Goal: Task Accomplishment & Management: Complete application form

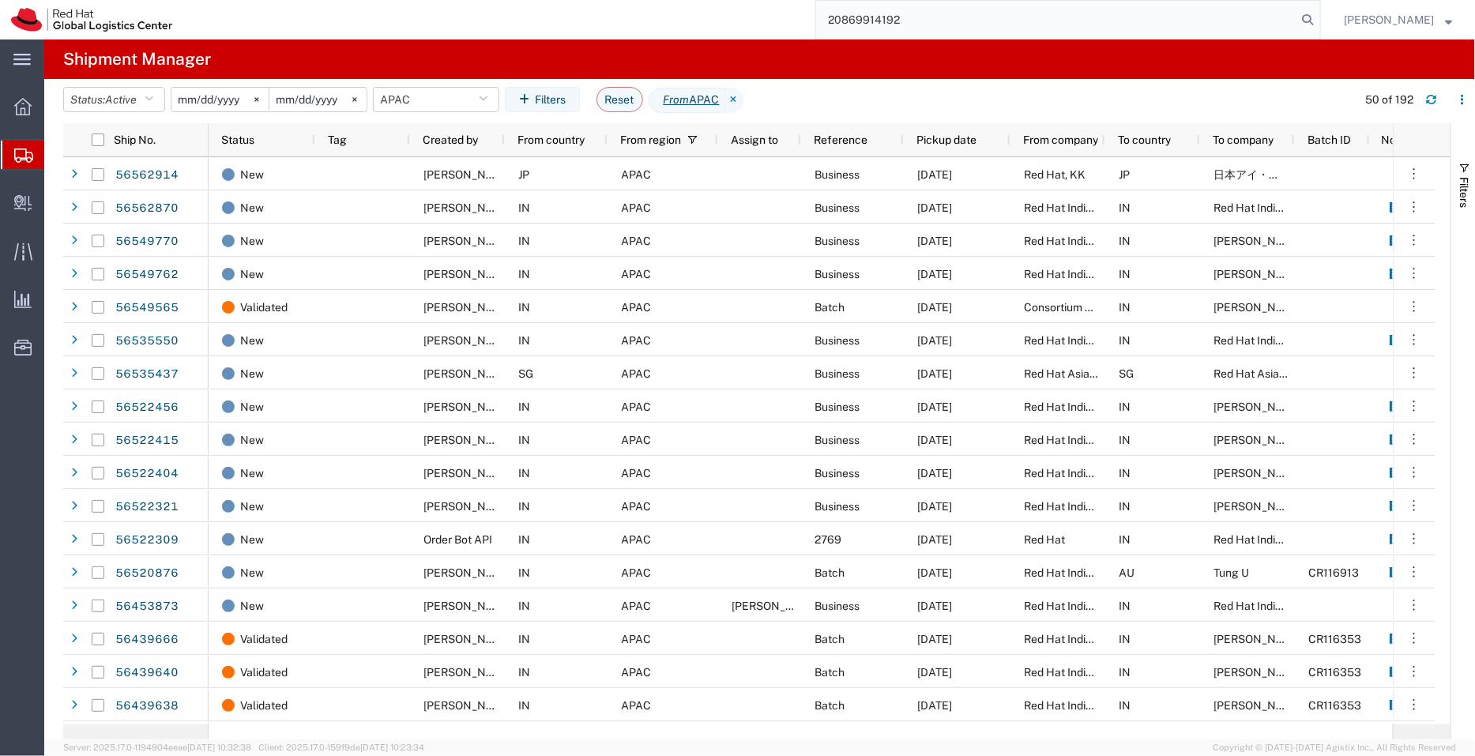
type input "20869914192"
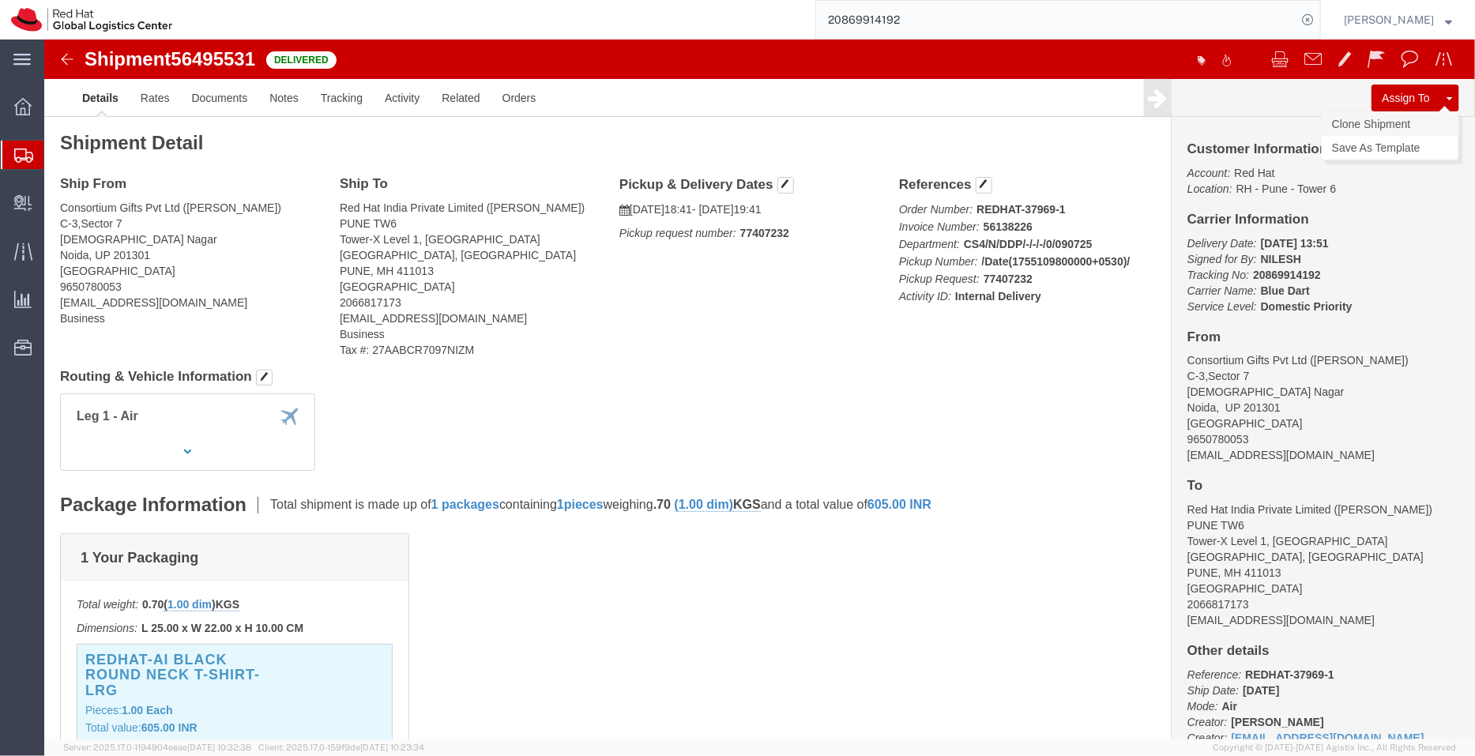
click link "Clone Shipment"
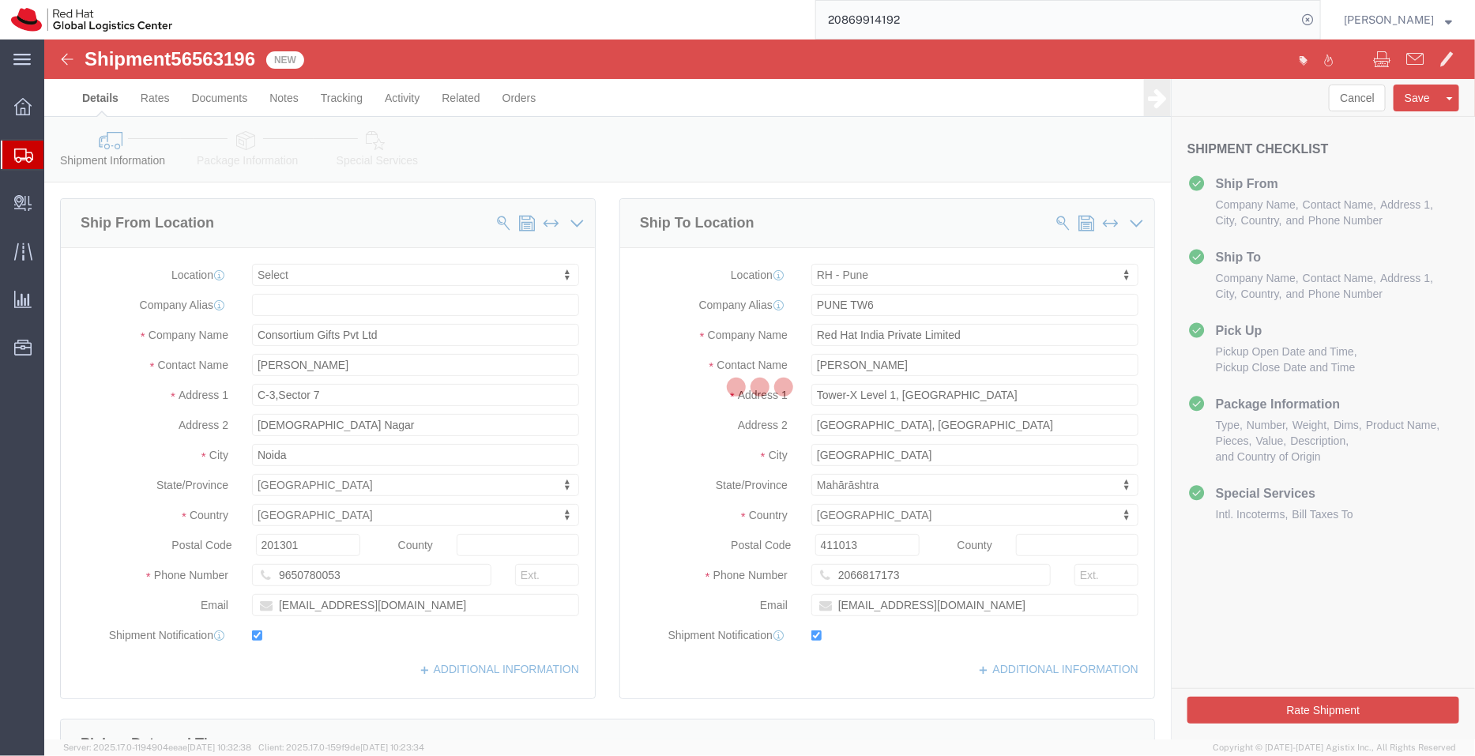
select select
select select "38007"
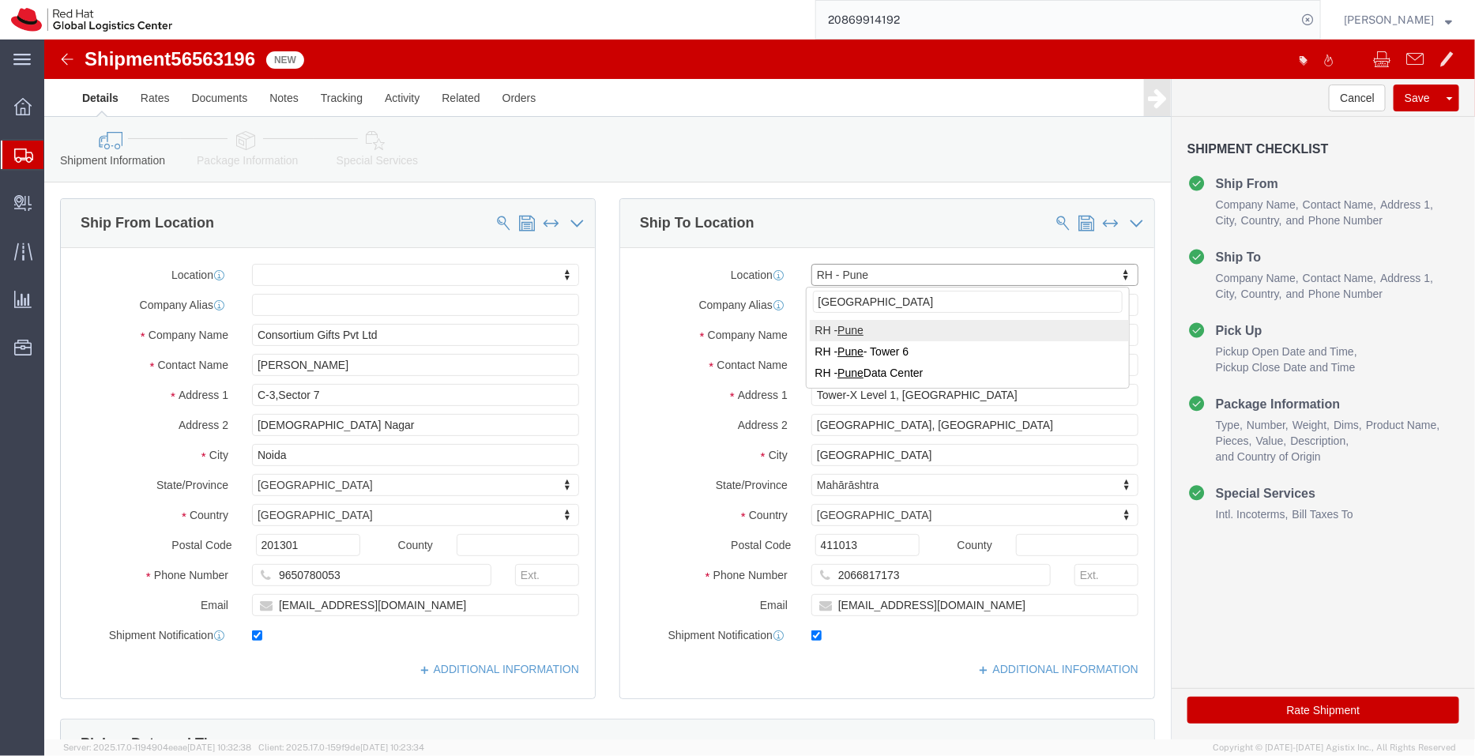
type input "pune"
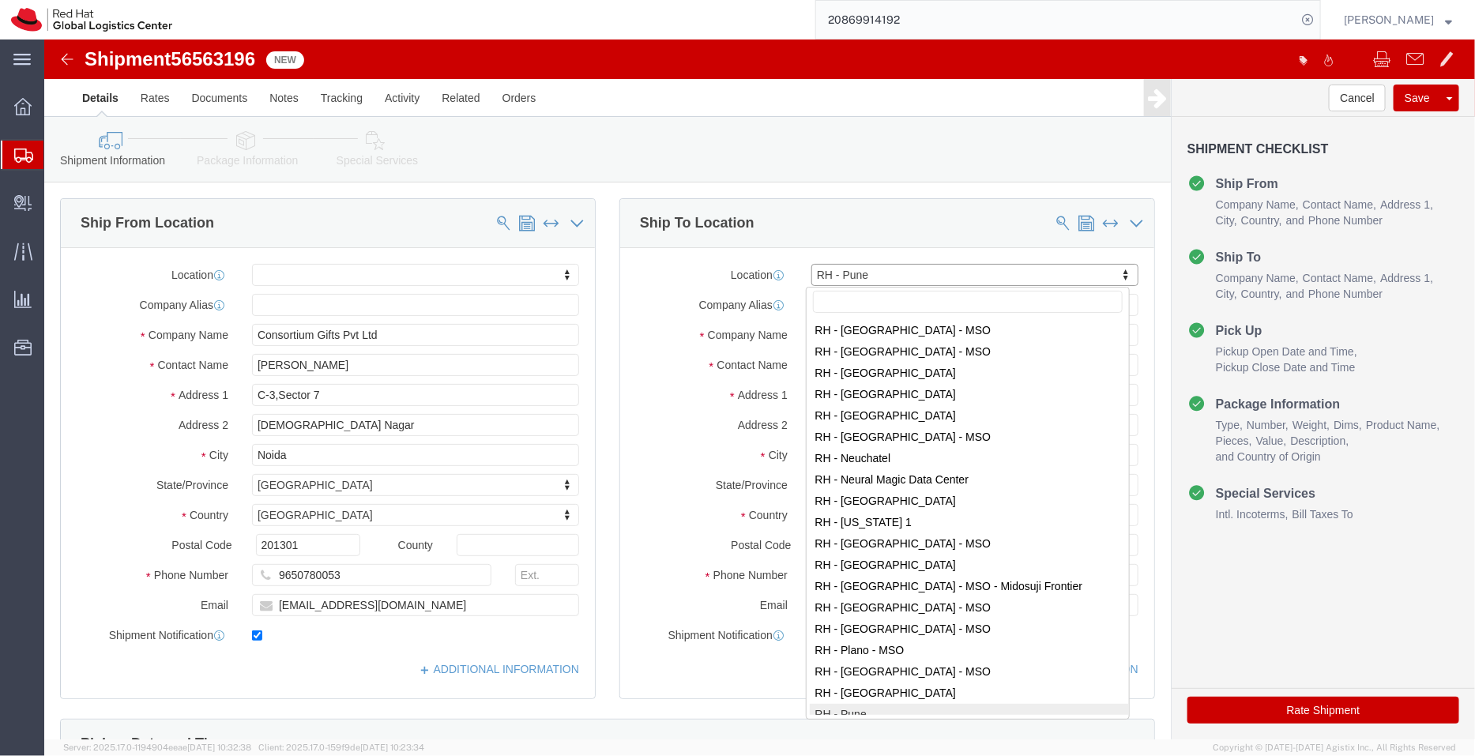
scroll to position [1662, 0]
select select "66671"
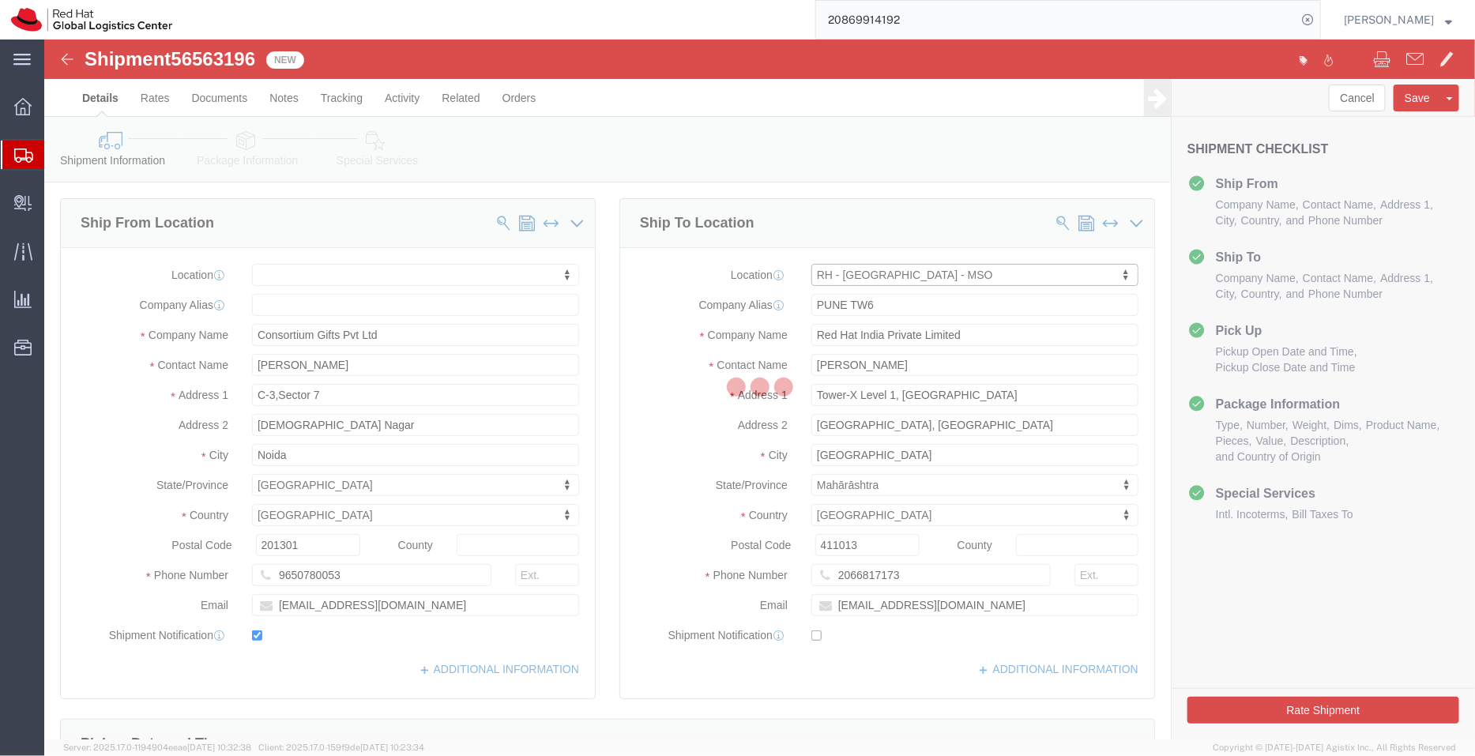
type input "MONTMSO"
type input "Red Hat"
type input "3 Pl Ville-Marie"
type input "Suite 400"
type input "MONTREAL"
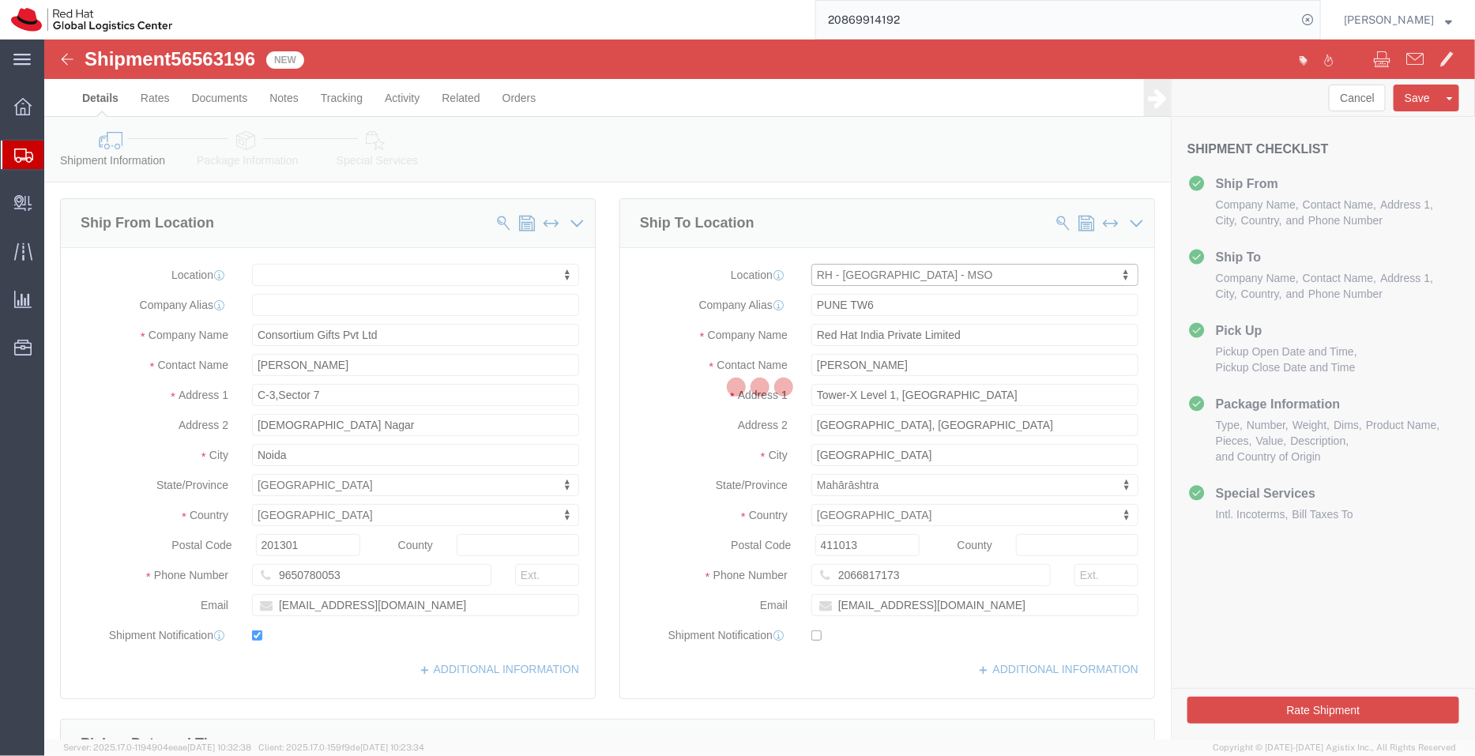
select select "CA"
type input "H3B 2E3"
checkbox input "false"
select select "QC"
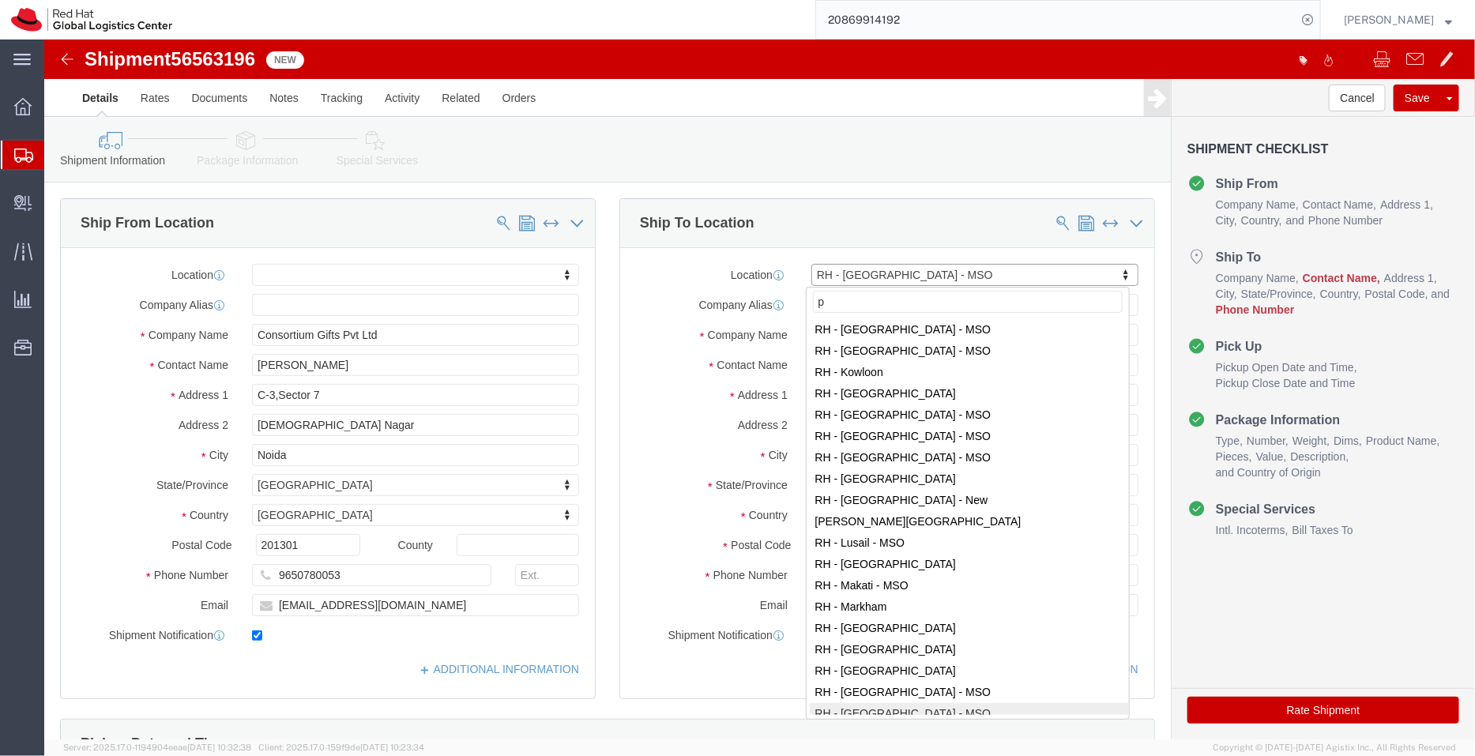
scroll to position [0, 0]
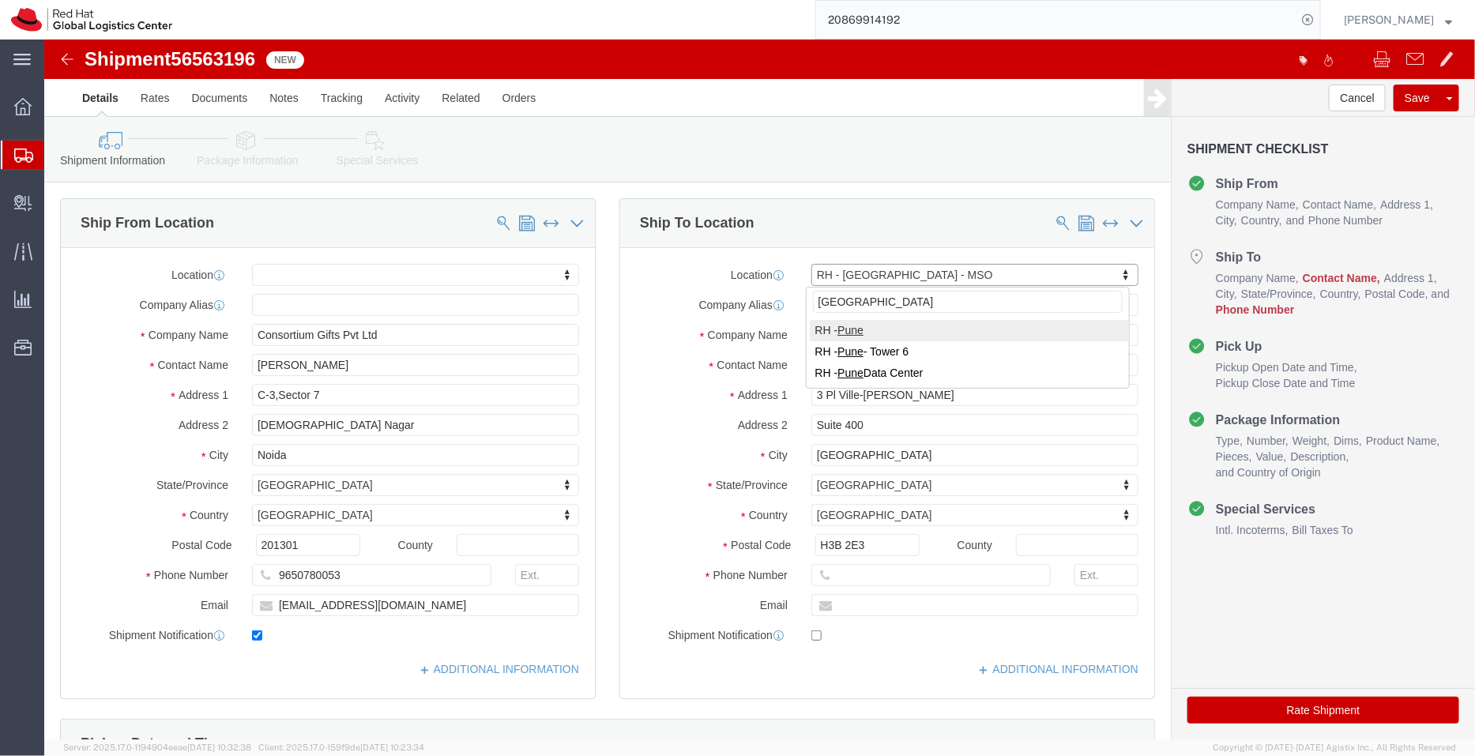
type input "pune"
select select "38007"
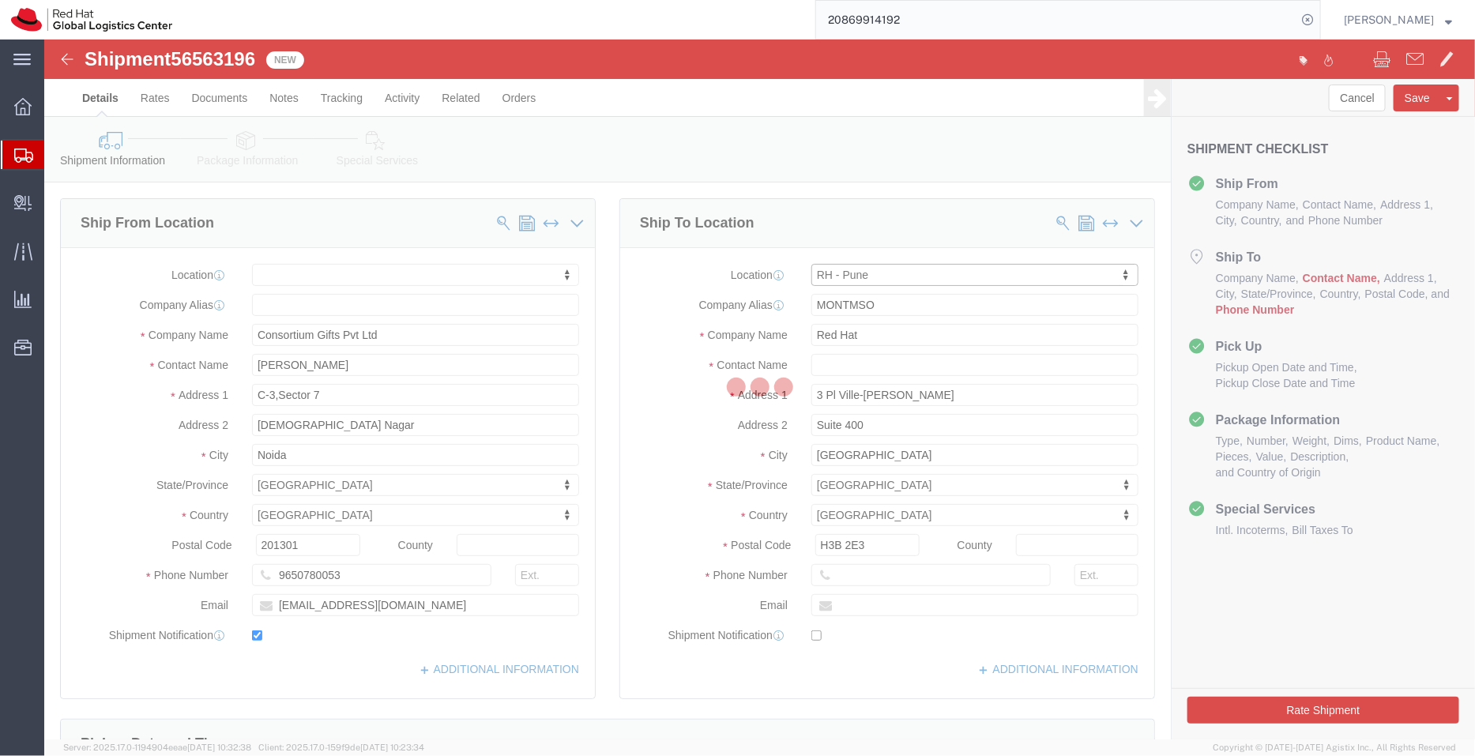
type input "[GEOGRAPHIC_DATA]"
type input "Red Hat India Private Limited"
type input "Tower-X Level 1, Cyber City"
type input "[GEOGRAPHIC_DATA], [GEOGRAPHIC_DATA]"
type input "[GEOGRAPHIC_DATA]"
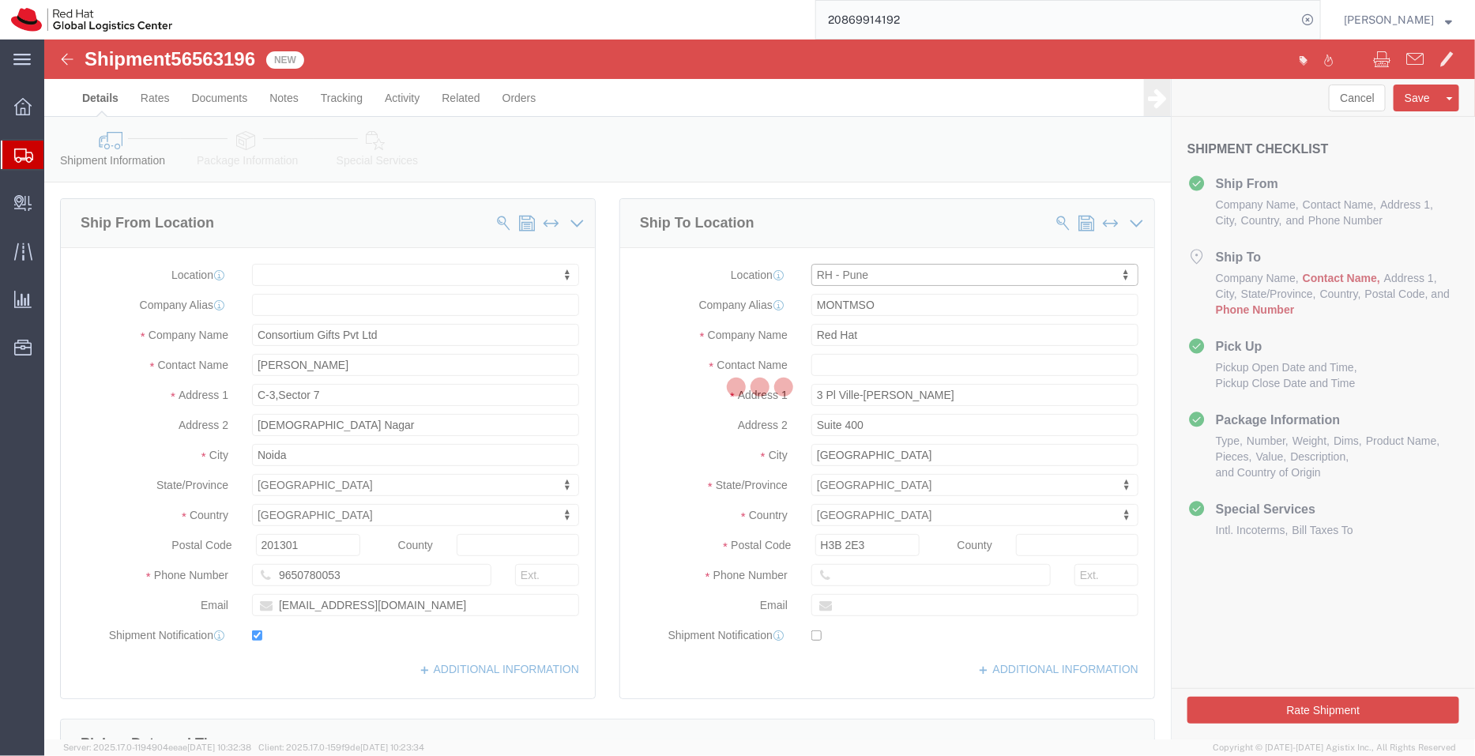
select select
select select "IN"
type input "411013"
type input "2066817173"
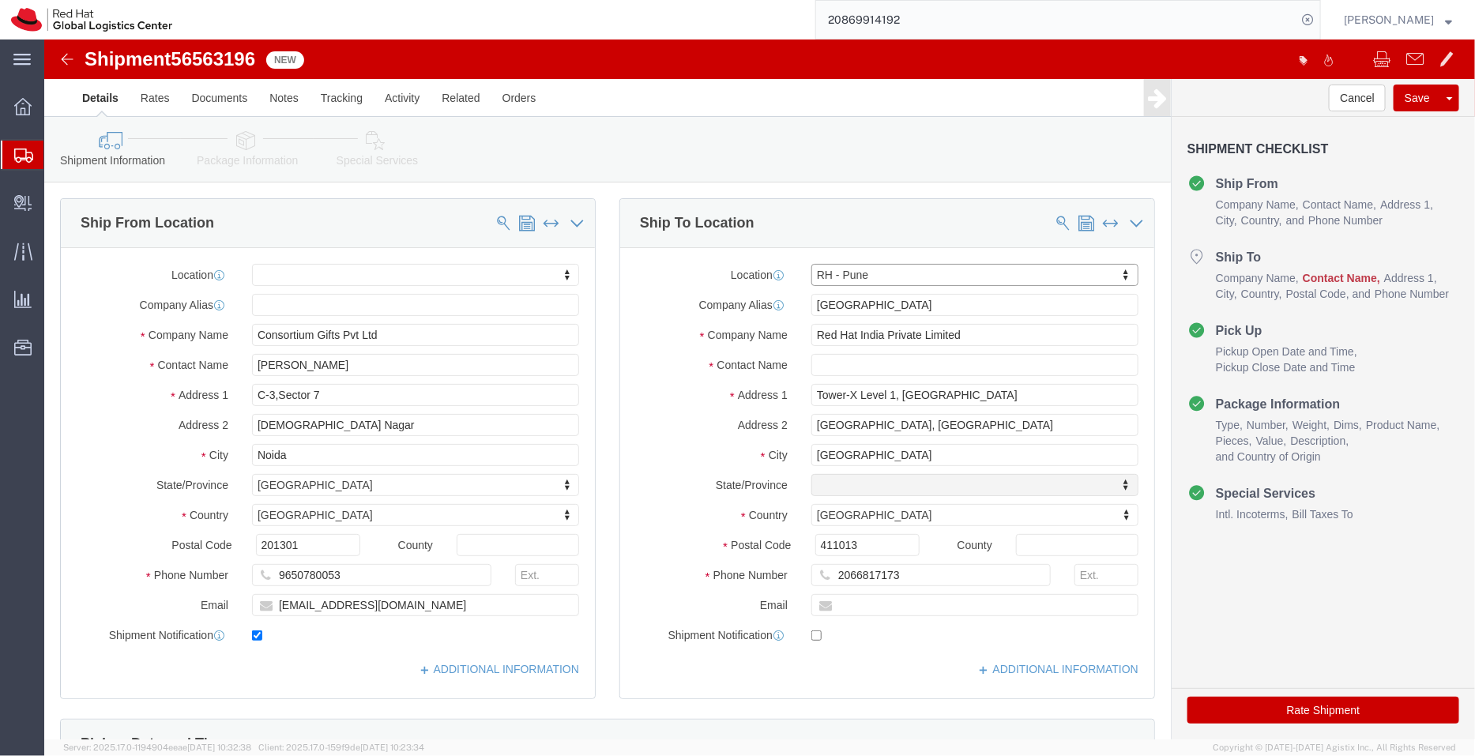
select select "MH"
click input "text"
paste input "Sachin Kharat"
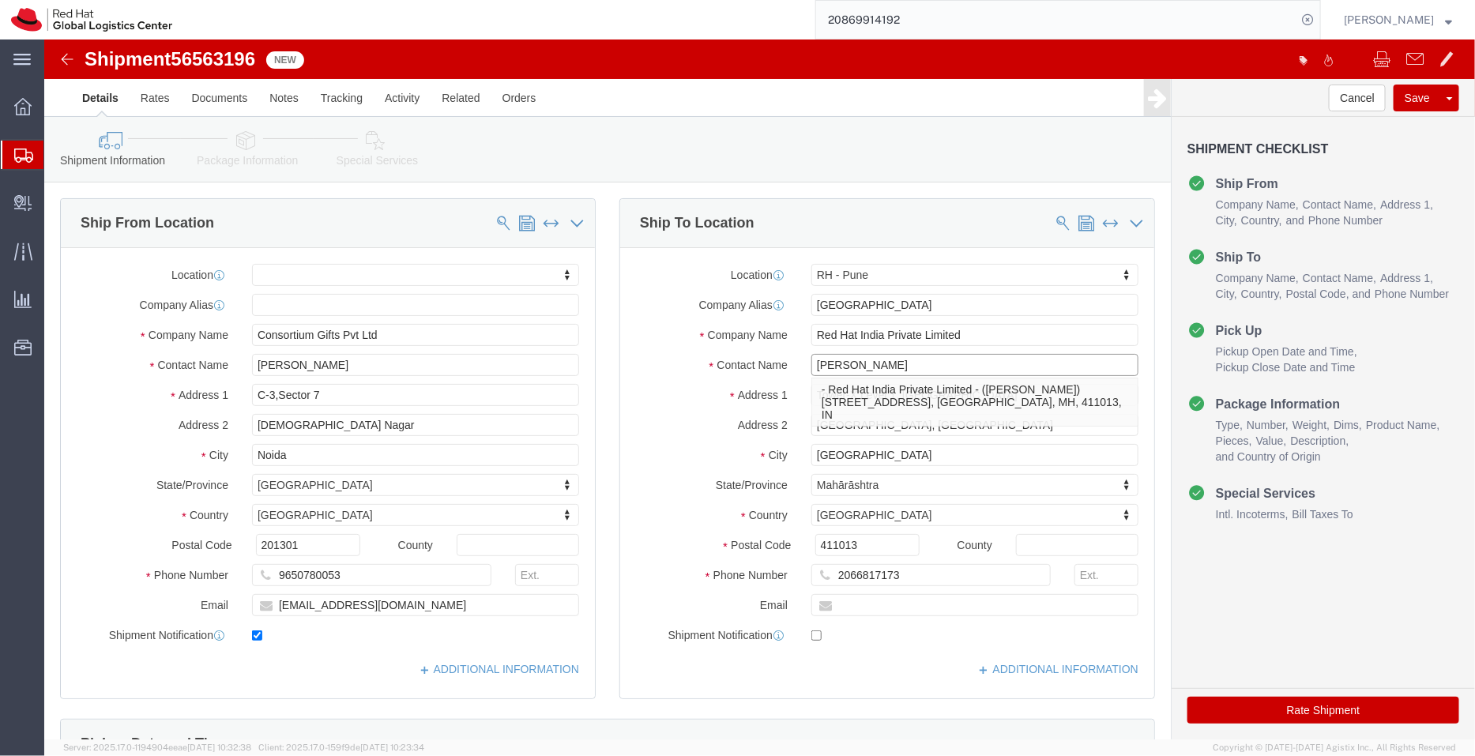
type input "Sachin Kharat"
click input "text"
paste input "skharat@redhat.com"
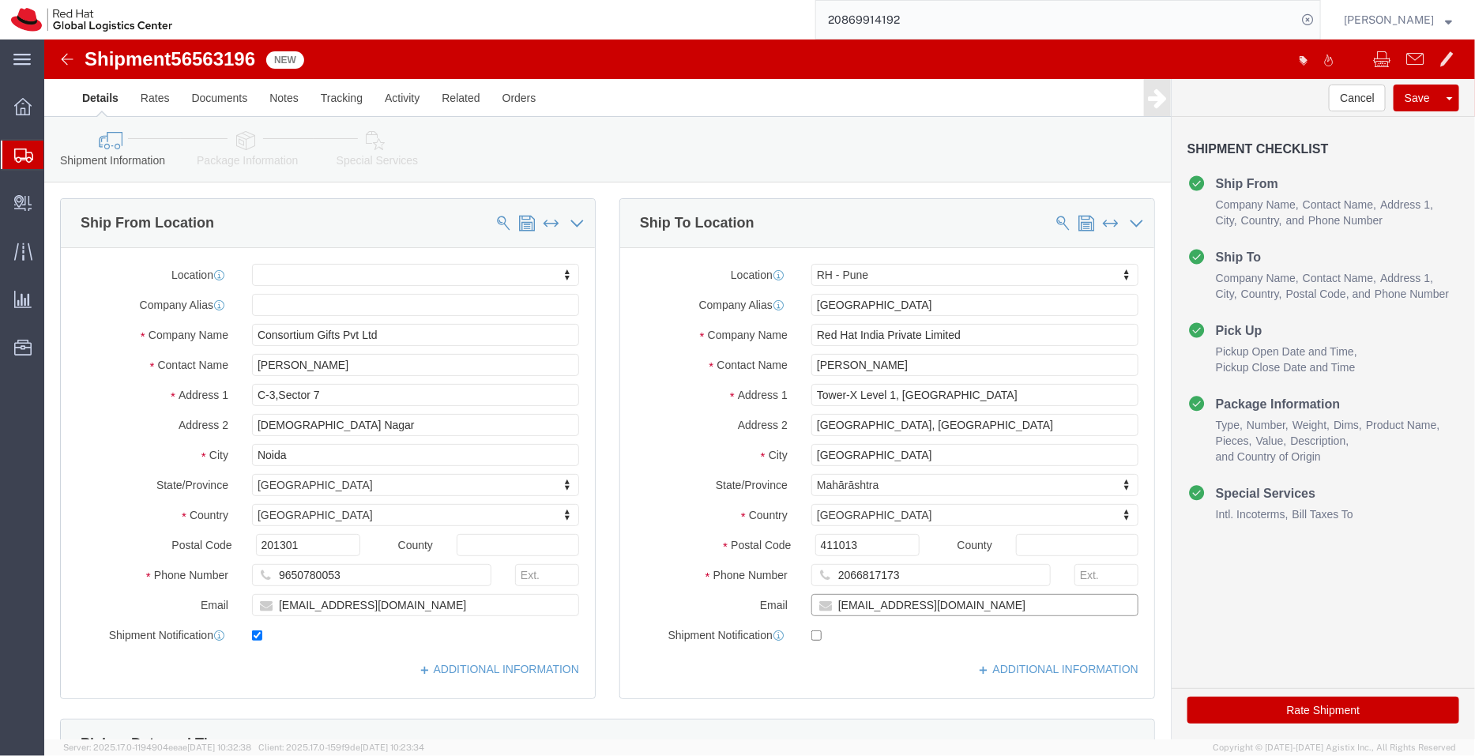
type input "skharat@redhat.com"
click input "checkbox"
checkbox input "true"
click link "ADDITIONAL INFORMATION"
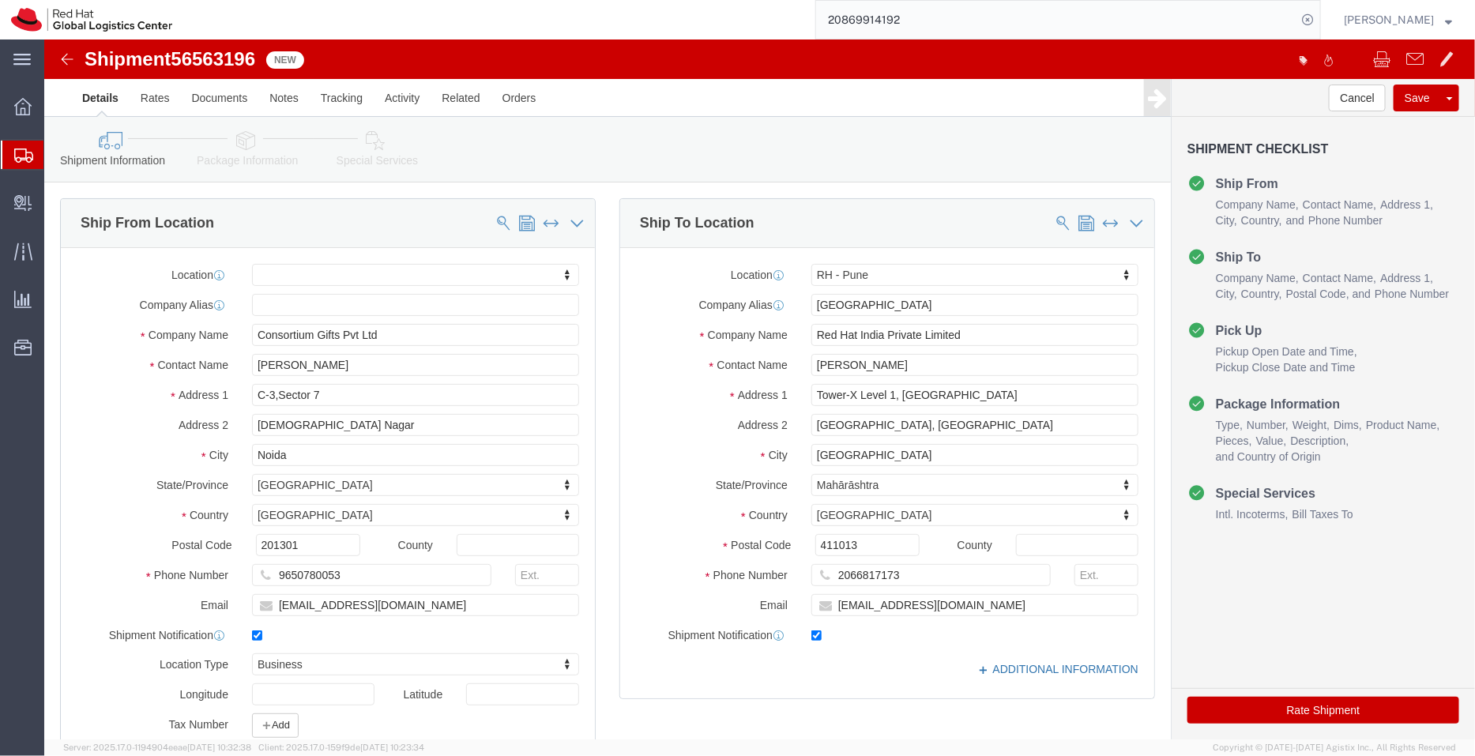
click link "ADDITIONAL INFORMATION"
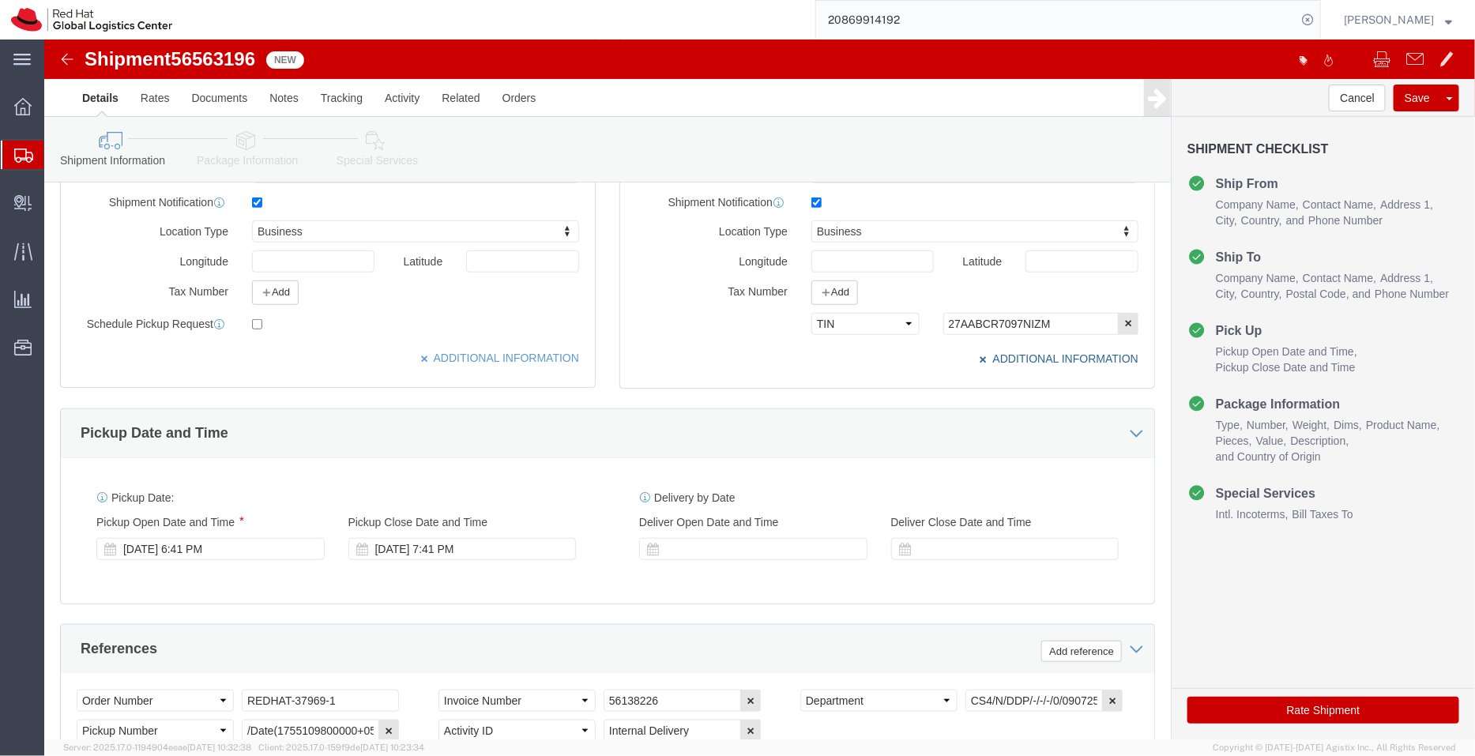
scroll to position [521, 0]
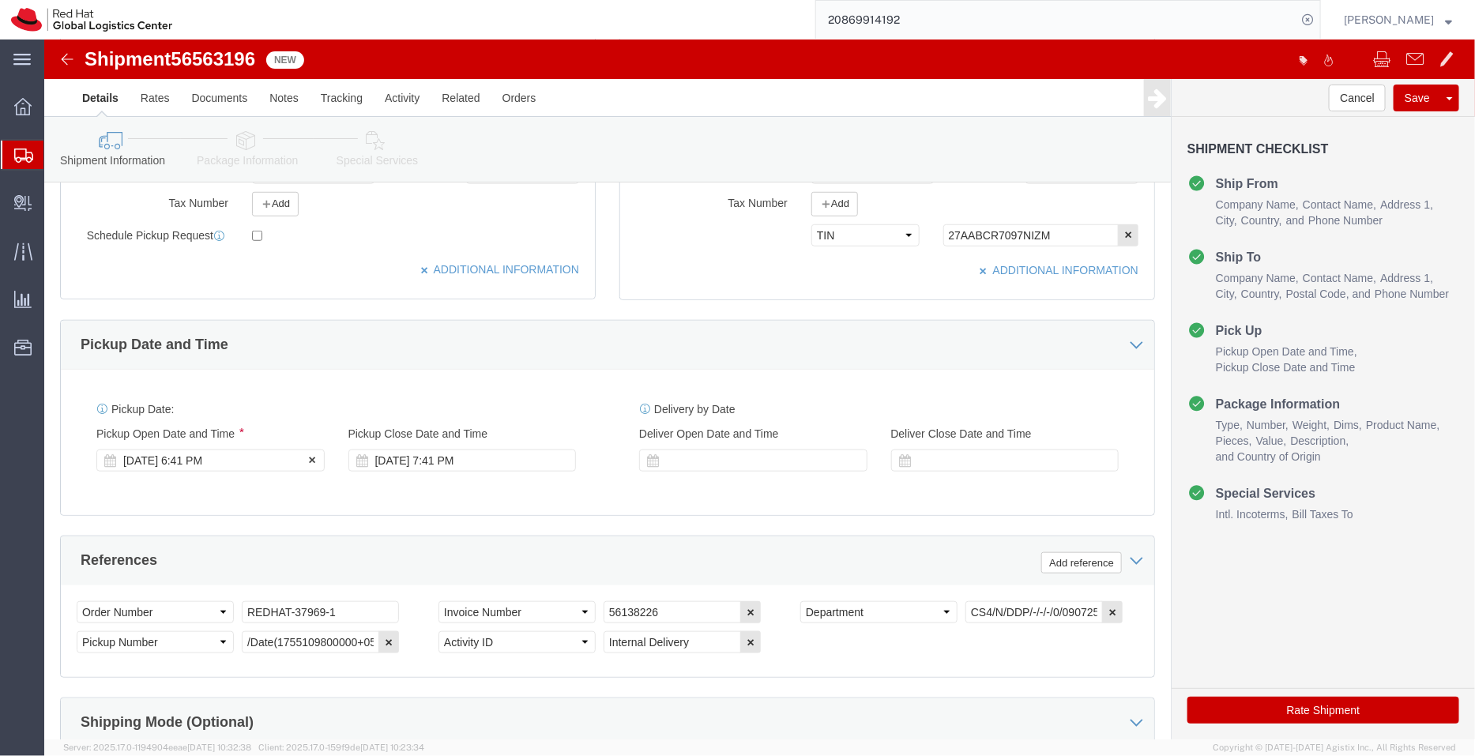
click div "Aug 21 2025 6:41 PM"
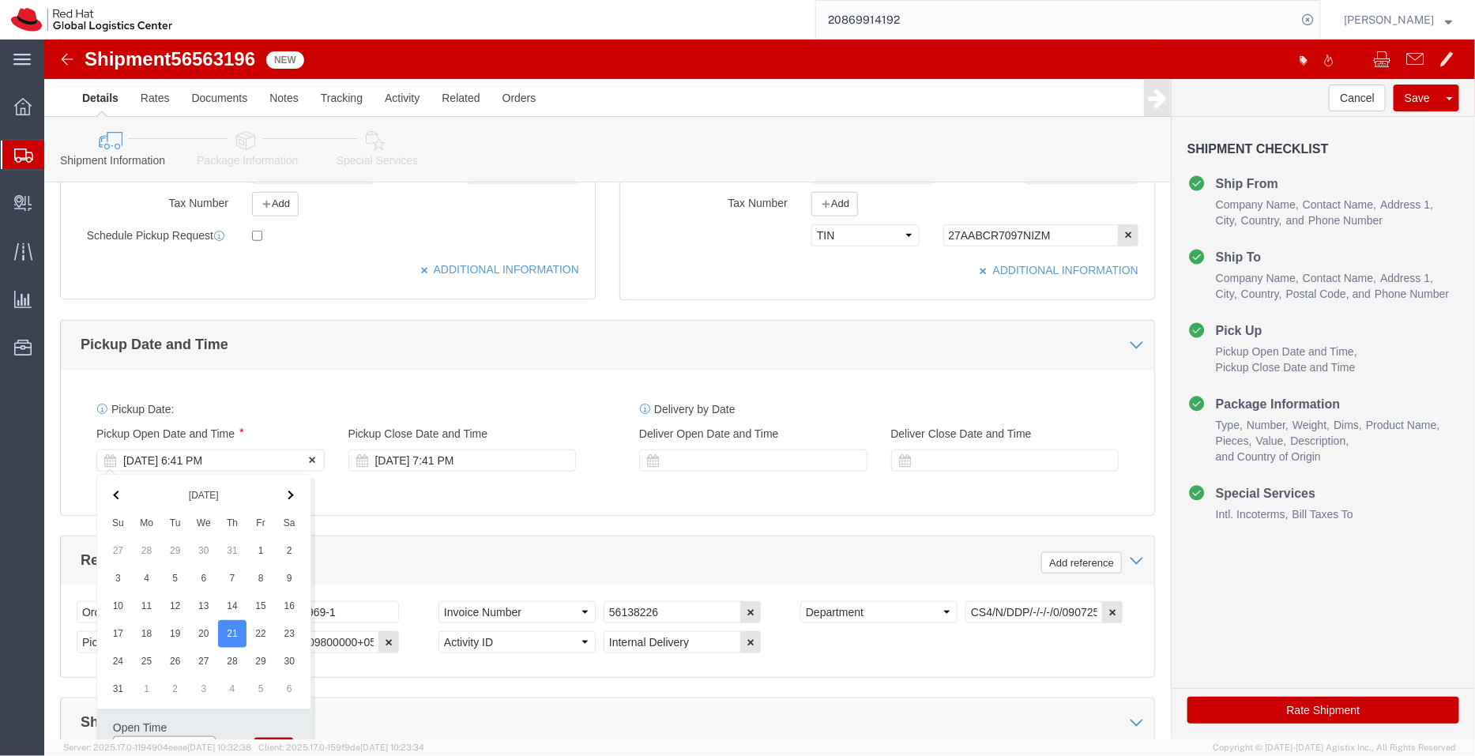
scroll to position [539, 0]
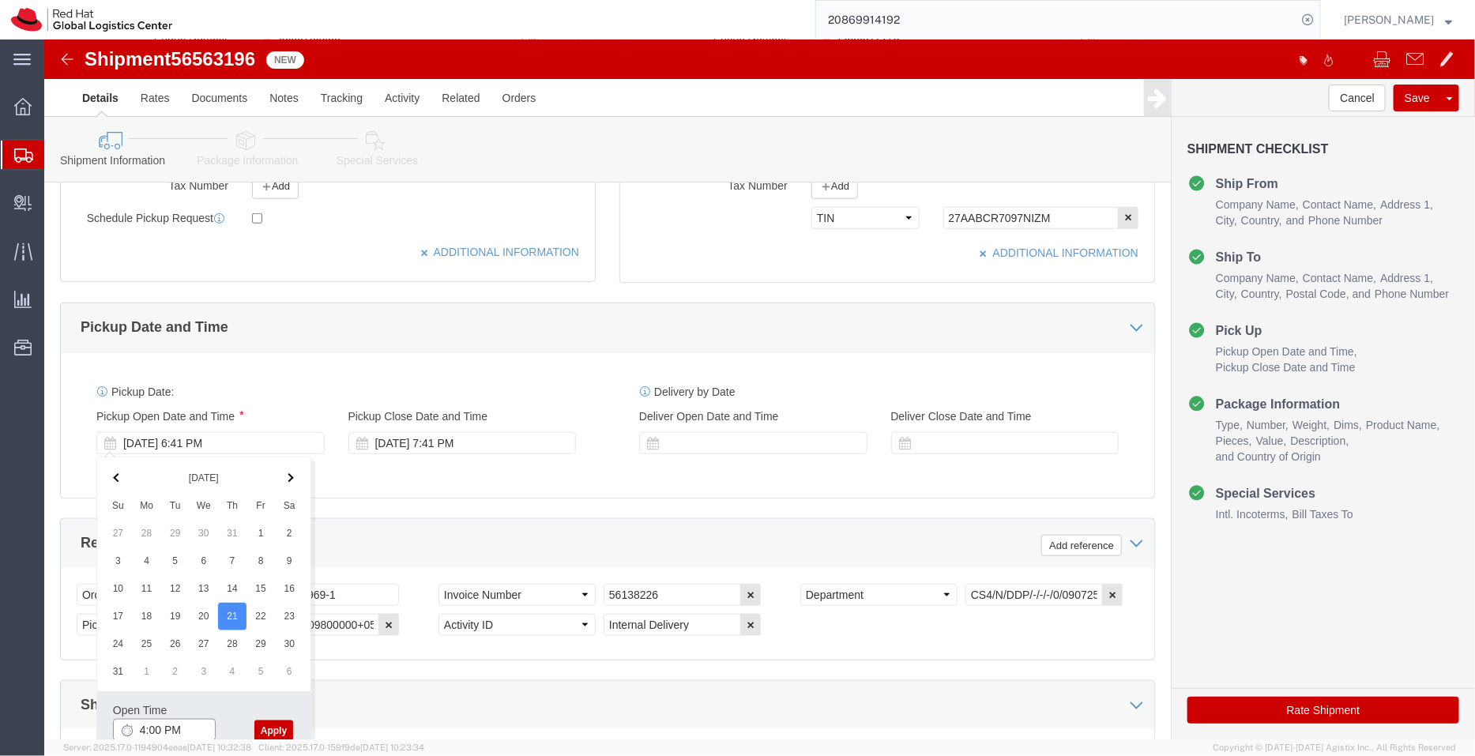
type input "4:00 PM"
click button "Apply"
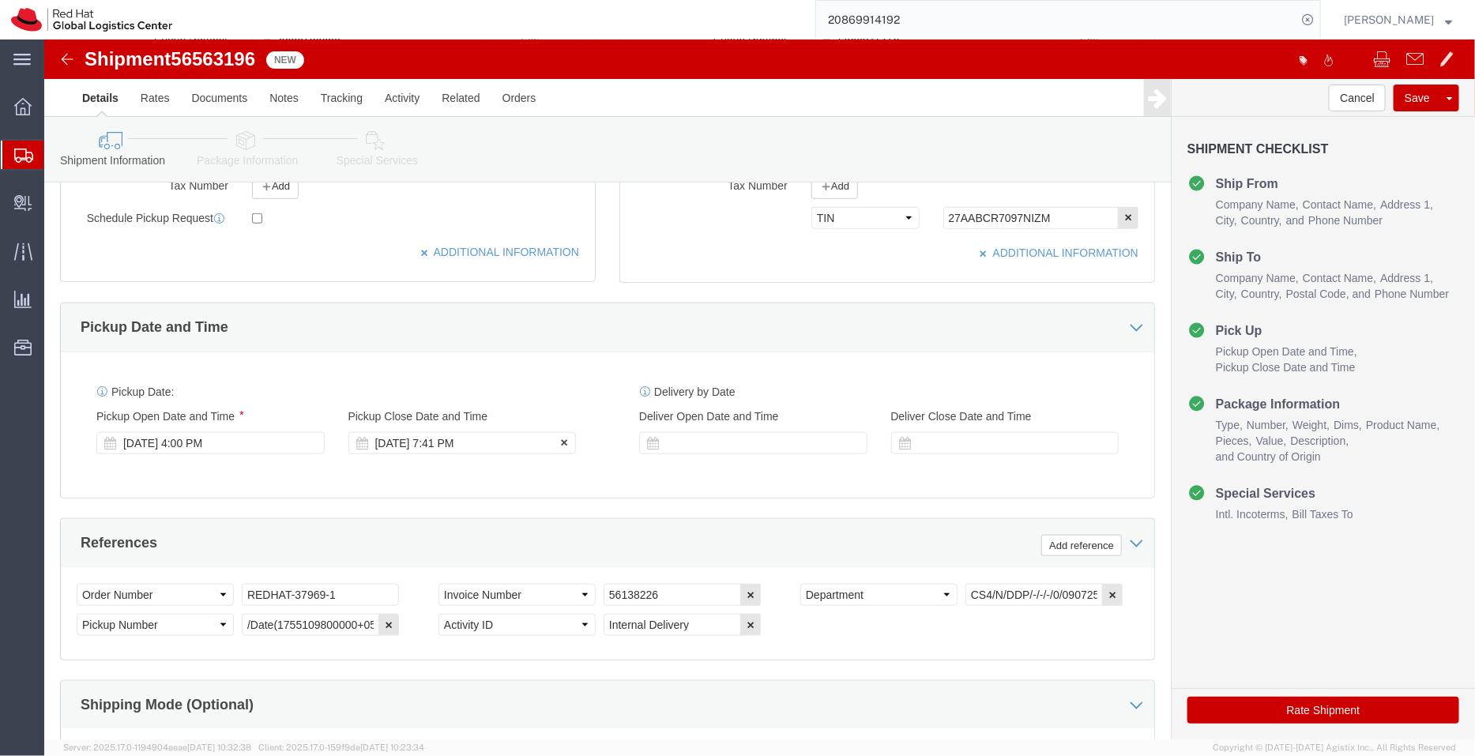
click div "Pickup Close Date Pickup Close Time Pickup Close Date and Time Aug 21 2025 7:41…"
click div "Aug 21 2025 7:41 PM"
type input "5:00 PM"
click button "Apply"
click icon "button"
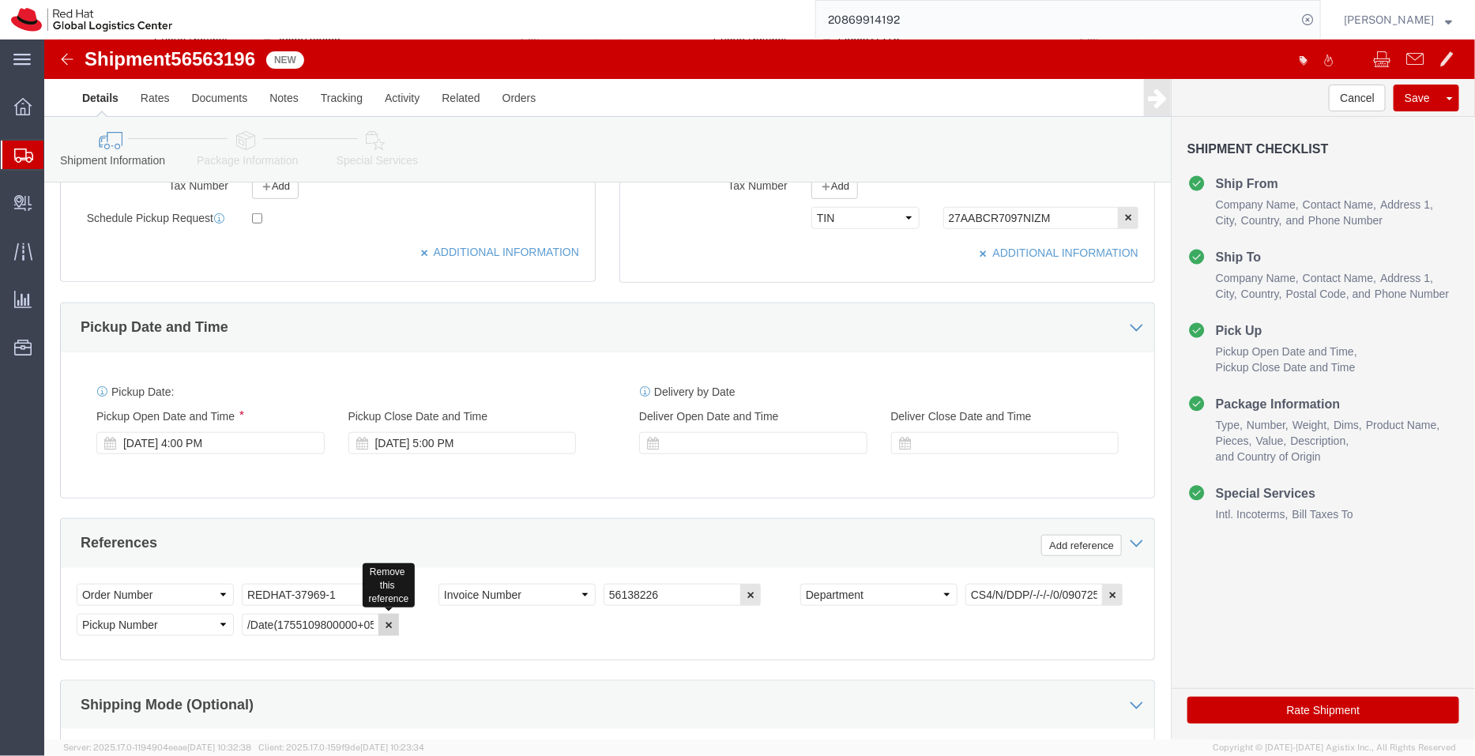
click icon "button"
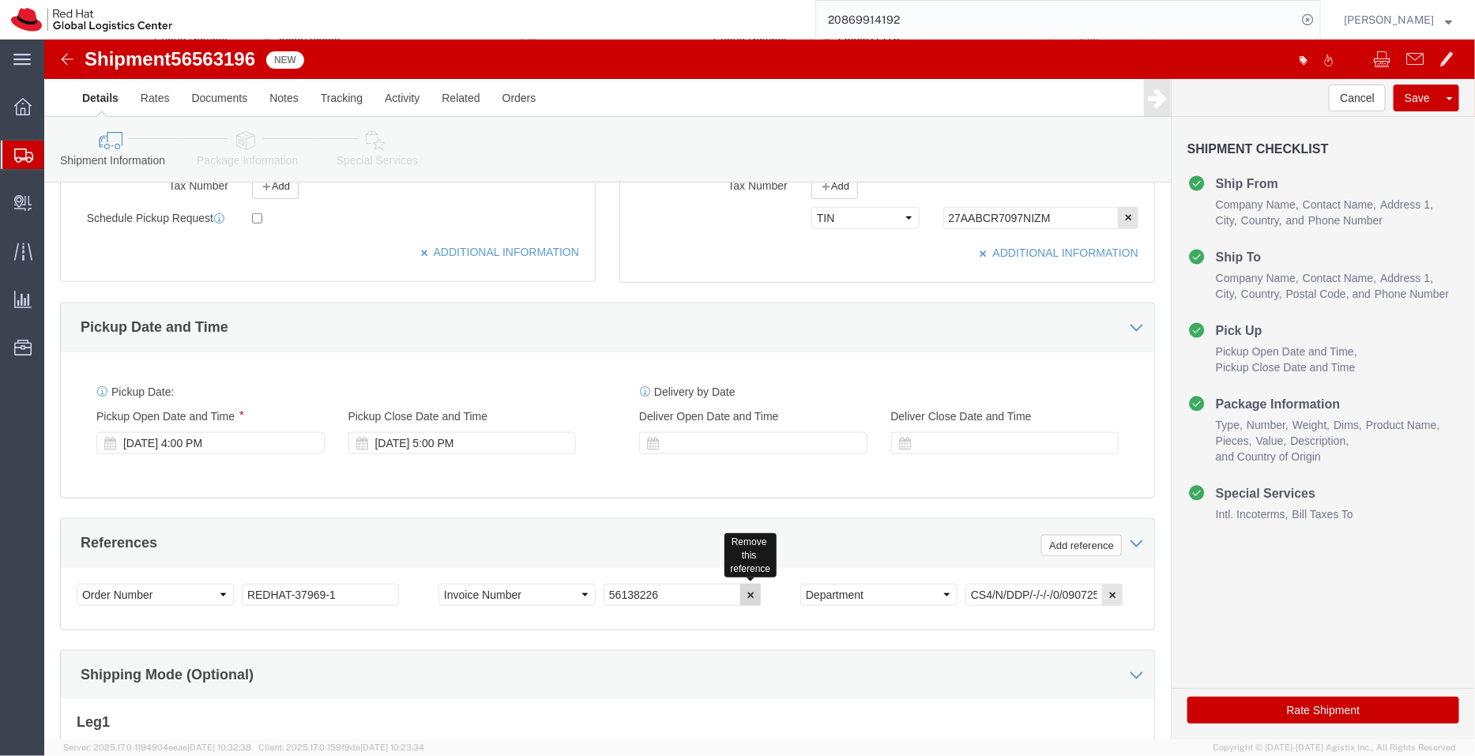
click button "button"
click icon "button"
drag, startPoint x: 300, startPoint y: 555, endPoint x: 118, endPoint y: 541, distance: 182.2
click div "Select Account Type Activity ID Airline Appointment Number ASN Batch Request # …"
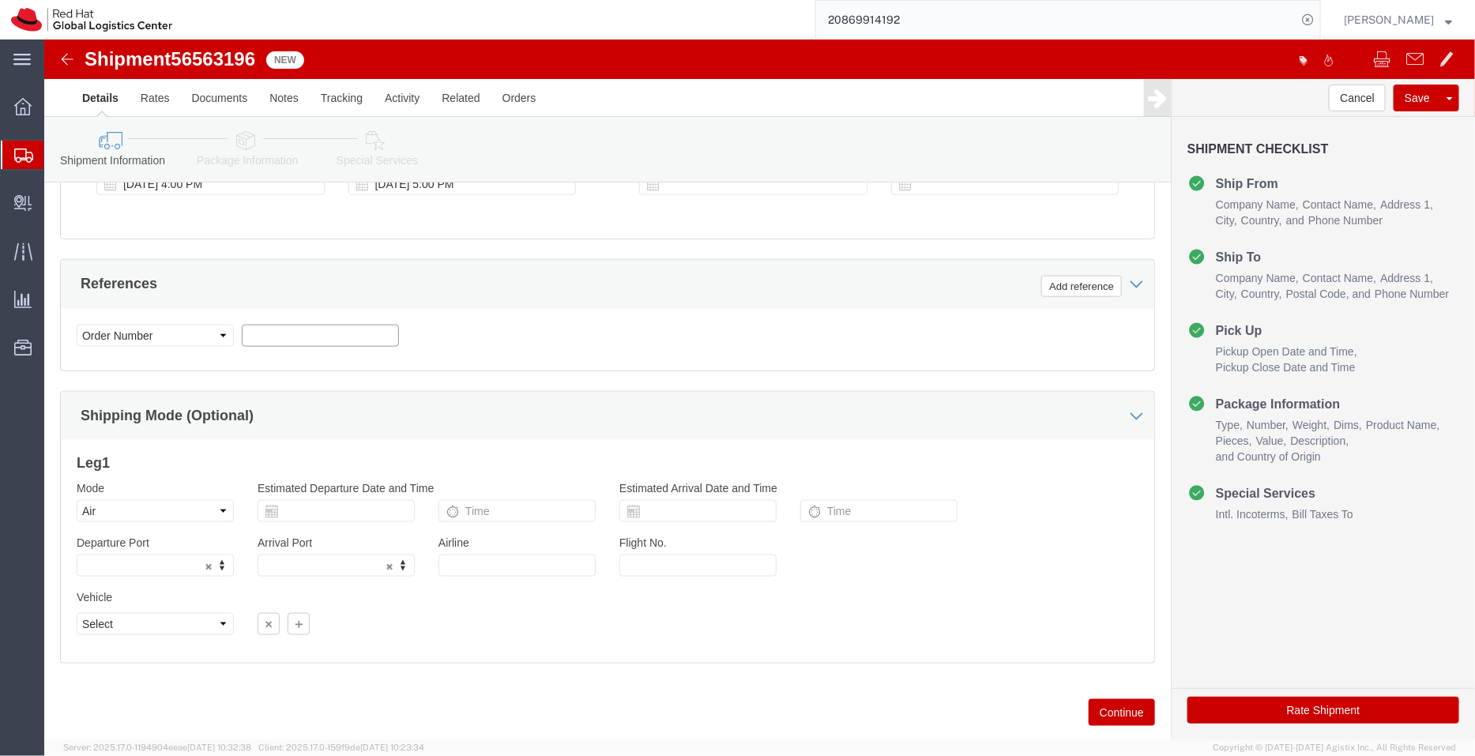
scroll to position [833, 0]
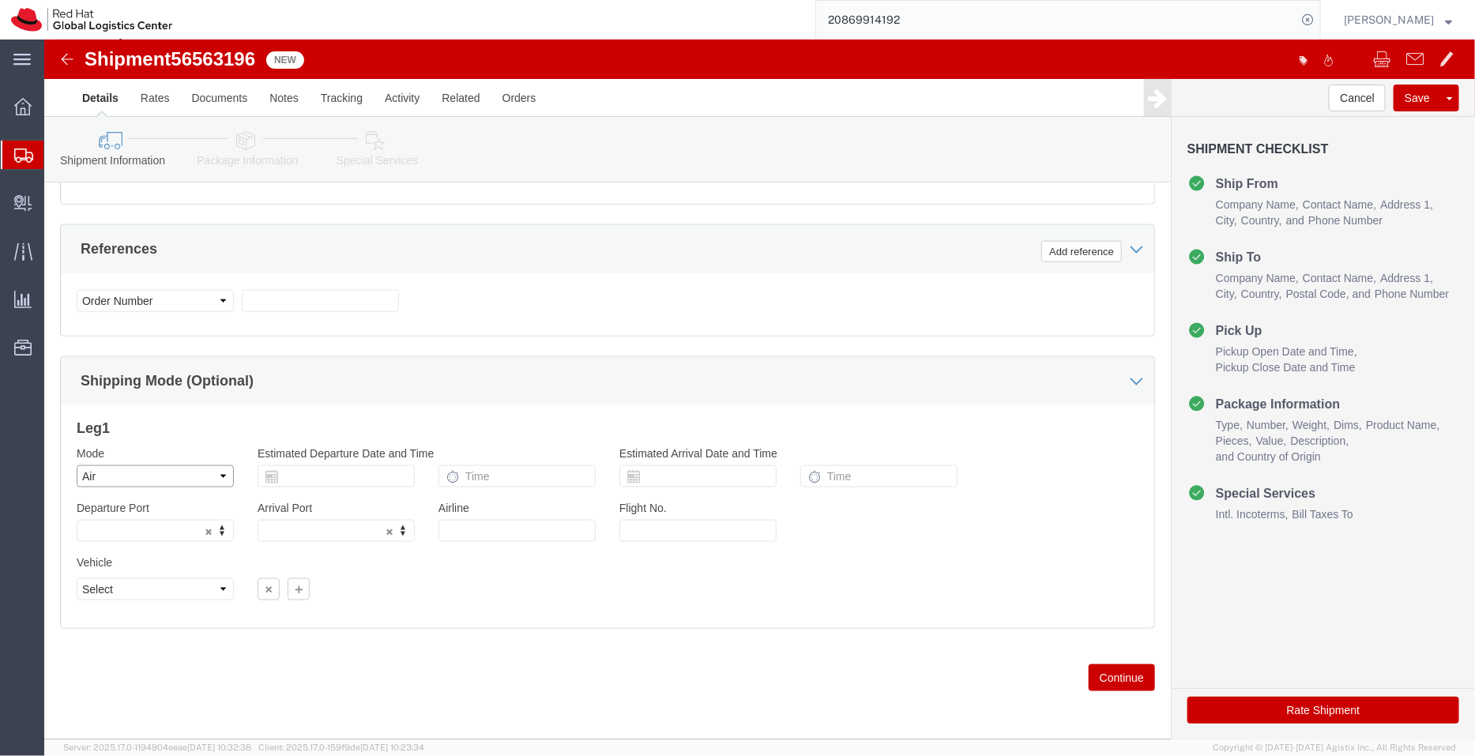
drag, startPoint x: 169, startPoint y: 435, endPoint x: 104, endPoint y: 463, distance: 70.4
click div "Mode Select Air Less than Truckload Multi-Leg Ocean Freight Rail Small Parcel T…"
select select
click select "Select Air Less than Truckload Multi-Leg Ocean Freight Rail Small Parcel Truckl…"
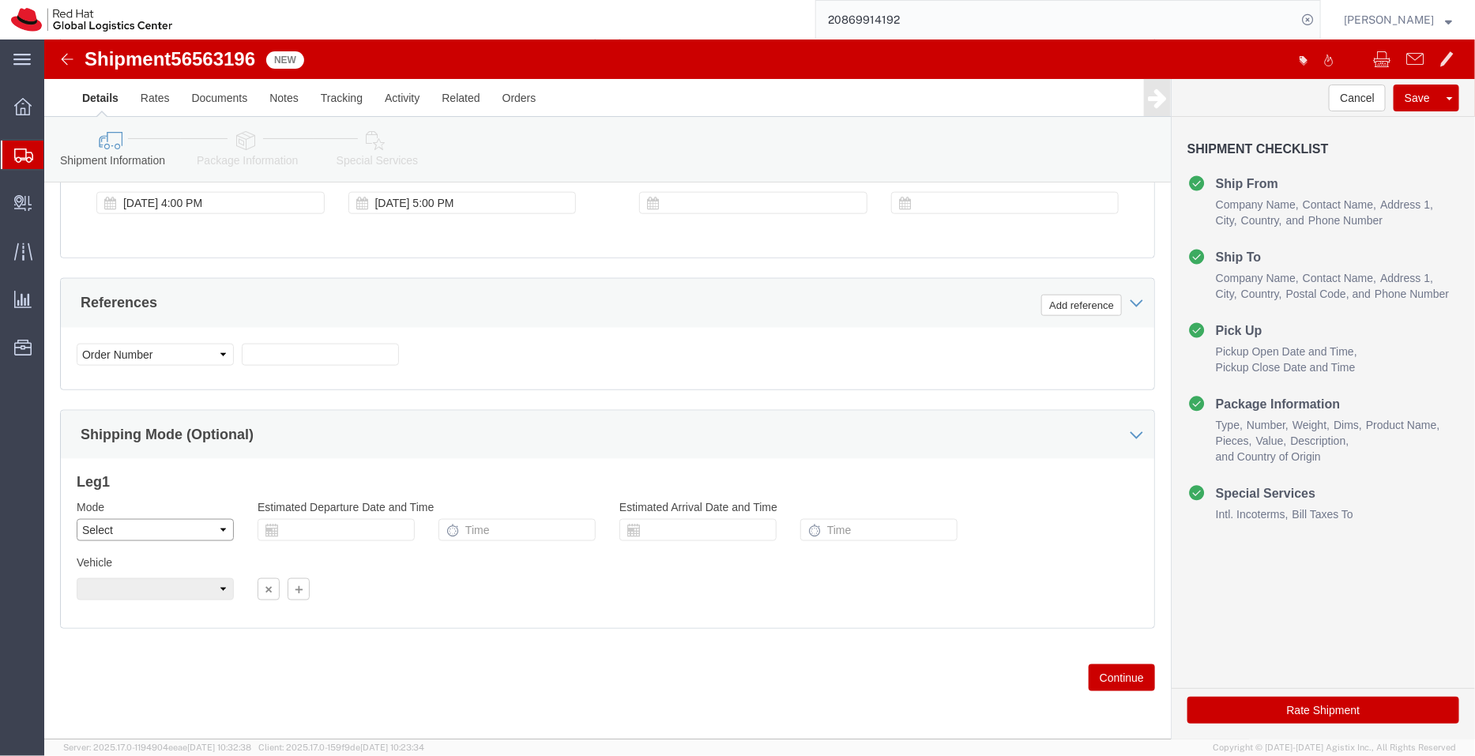
scroll to position [778, 0]
click icon
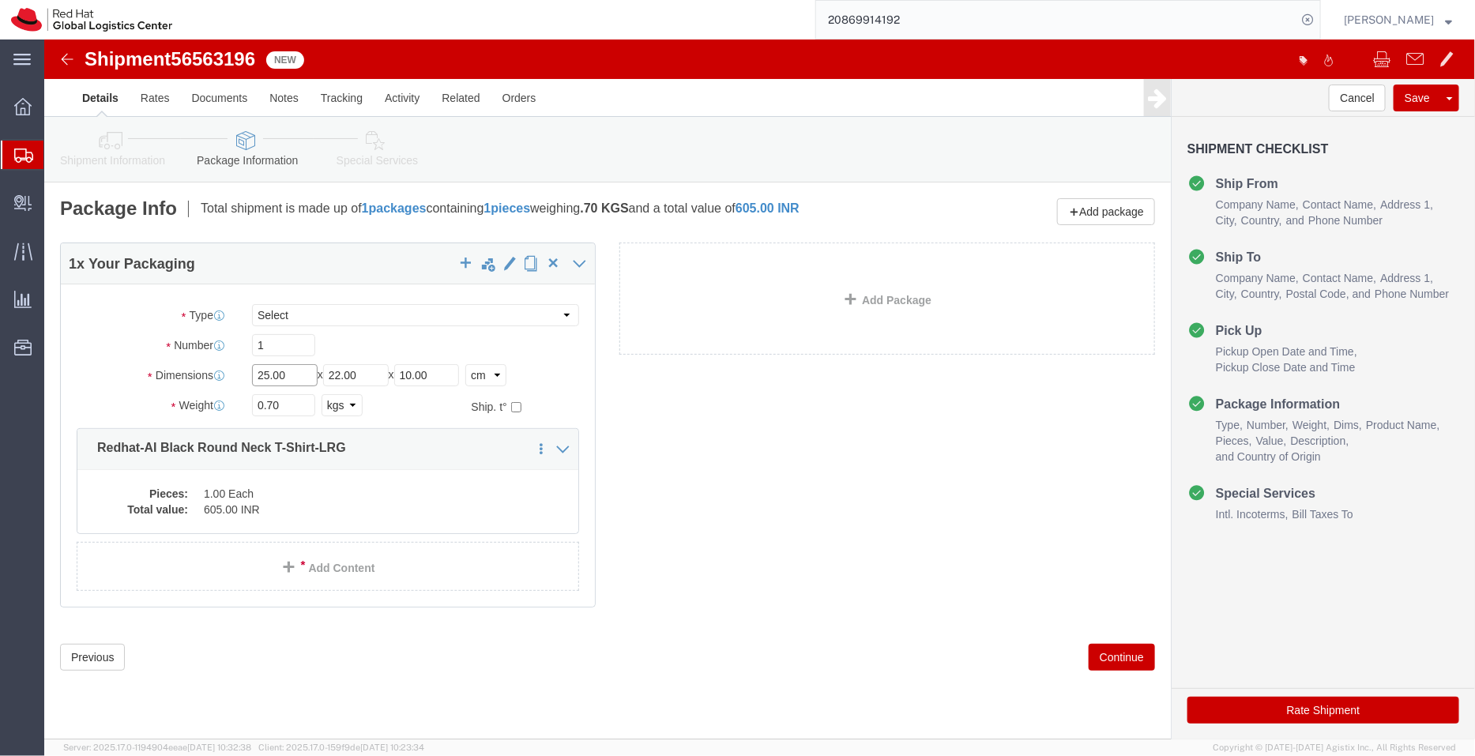
drag, startPoint x: 252, startPoint y: 330, endPoint x: 118, endPoint y: 344, distance: 135.0
click div "Dimensions Length 25.00 x Width 22.00 x Height 10.00 Select cm ft in"
type input "31"
drag, startPoint x: 334, startPoint y: 333, endPoint x: 190, endPoint y: 337, distance: 143.8
click div "Dimensions Length 31 x Width 22.00 x Height 10.00 Select cm ft in"
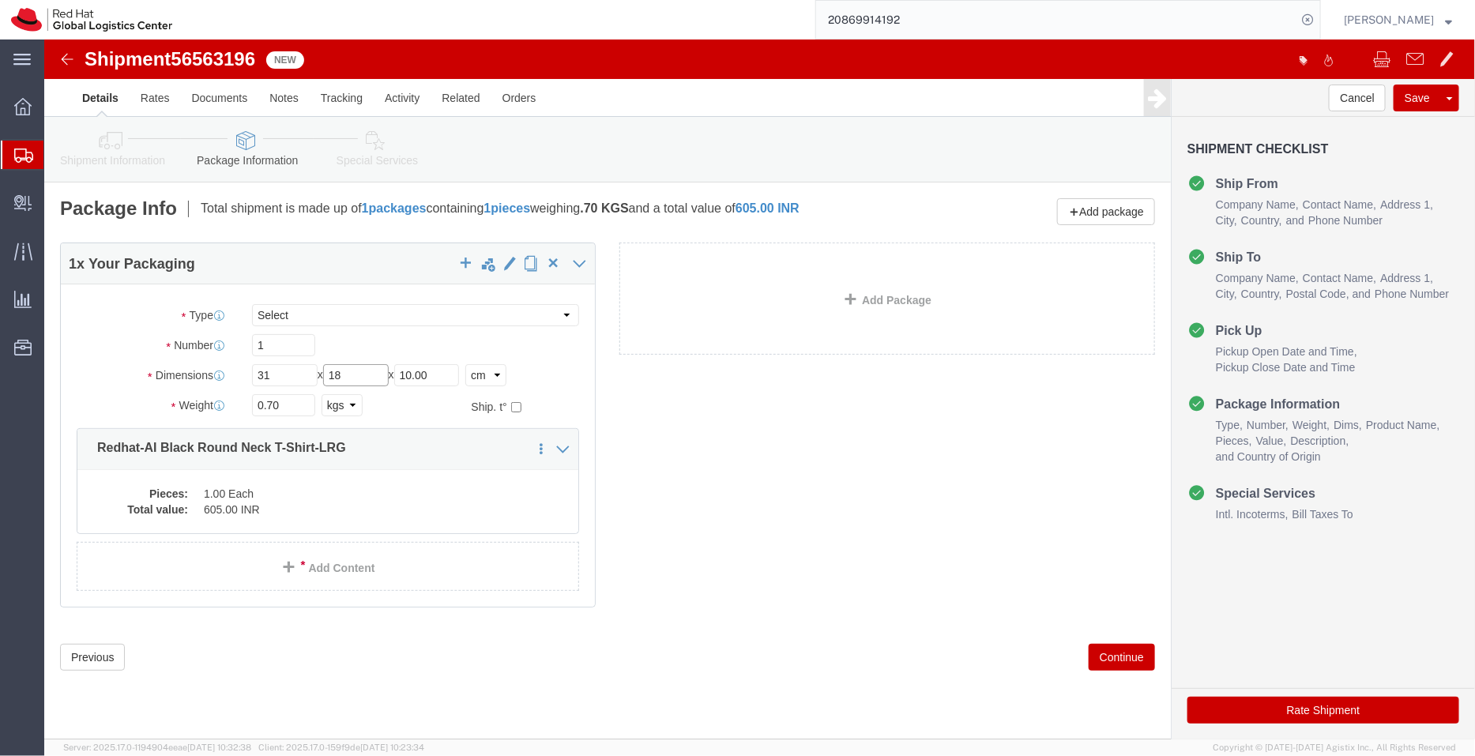
type input "18"
drag, startPoint x: 413, startPoint y: 328, endPoint x: 317, endPoint y: 332, distance: 96.5
click div "Length 31 x Width 18 x Height 10.00 Select cm ft in"
type input "5"
click div "1 x Your Packaging Package Type Select Case(s) Crate(s) Envelope Large Box Medi…"
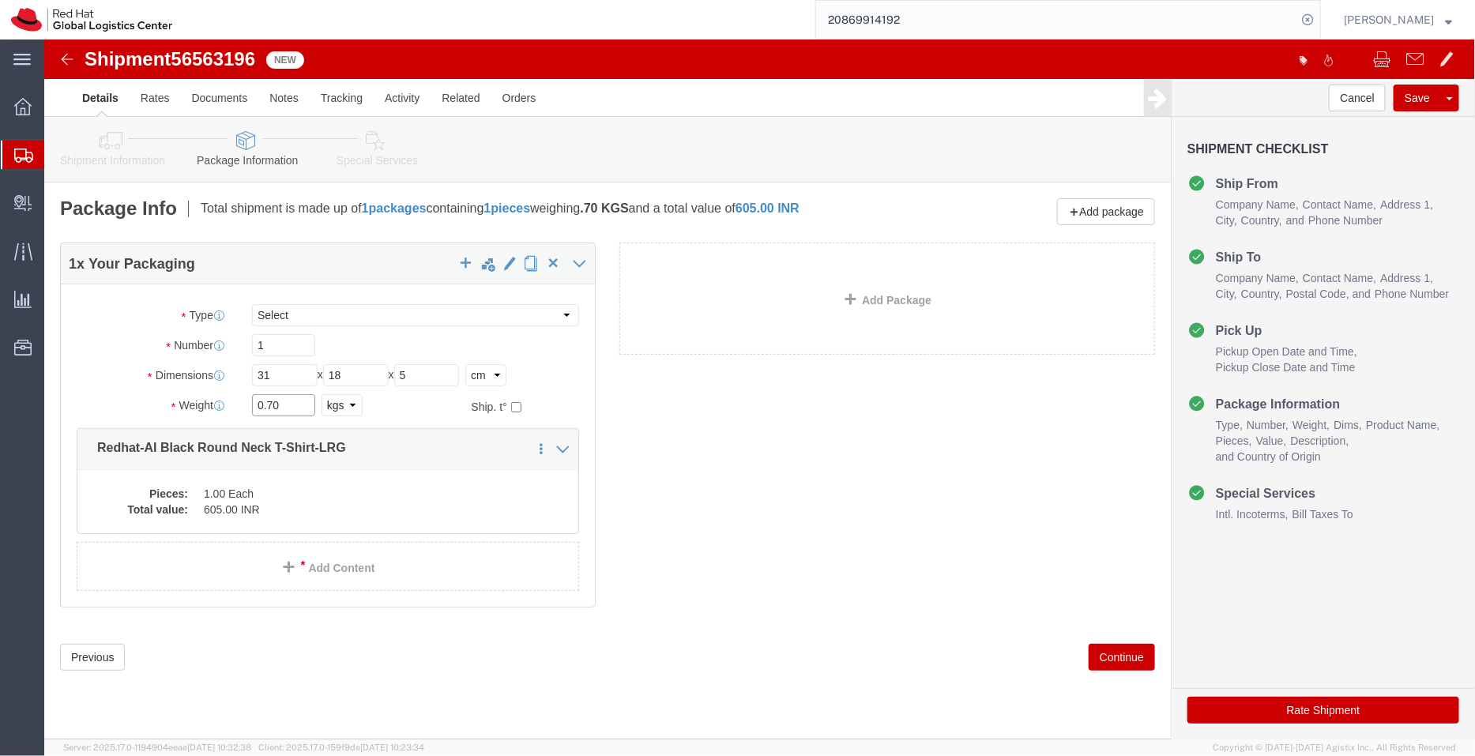
click input "0.70"
type input "0.5"
click dd "605.00 INR"
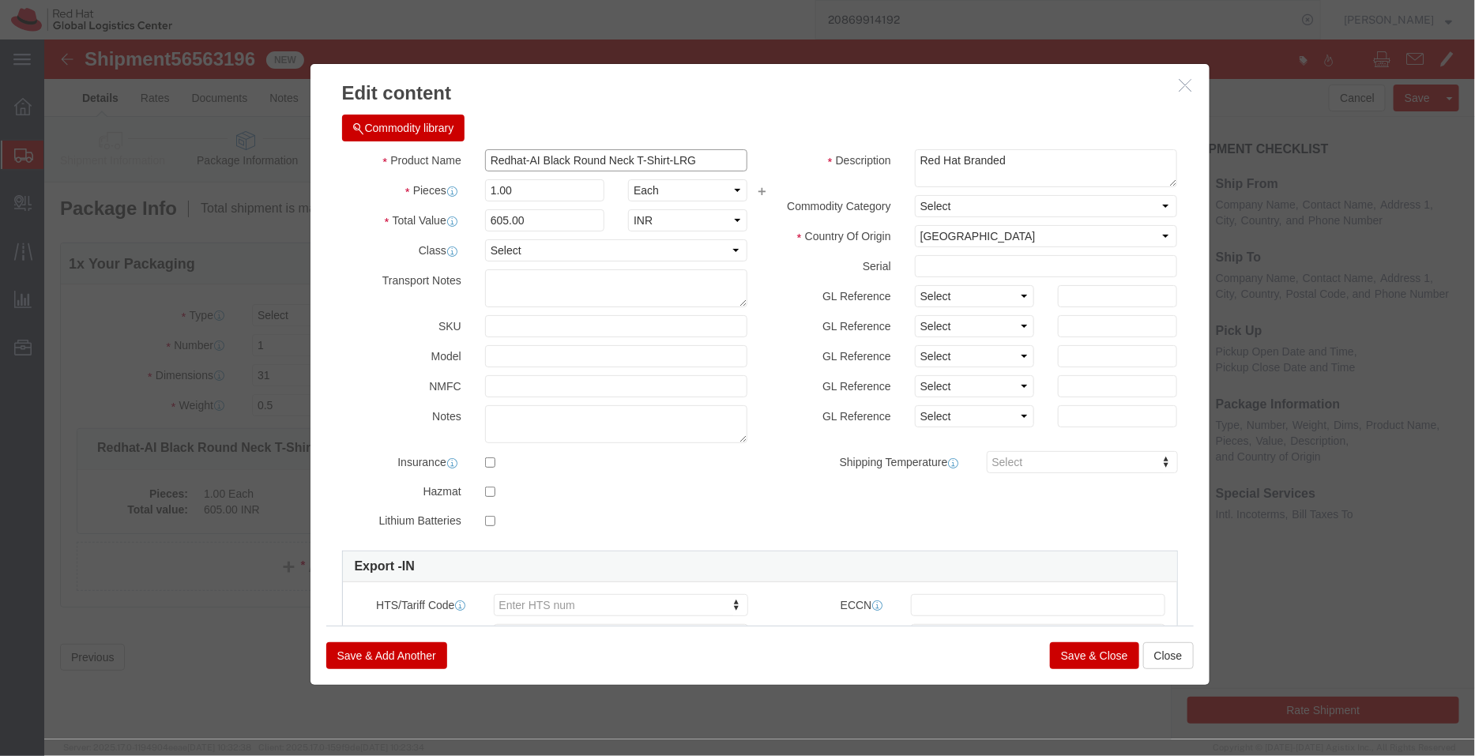
drag, startPoint x: 679, startPoint y: 125, endPoint x: 269, endPoint y: 120, distance: 410.8
click div "Commodity library Product Name Redhat-AI Black Round Neck T-Shirt-LRG Pieces 1.…"
paste input "Boardroom T-shirt"
type input "Boardroom T-shirt"
drag, startPoint x: 497, startPoint y: 182, endPoint x: 372, endPoint y: 173, distance: 125.2
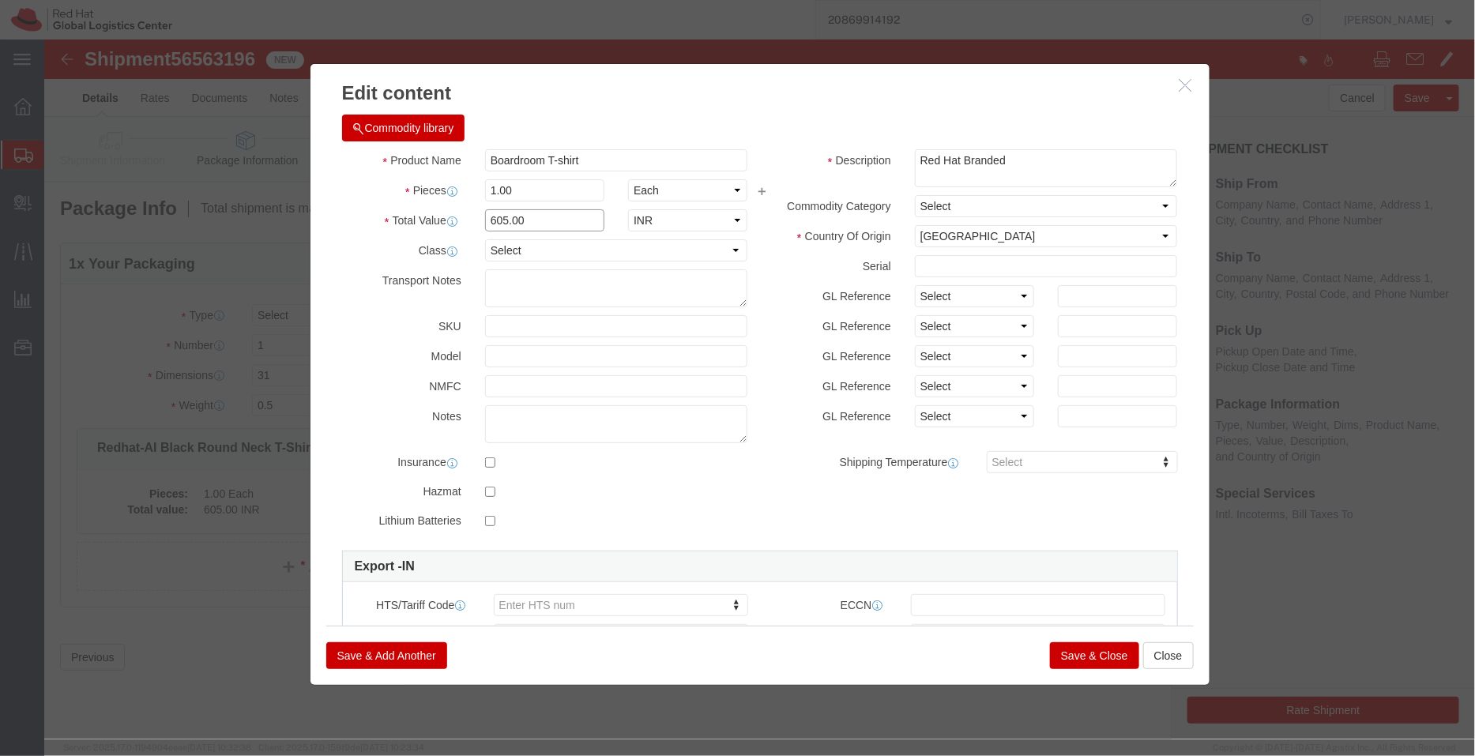
click div "Total Value 605.00 Select ADP AED AFN ALL AMD AOA ARS ATS AUD AWG AZN BAM BBD B…"
type input "750"
click div "Commodity library"
click button "Save & Close"
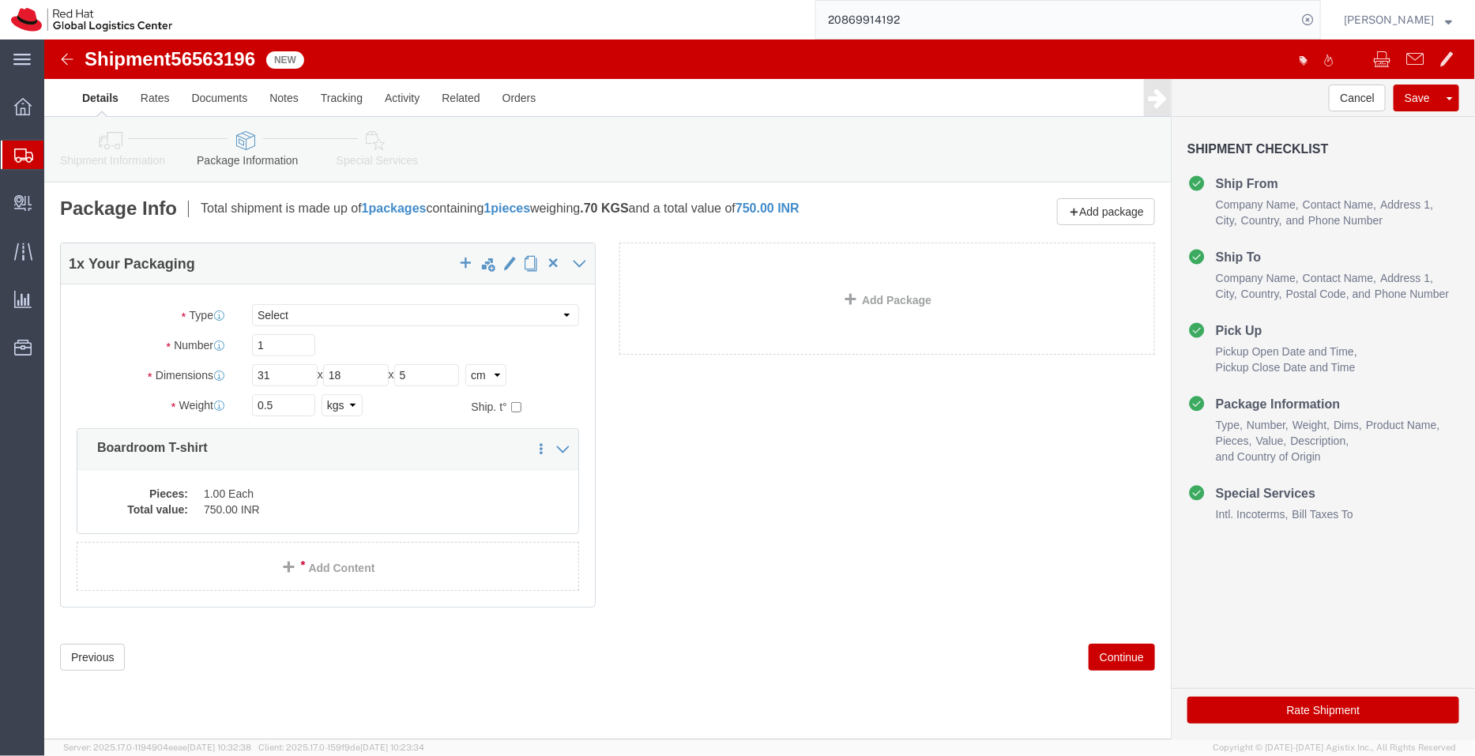
click icon
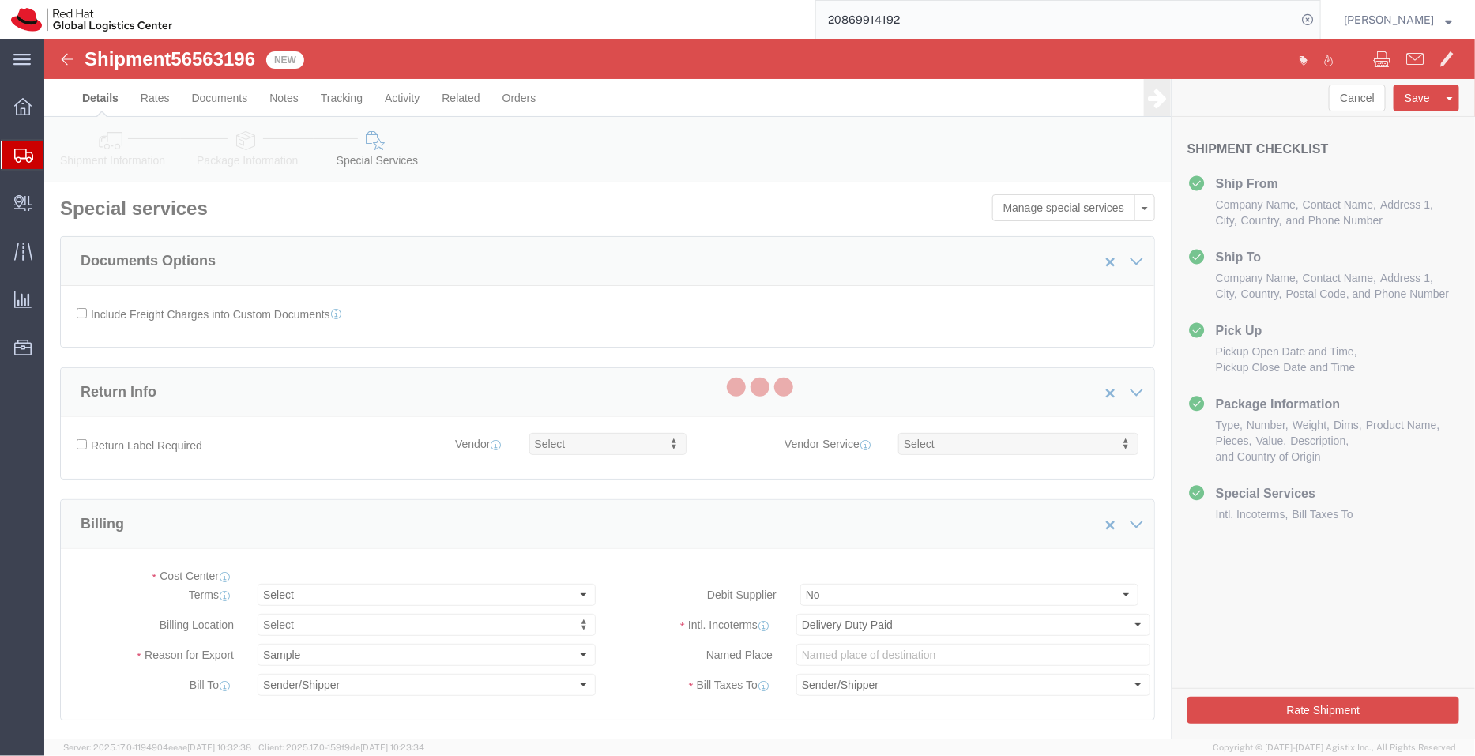
select select "COSTCENTER"
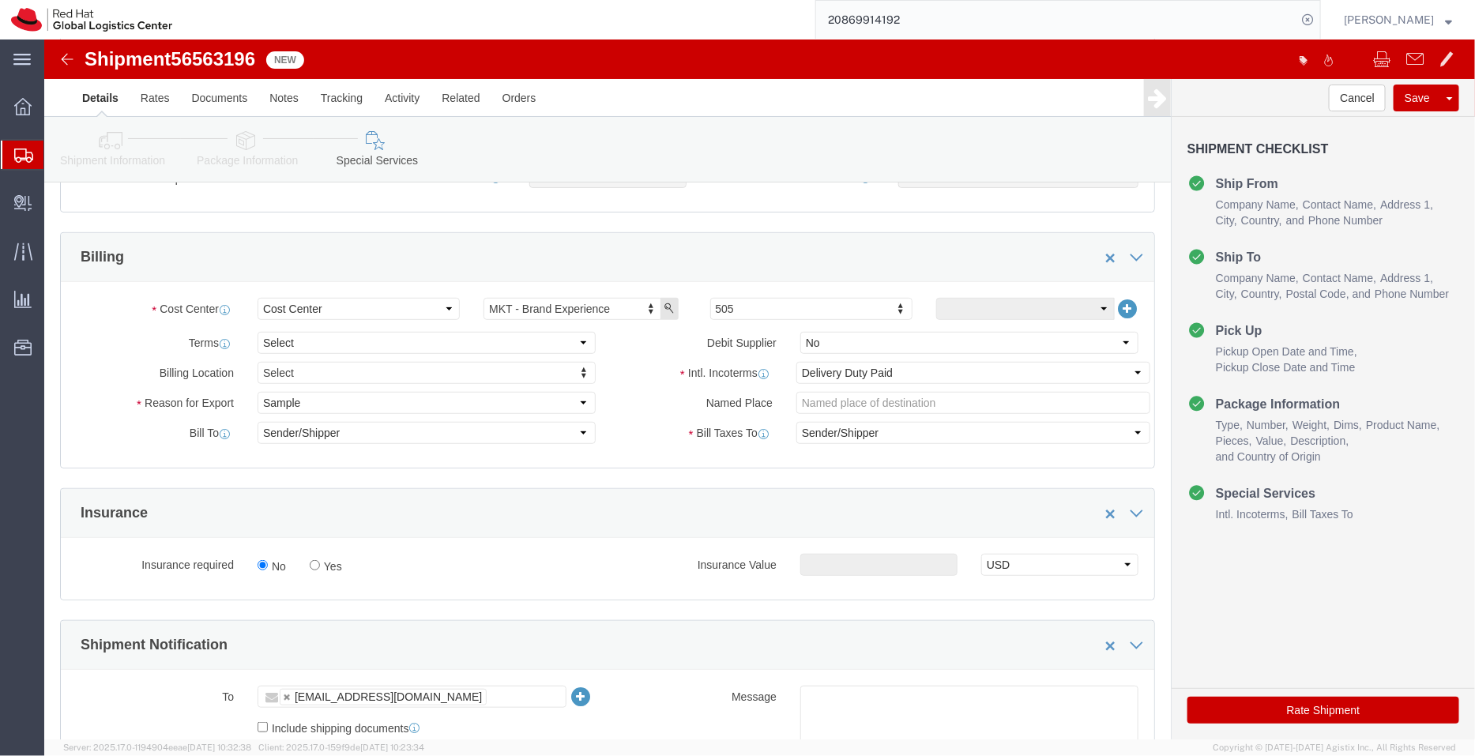
scroll to position [269, 0]
click icon
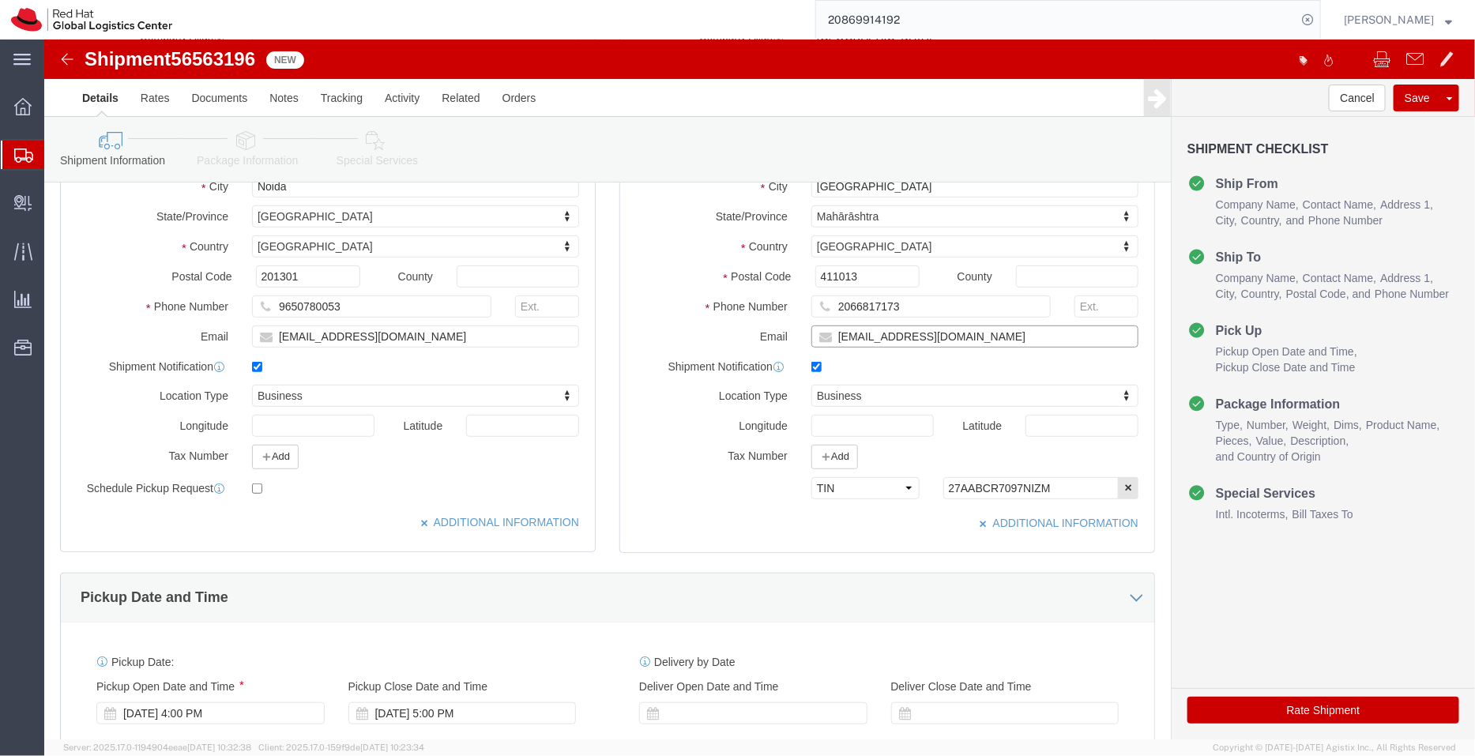
drag, startPoint x: 916, startPoint y: 288, endPoint x: 732, endPoint y: 310, distance: 185.3
click div "Location RH - Pune My Profile Location RH - Amsterdam - MSO RH - Amsterdam Data…"
checkbox input "false"
drag, startPoint x: 393, startPoint y: 297, endPoint x: 154, endPoint y: 287, distance: 239.6
click div "Email online@consortiumgifts.com"
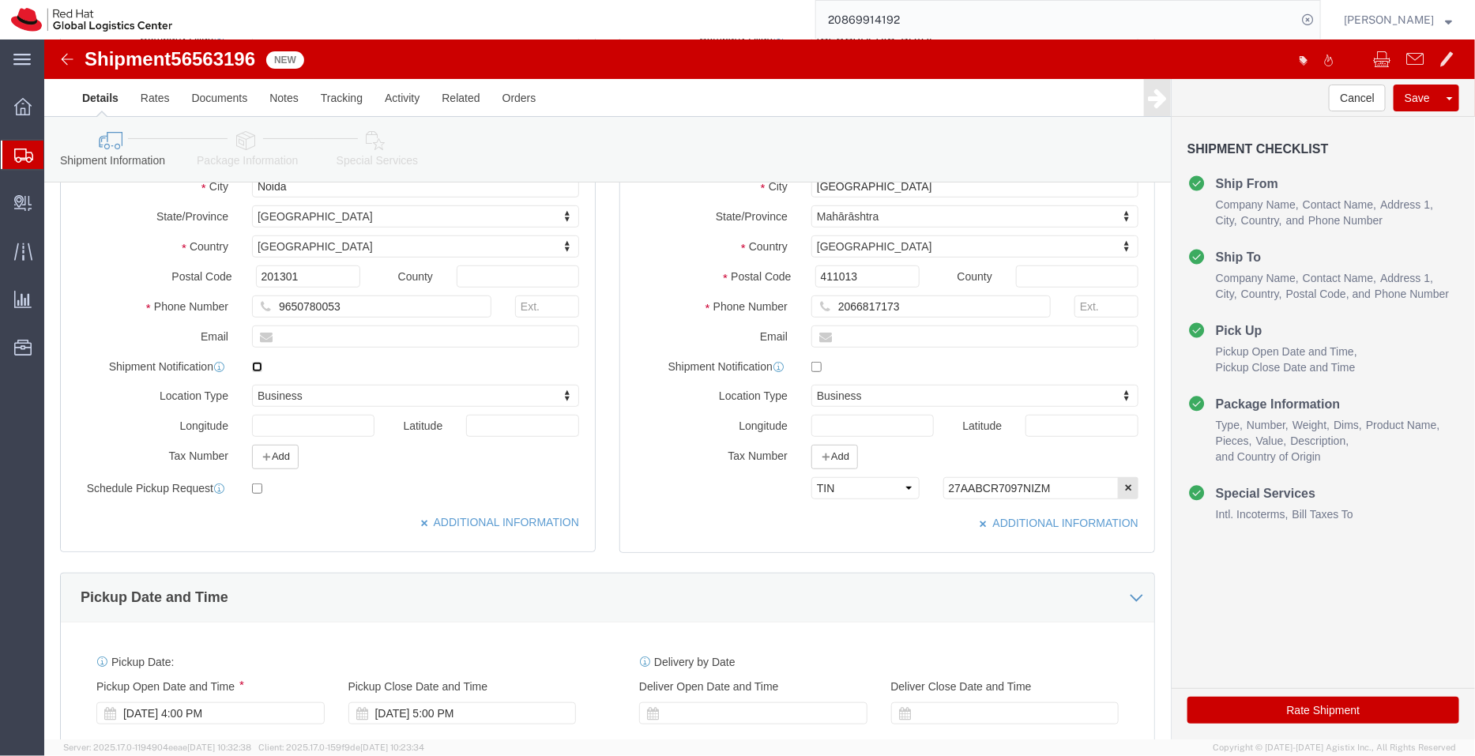
click input "checkbox"
checkbox input "false"
click link "Special Services"
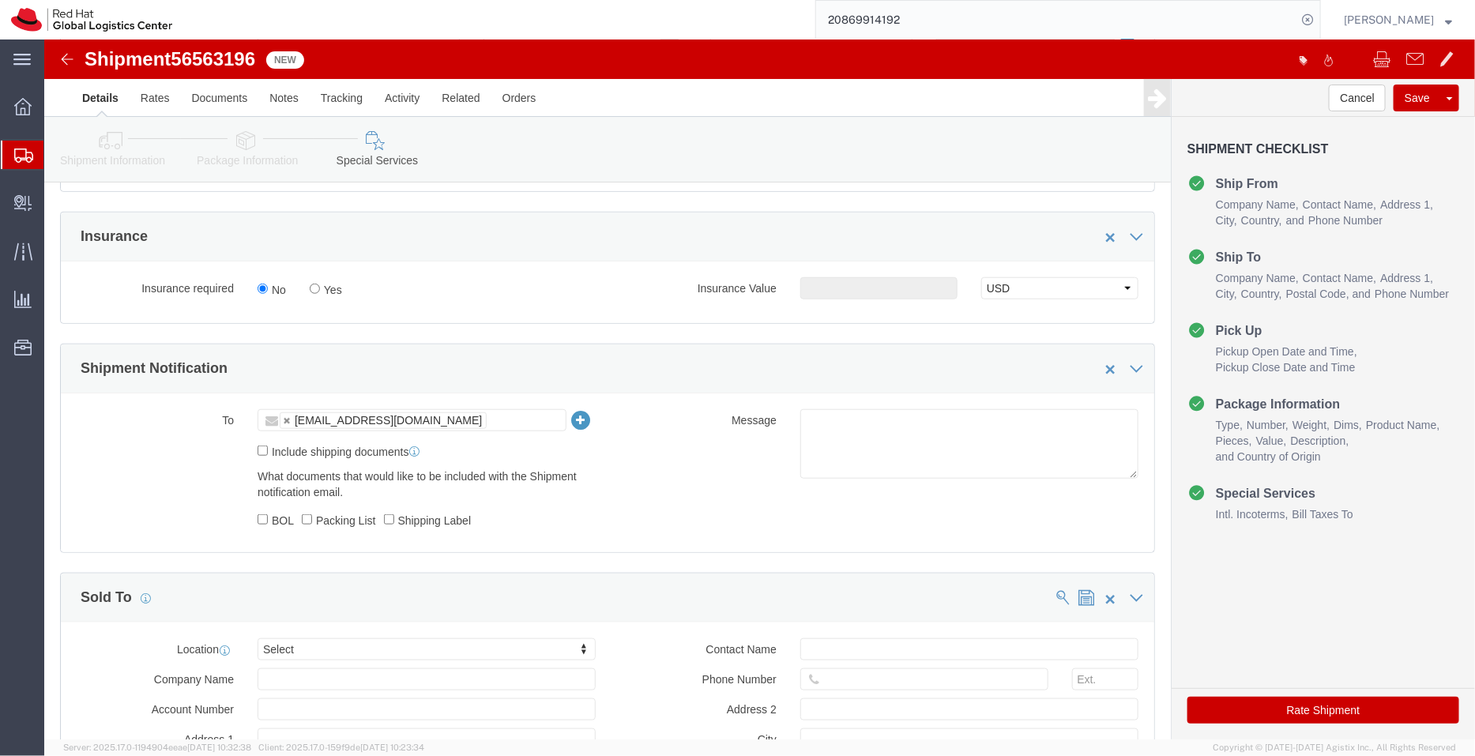
scroll to position [565, 0]
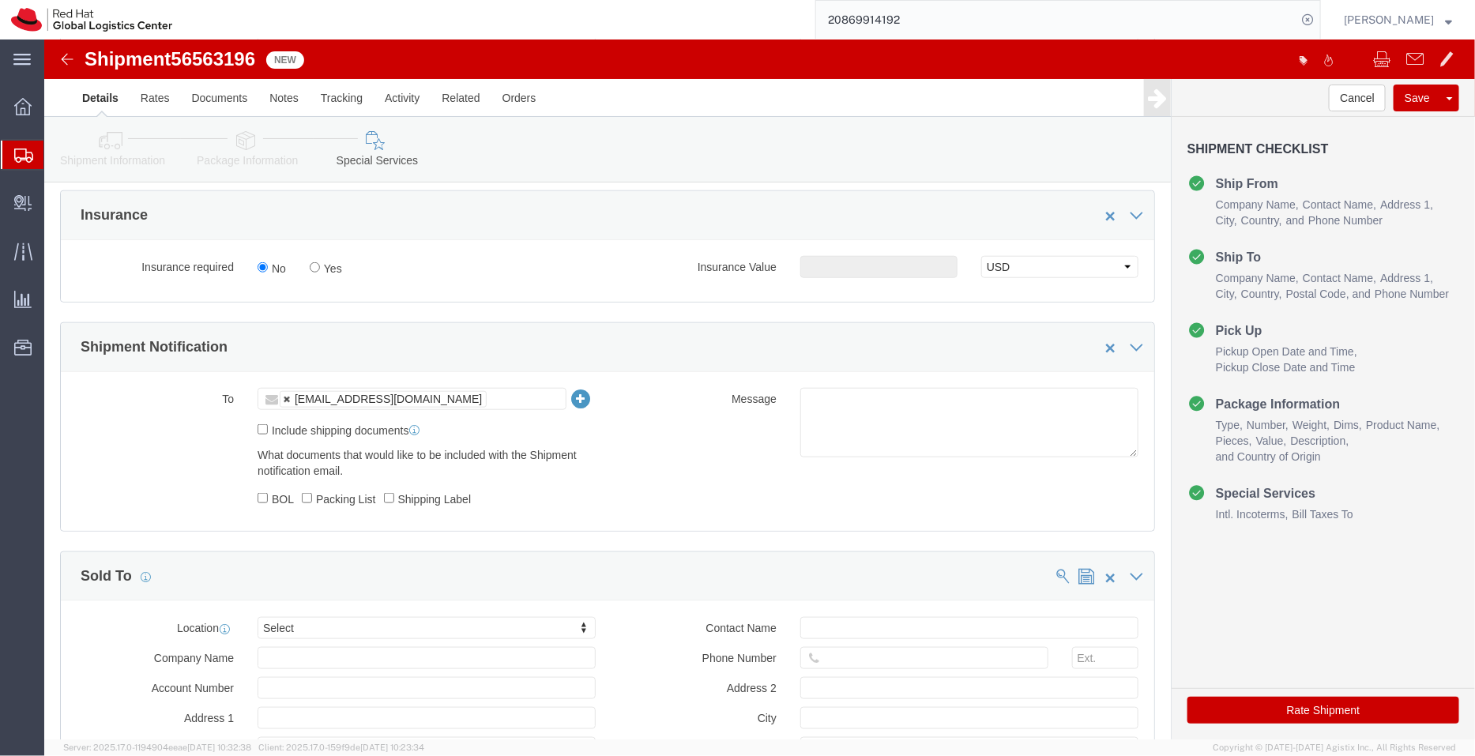
click link
type input "Enter Email Address"
click button "Cancel"
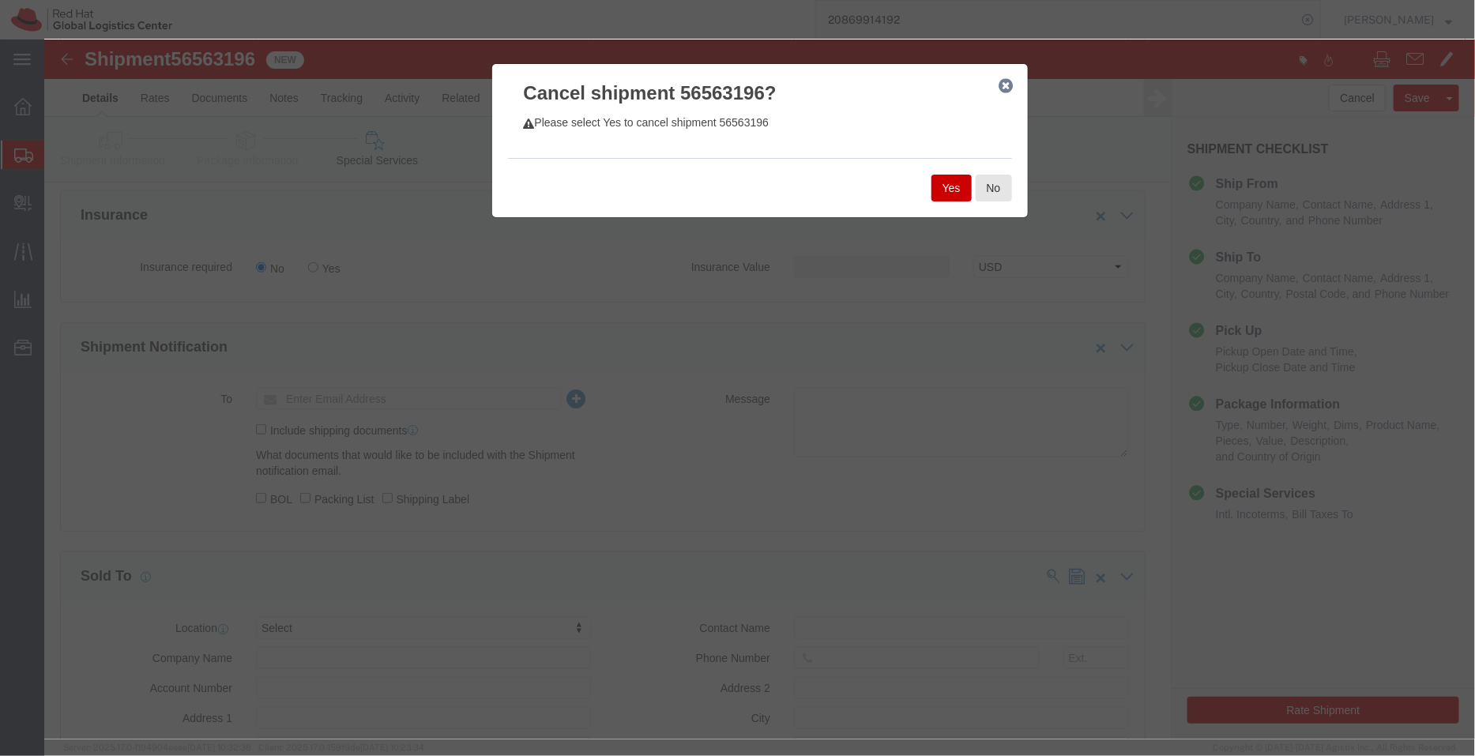
click button "Yes"
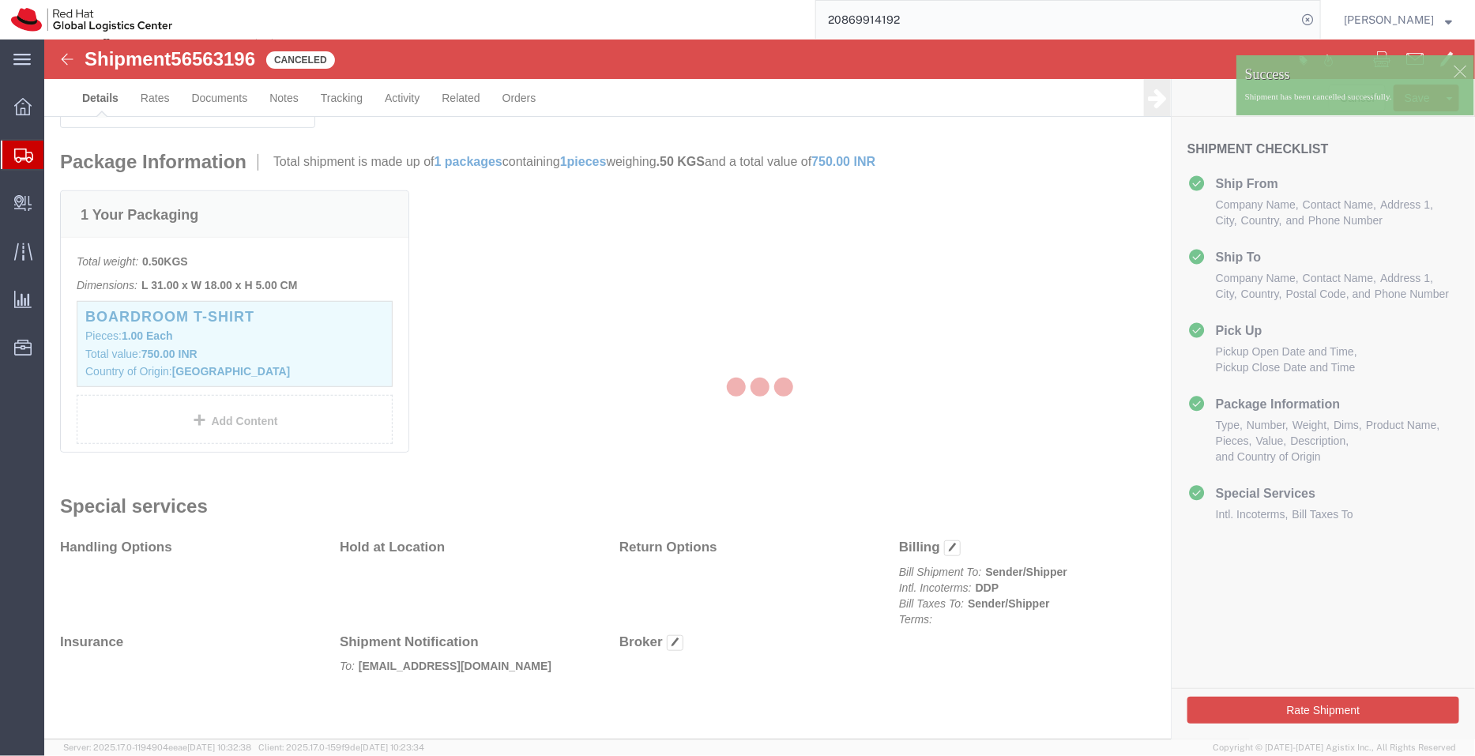
scroll to position [326, 0]
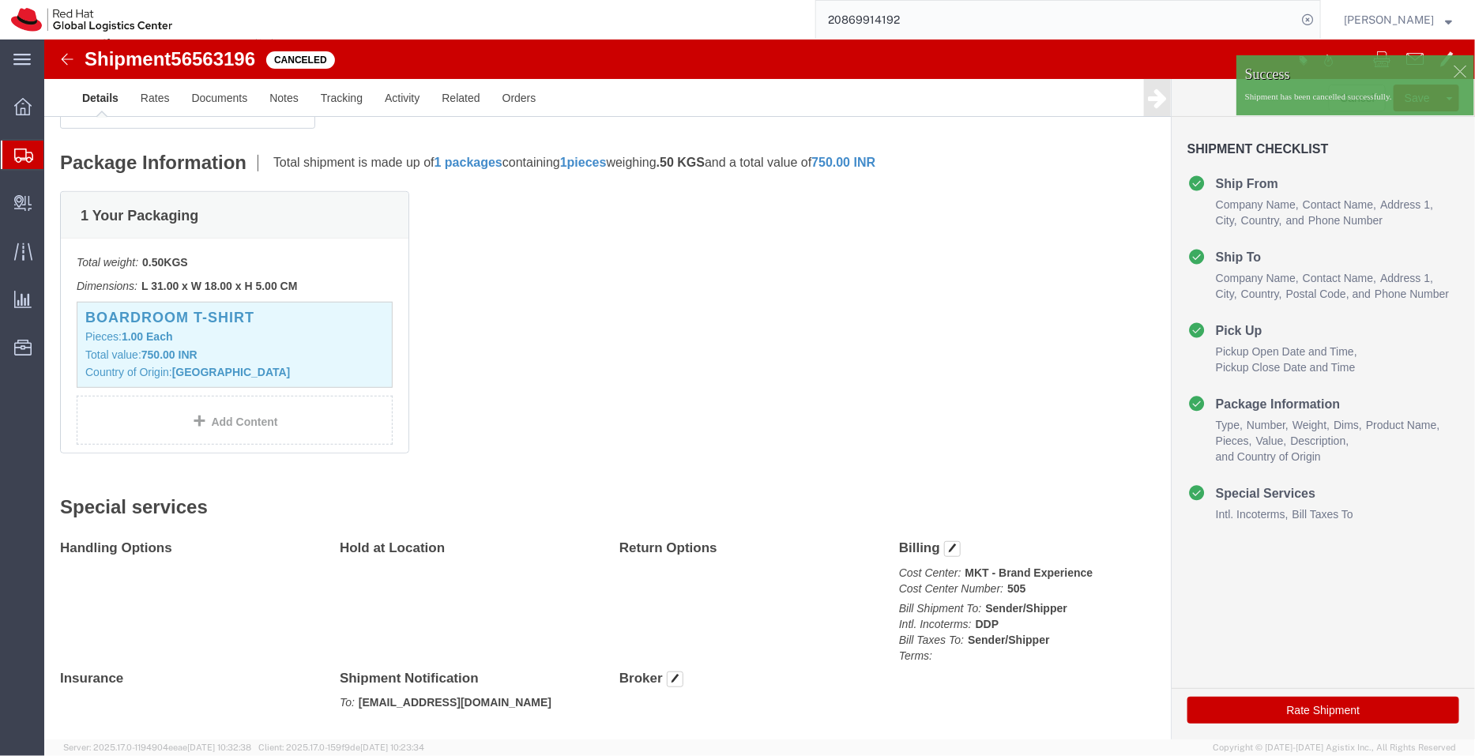
click at [0, 0] on span "Shipment Manager" at bounding box center [0, 0] width 0 height 0
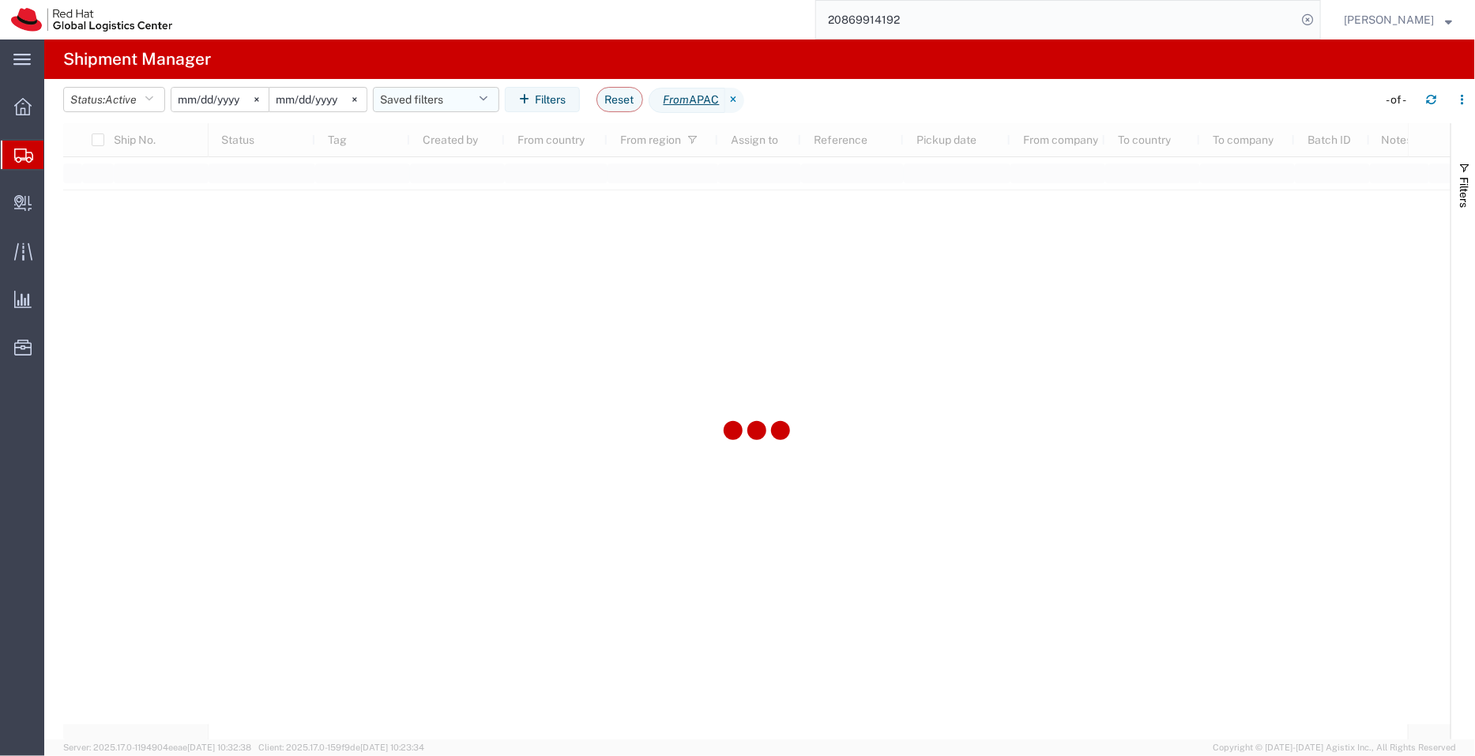
click at [431, 93] on button "Saved filters" at bounding box center [436, 99] width 126 height 25
click at [427, 164] on span "APAC" at bounding box center [489, 168] width 186 height 29
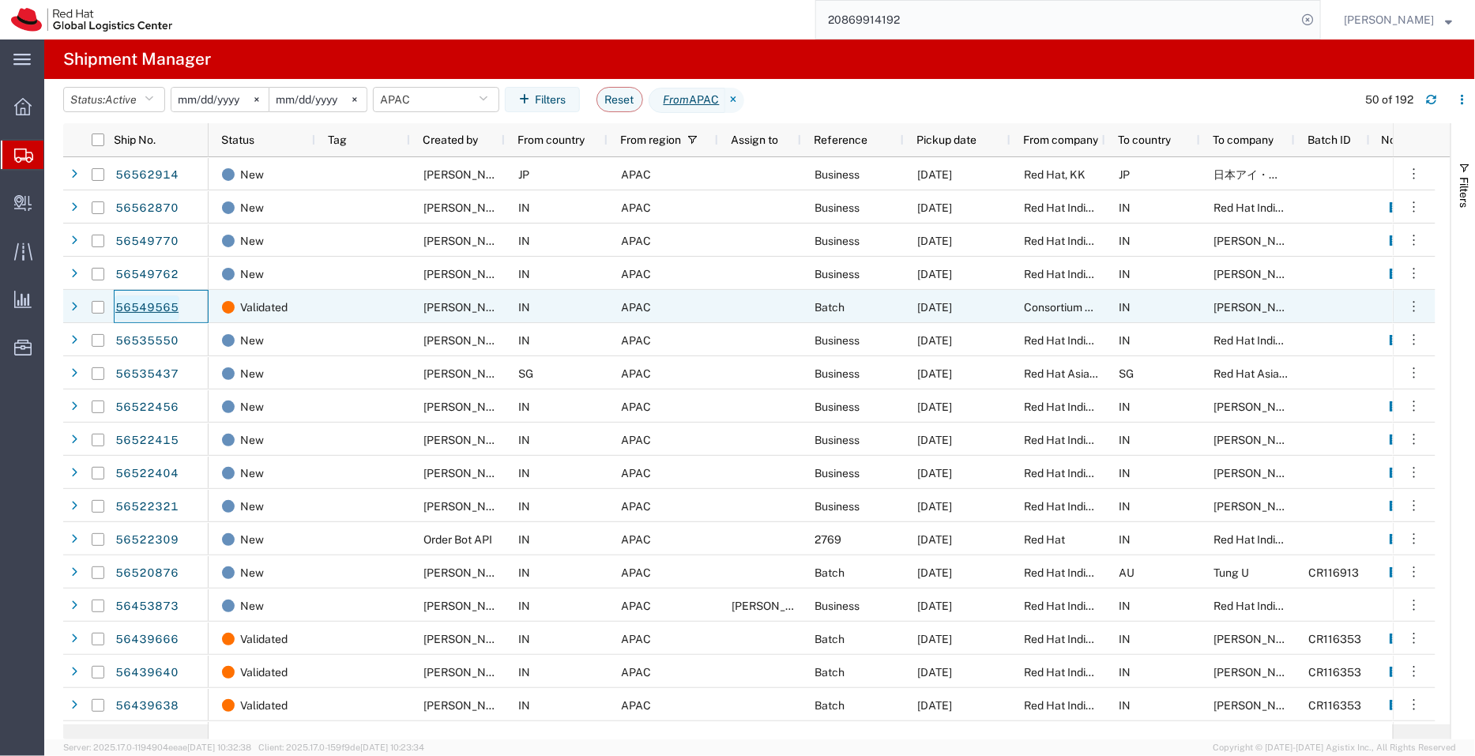
click at [164, 309] on link "56549565" at bounding box center [147, 307] width 65 height 25
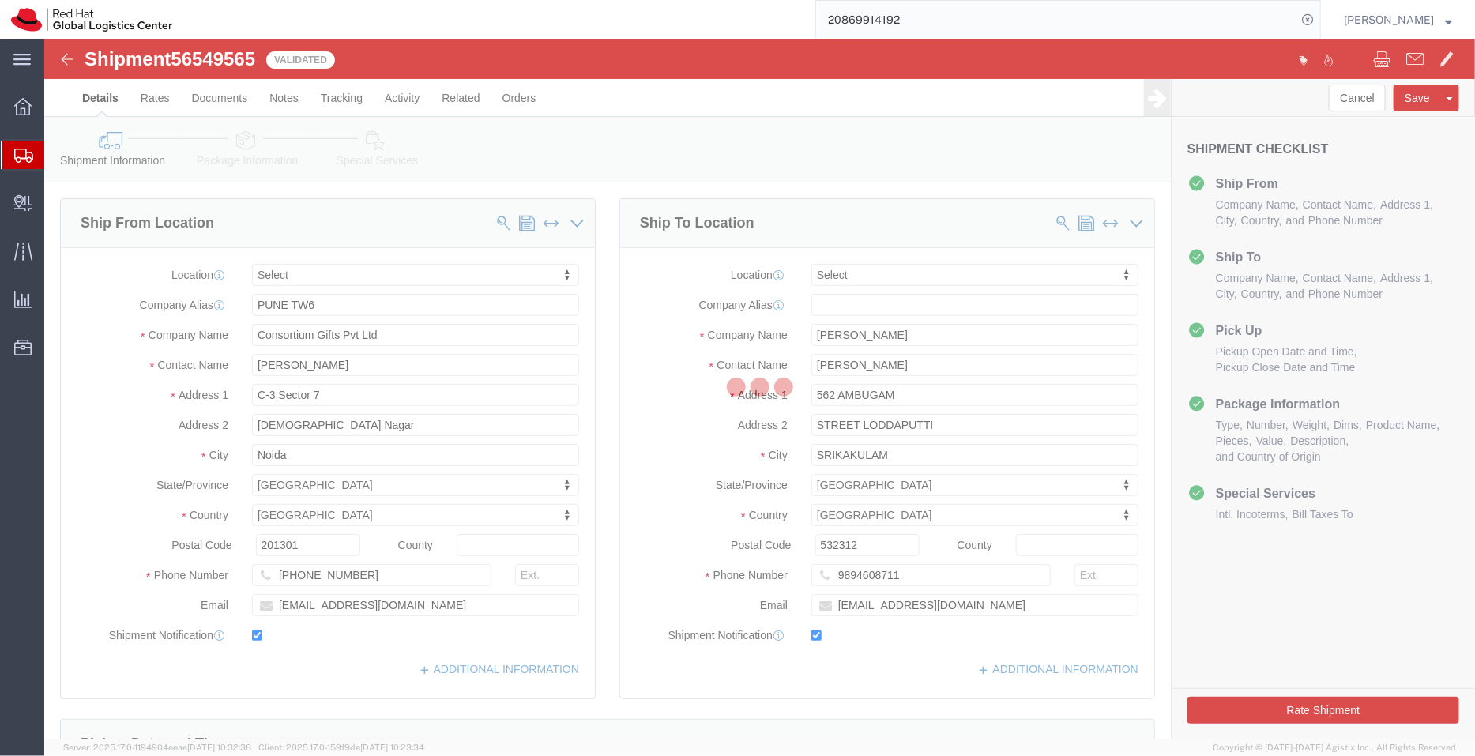
select select
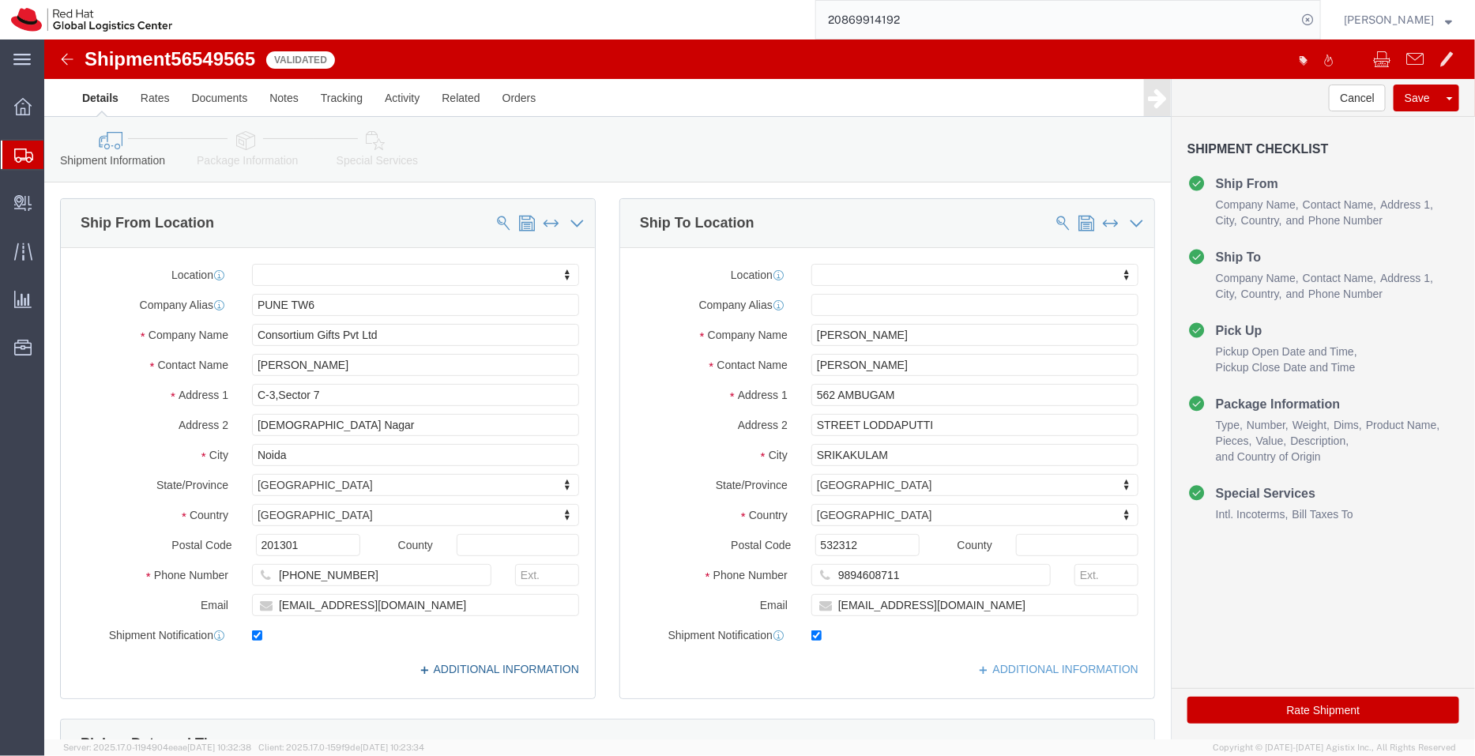
click link "ADDITIONAL INFORMATION"
drag, startPoint x: 726, startPoint y: 528, endPoint x: 653, endPoint y: 519, distance: 74.1
click div "Location My Profile Location RH - Amsterdam - MSO RH - Amsterdam Data Center RH…"
drag, startPoint x: 917, startPoint y: 570, endPoint x: 682, endPoint y: 570, distance: 235.4
click div "Email rsahukar@redhat.com"
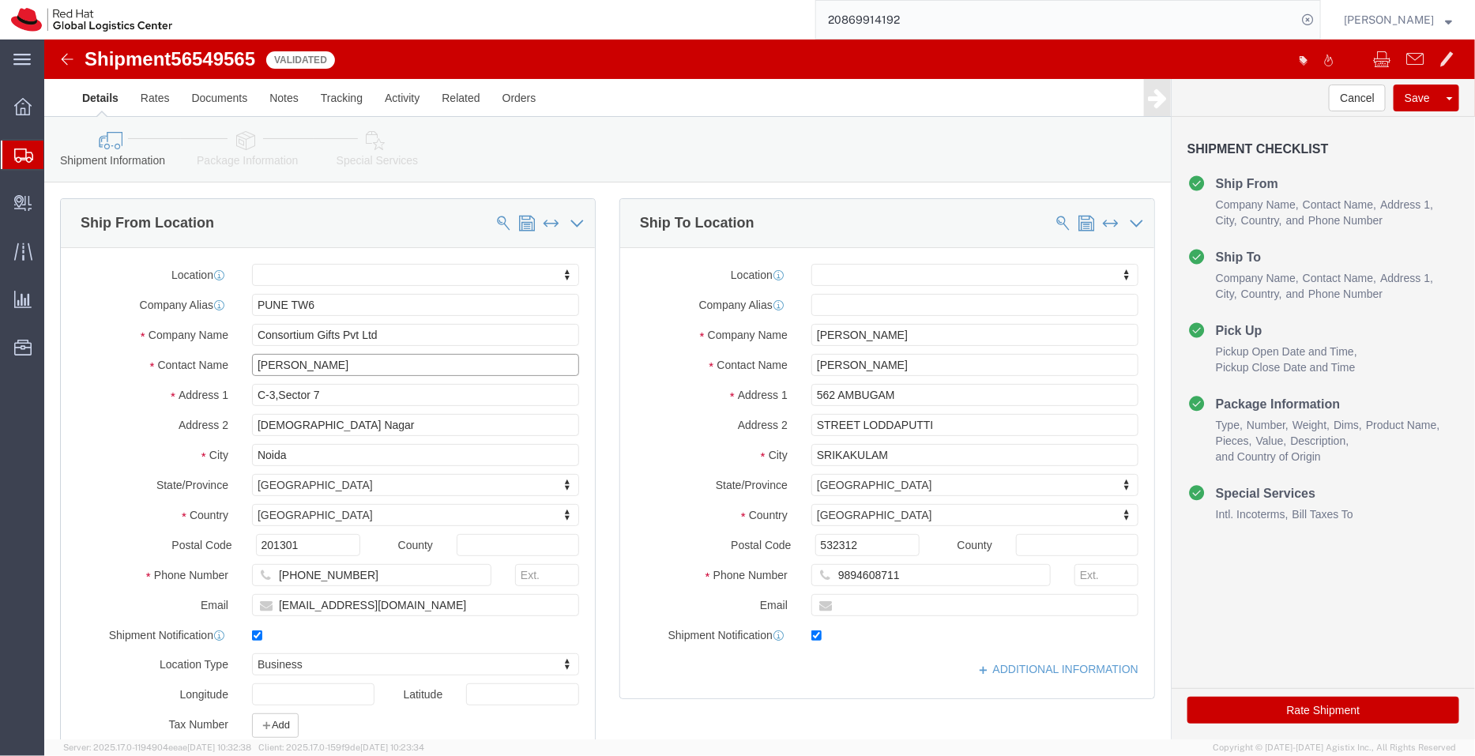
click input "Zeeshan"
paste input "rsahukar@redhat.com"
type input "Zeeshan rsahukar@redhat.com"
click input "Raviteja Sahukari"
type input "Raviteja Sahukar"
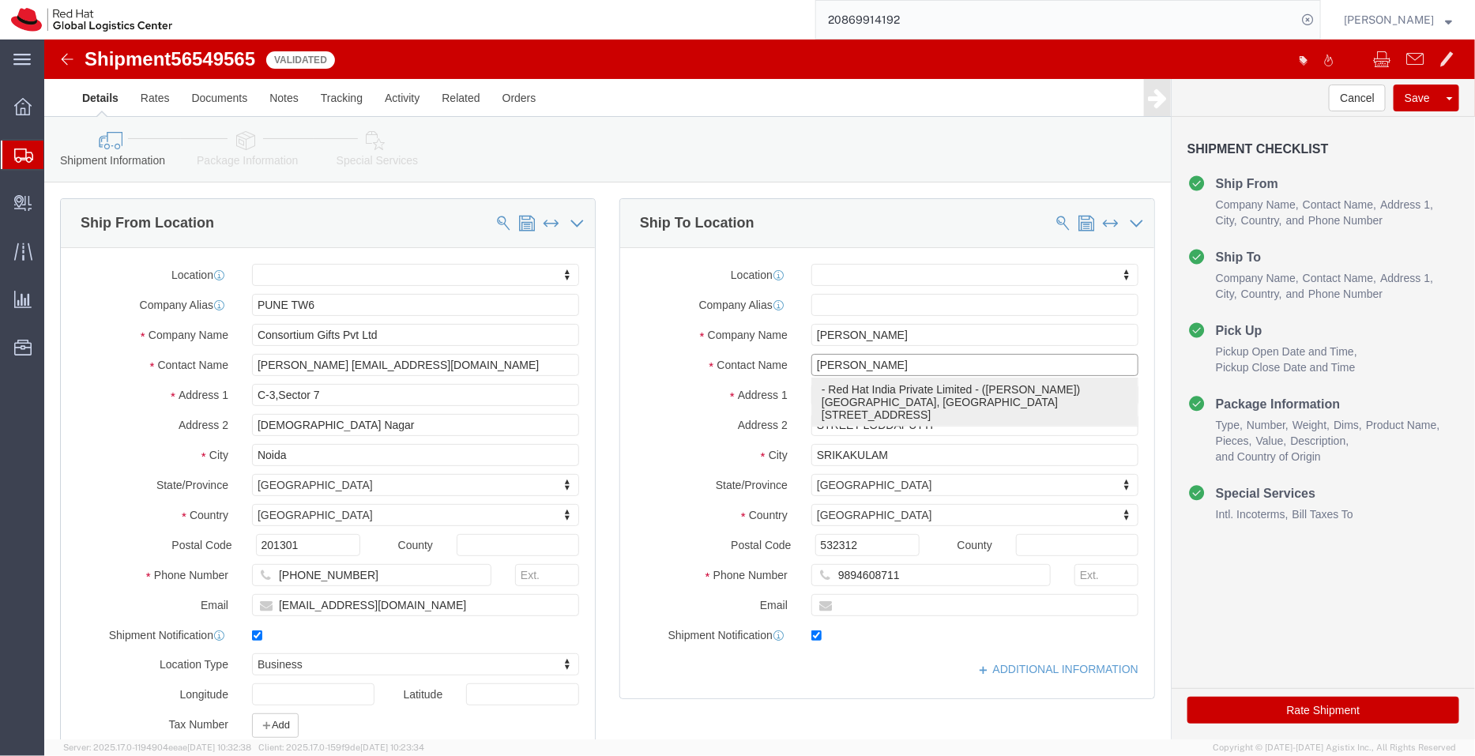
click p "- Red Hat India Private Limited - (Raviteja Sahukari) Bagmane Constellation Bus…"
select select "37925"
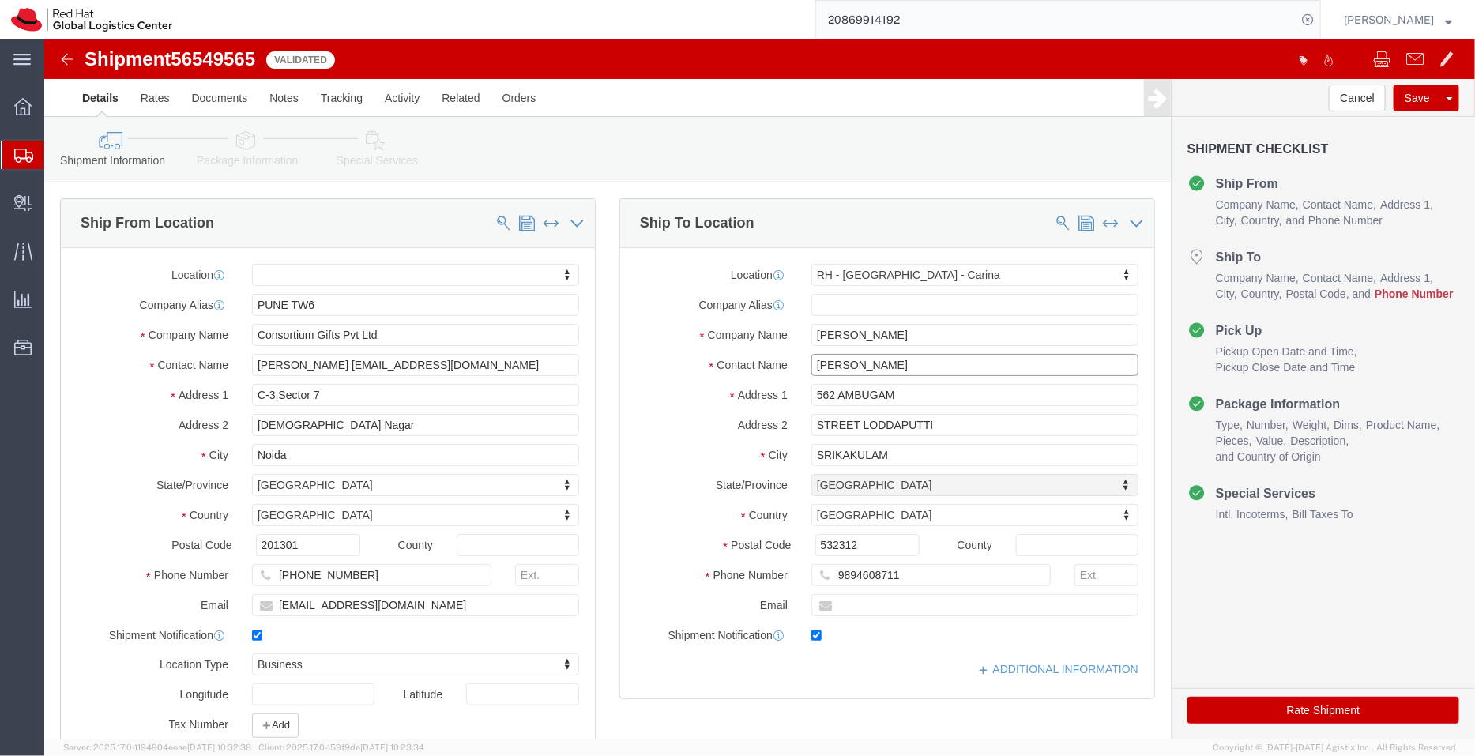
select select "KA"
drag, startPoint x: 382, startPoint y: 327, endPoint x: 257, endPoint y: 326, distance: 125.6
click input "Zeeshan rsahukar@redhat.com"
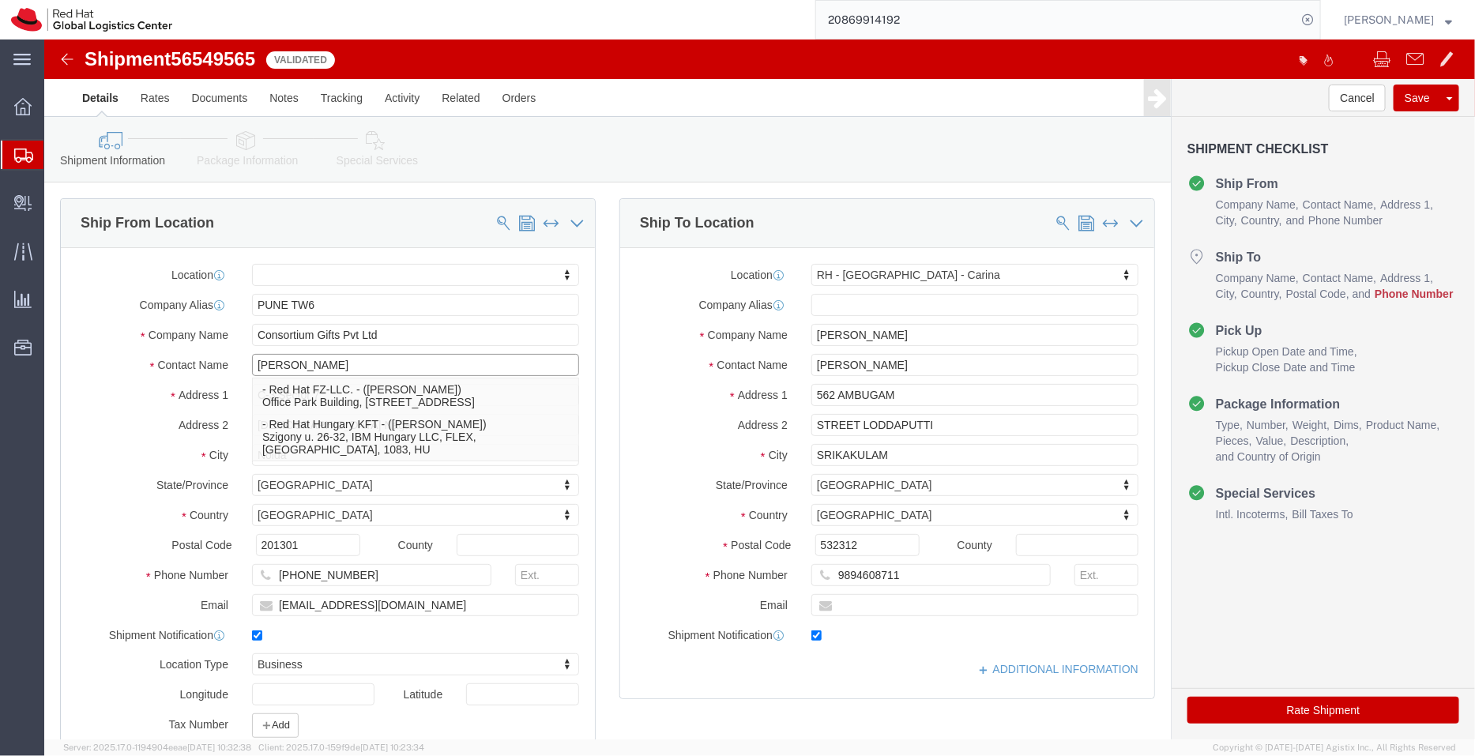
type input "Zeeshan"
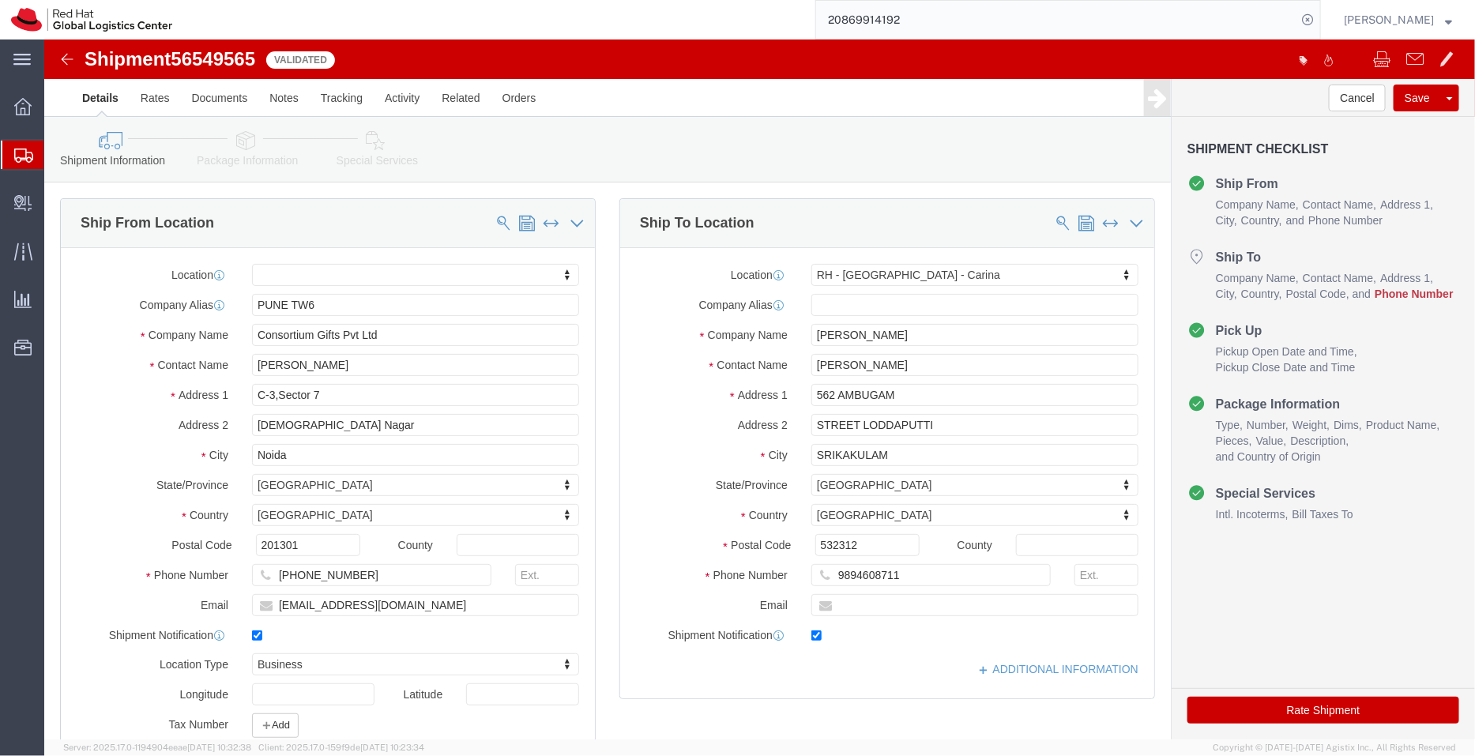
click label "Address 1"
click input "text"
paste input "9894608711"
type input "9894608711"
click link "ADDITIONAL INFORMATION"
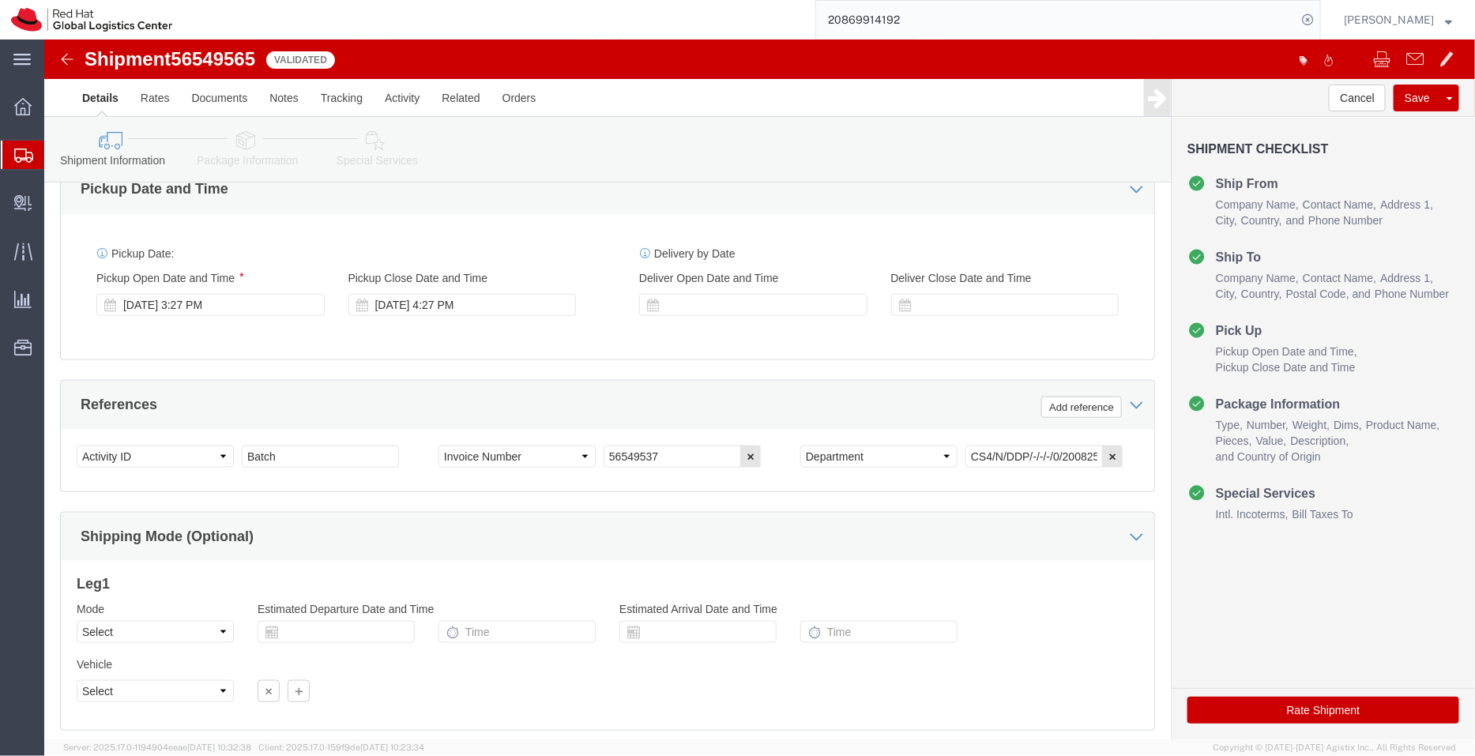
scroll to position [714, 0]
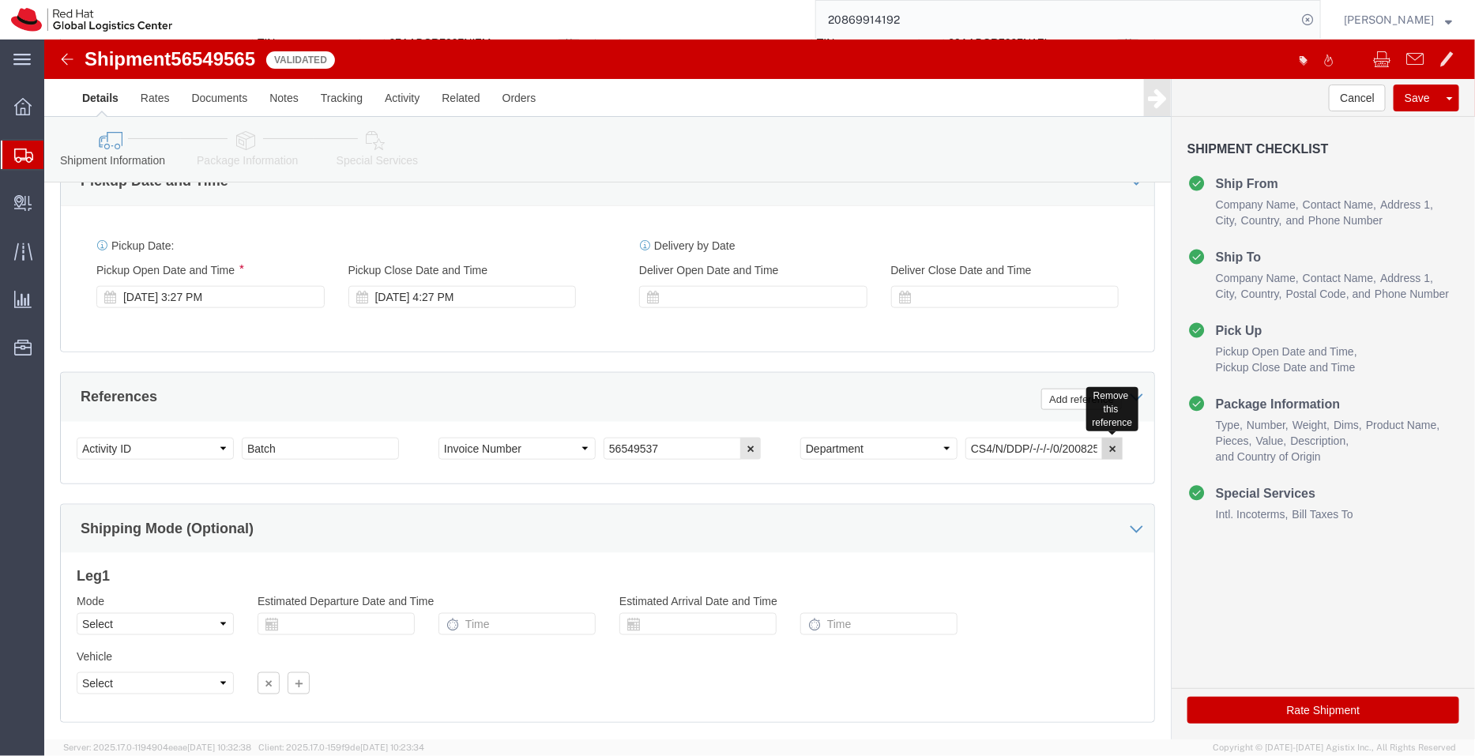
click icon "button"
click icon
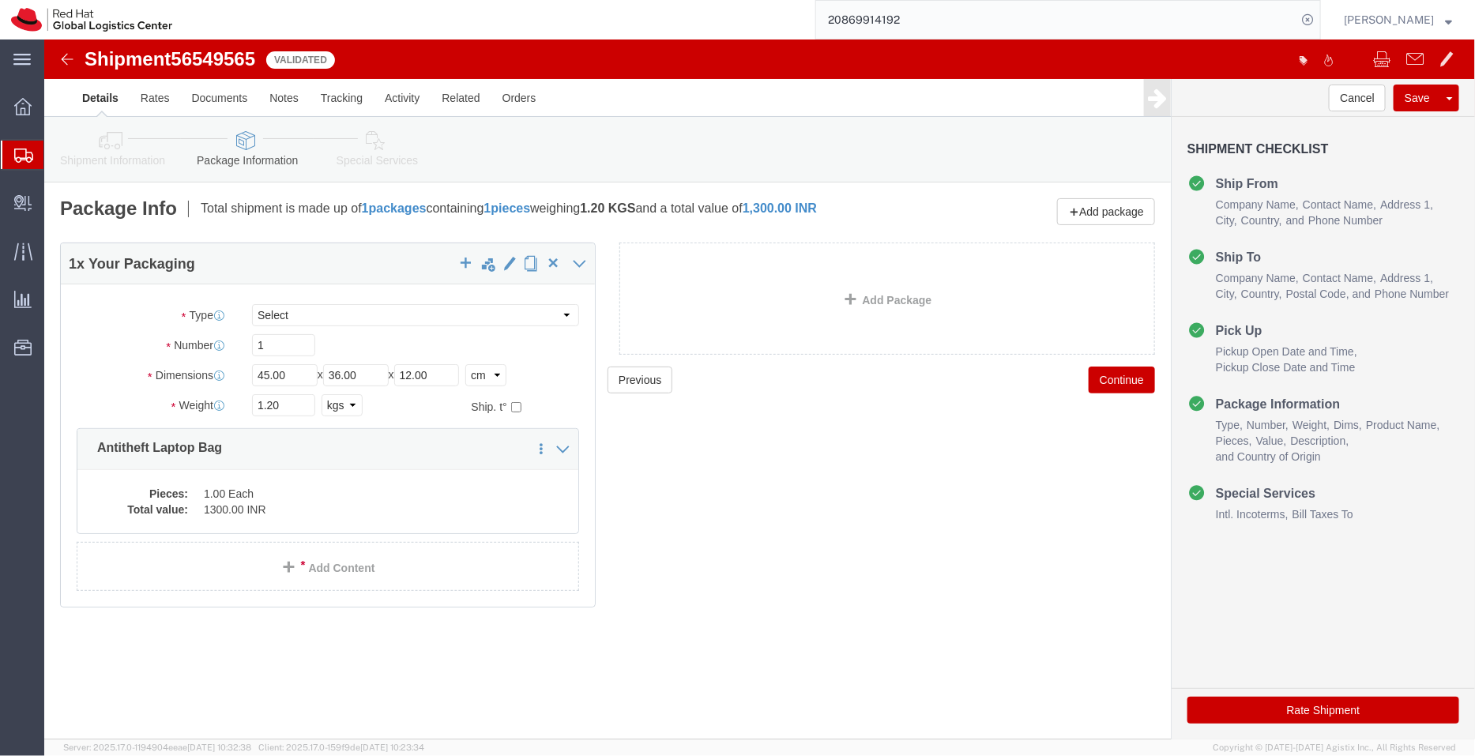
click link "Special Services"
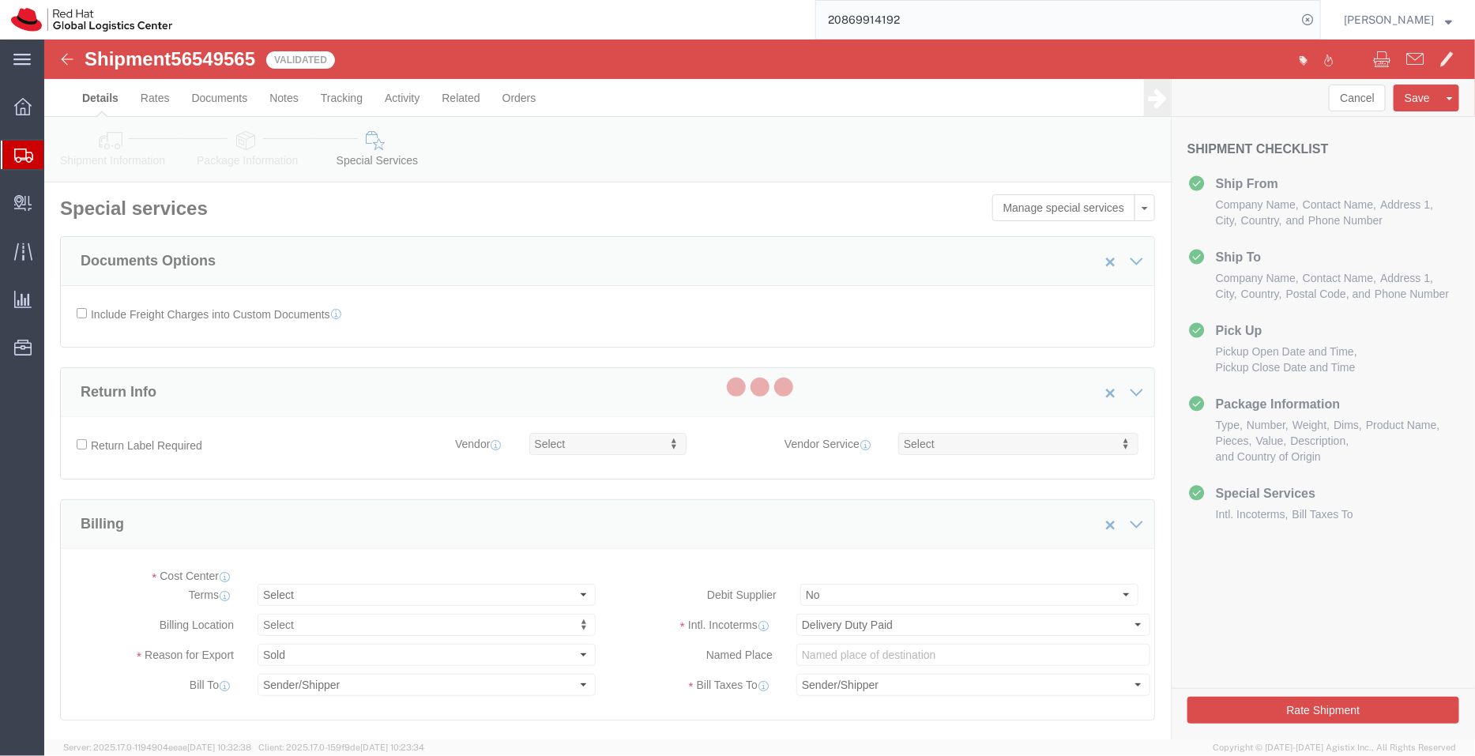
select select "COSTCENTER"
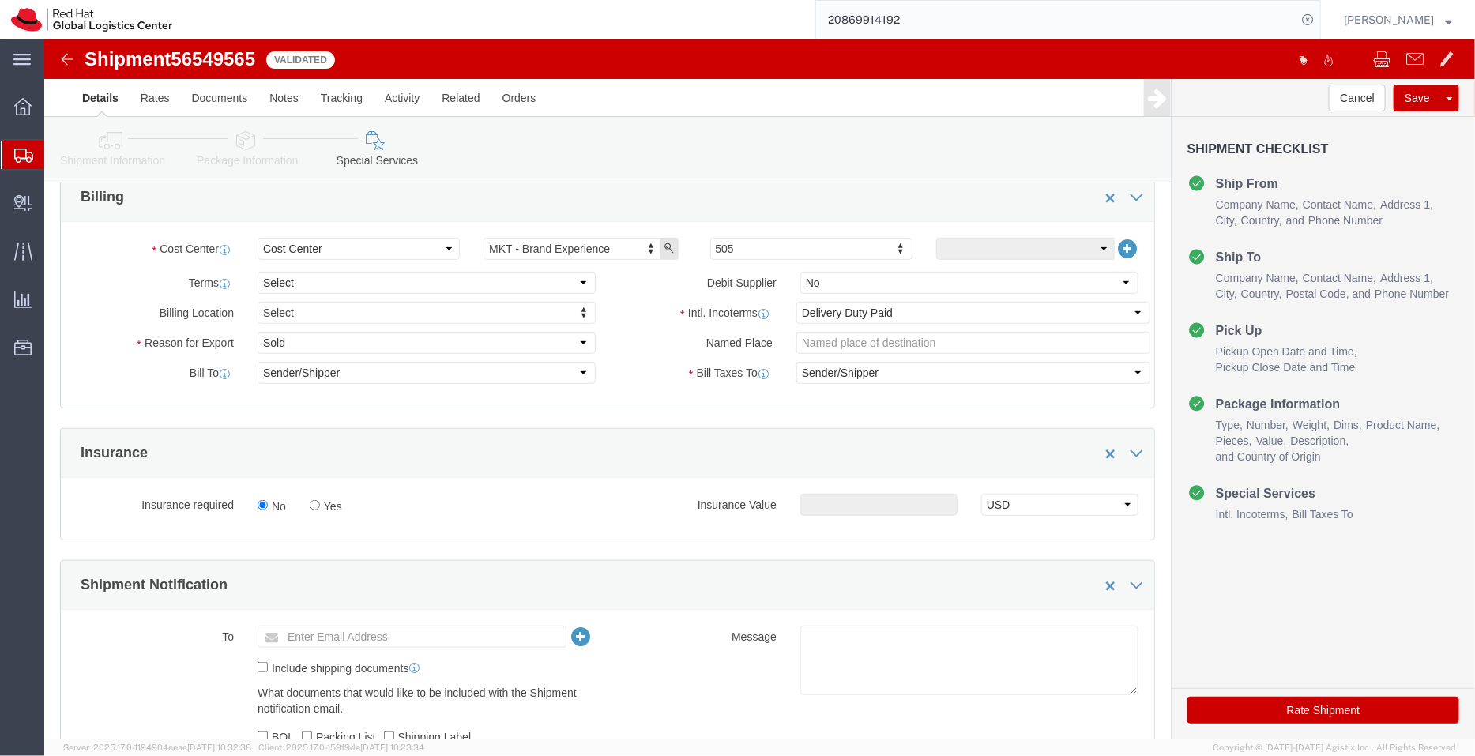
scroll to position [303, 0]
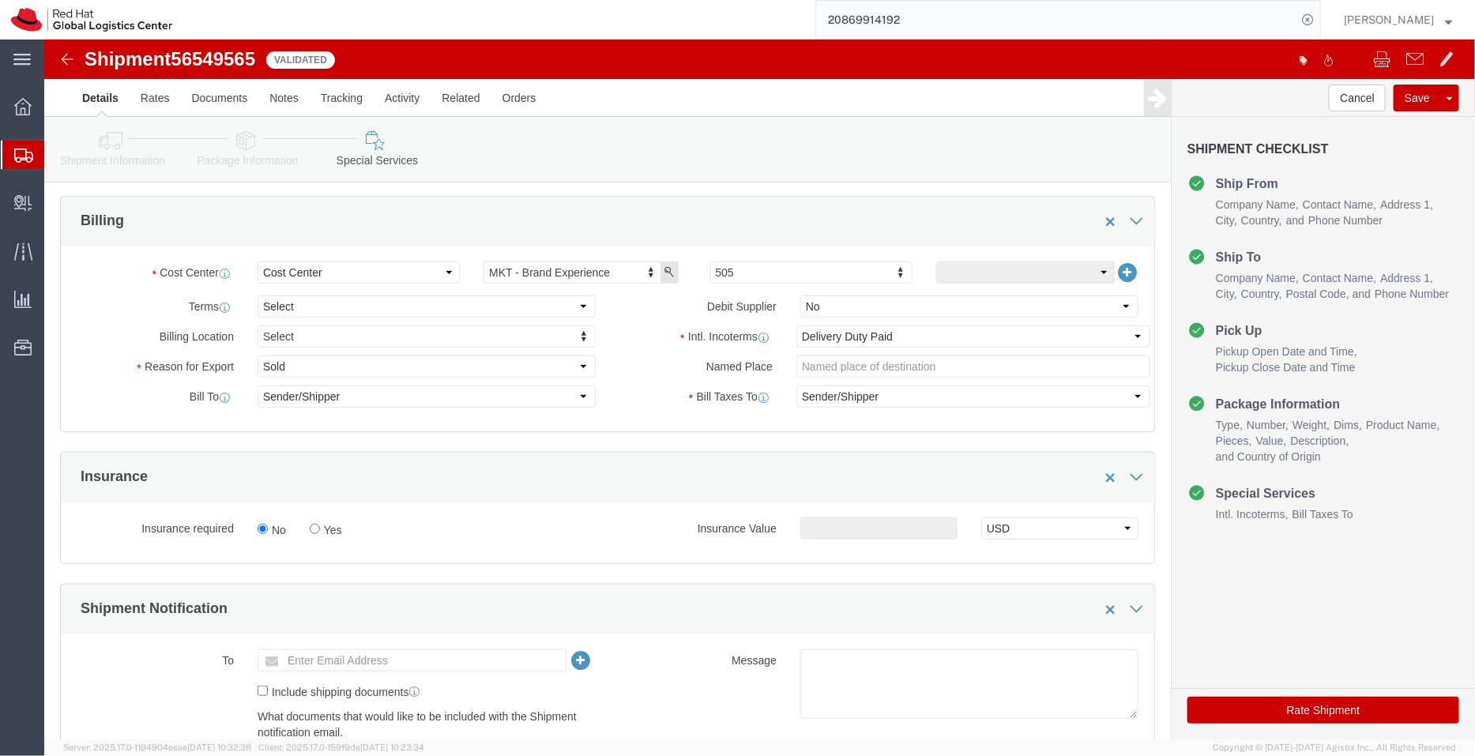
click span "Pickup Close Date and Time"
click input "text"
type input "apaclogistics@redhat.com"
click textarea
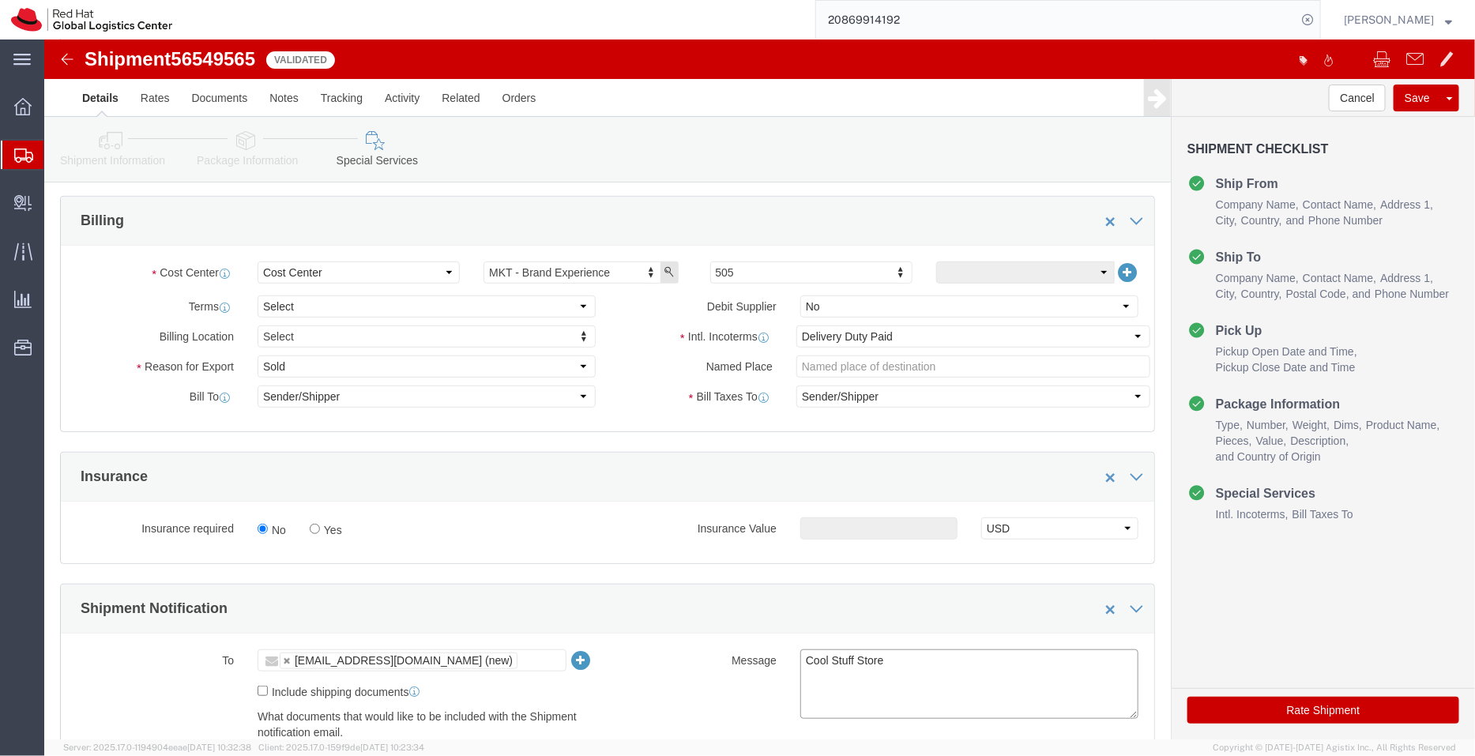
type textarea "Cool Stuff Store"
click button "Rate Shipment"
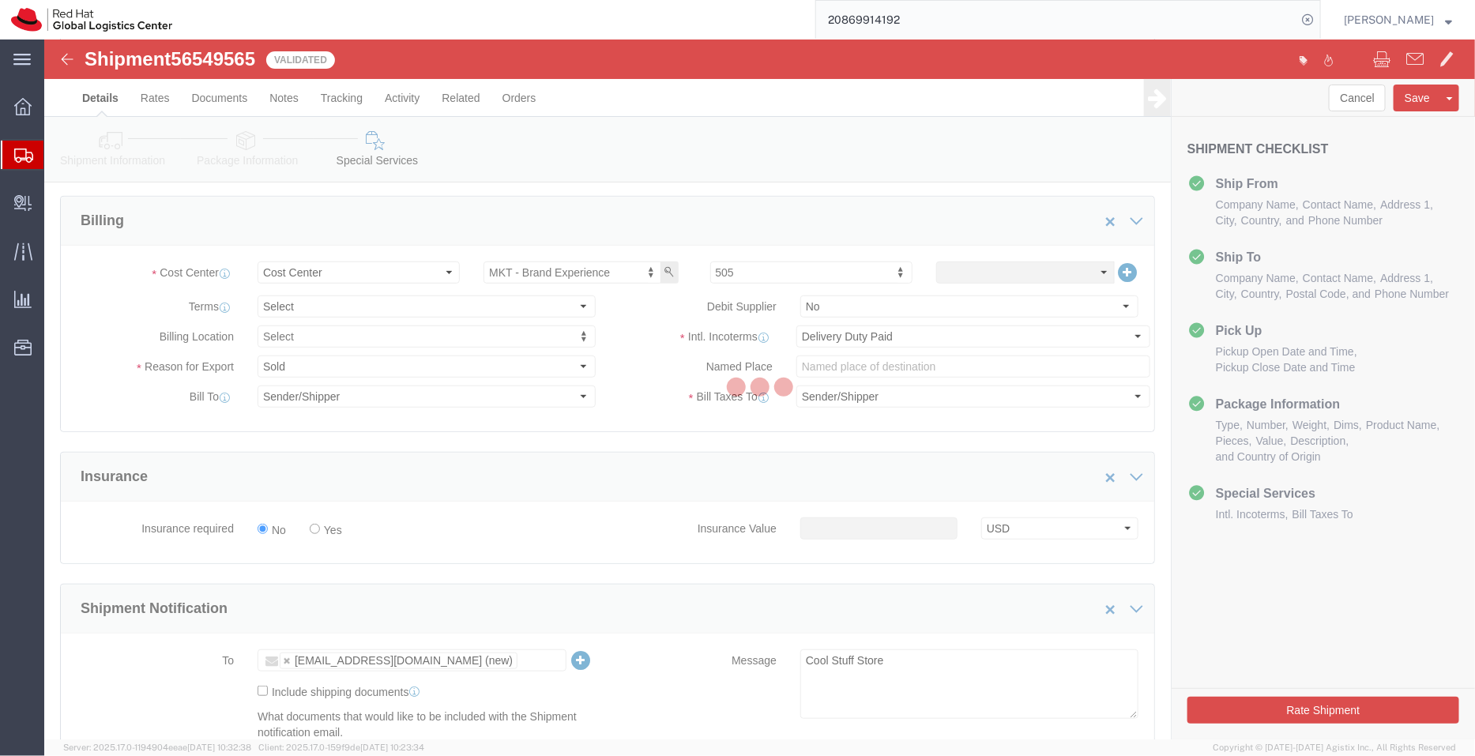
scroll to position [0, 0]
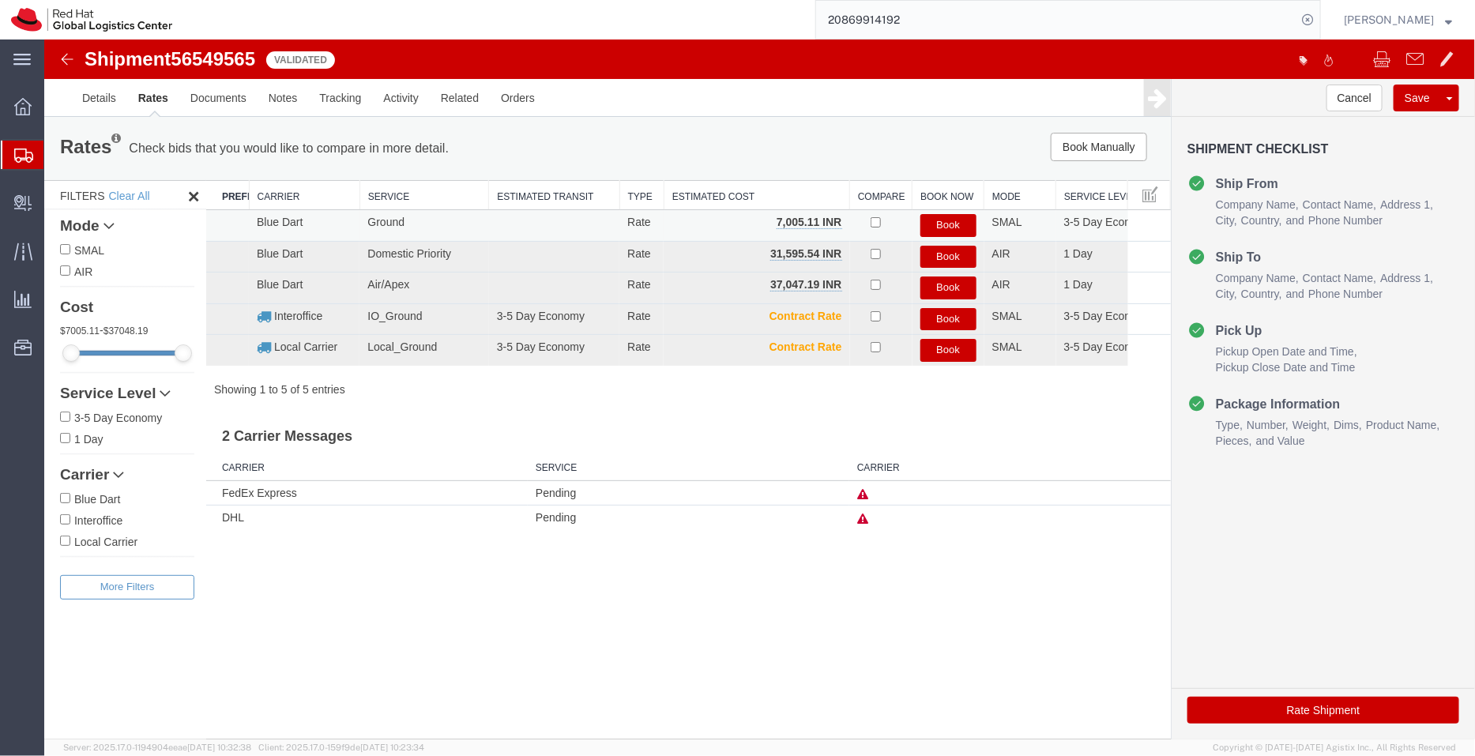
click at [949, 224] on button "Book" at bounding box center [948, 224] width 56 height 23
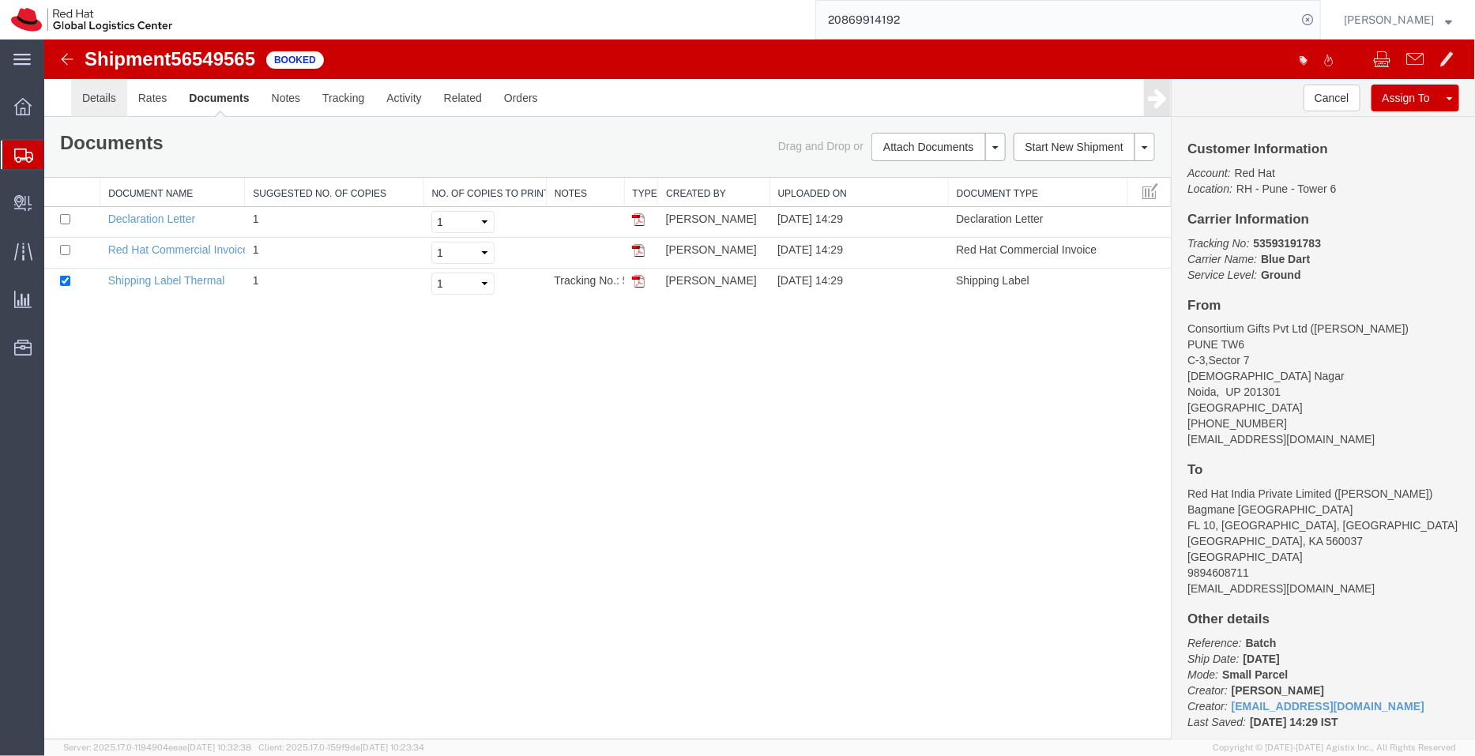
click at [105, 103] on link "Details" at bounding box center [98, 97] width 56 height 38
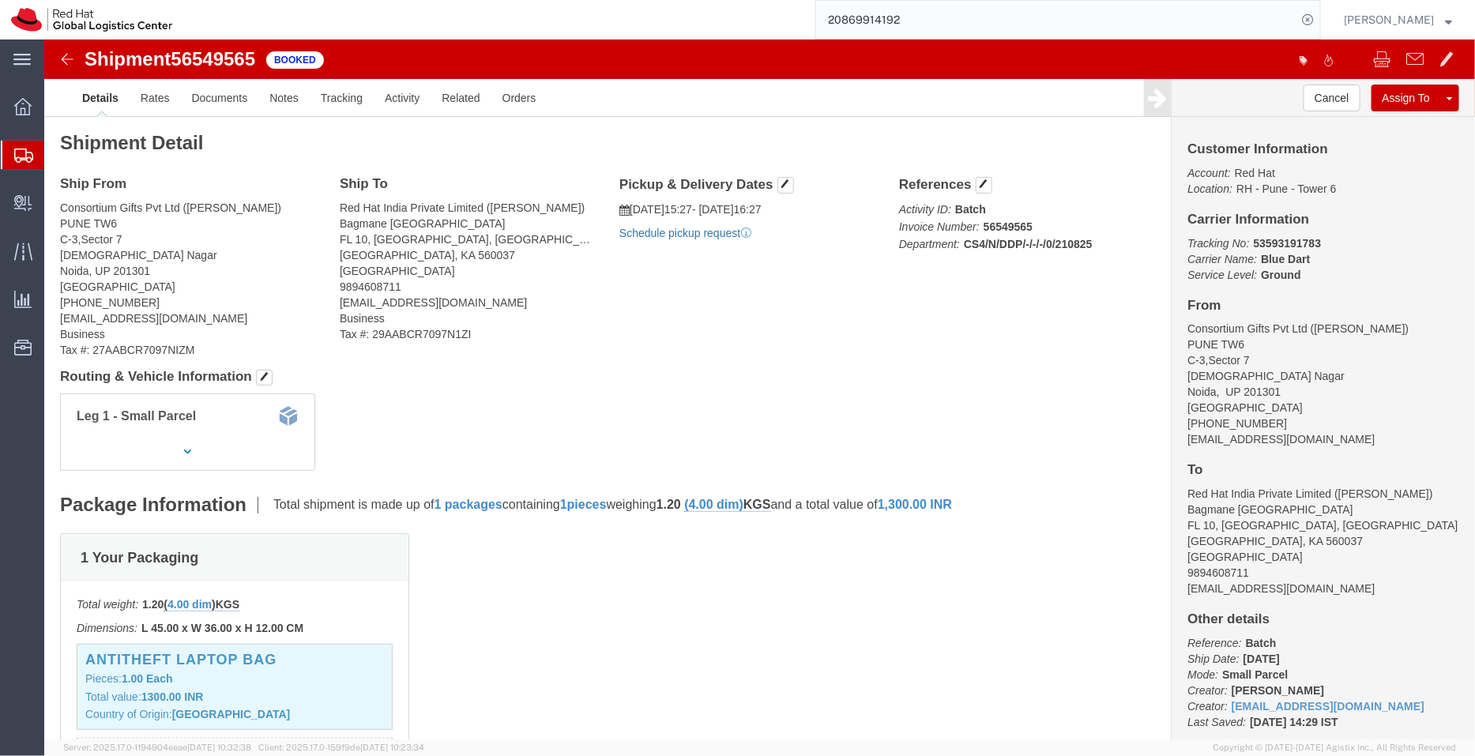
click link "Schedule pickup request"
drag, startPoint x: 752, startPoint y: 194, endPoint x: 582, endPoint y: 169, distance: 171.6
click div "Pickup & Delivery Dates 08/21/2025 15:27 - 08/21/2025 16:27 Pickup request numb…"
copy div "08/21/2025 15:27 - 08/21/2025 16:27 Pickup request number : 77902306"
click link "Documents"
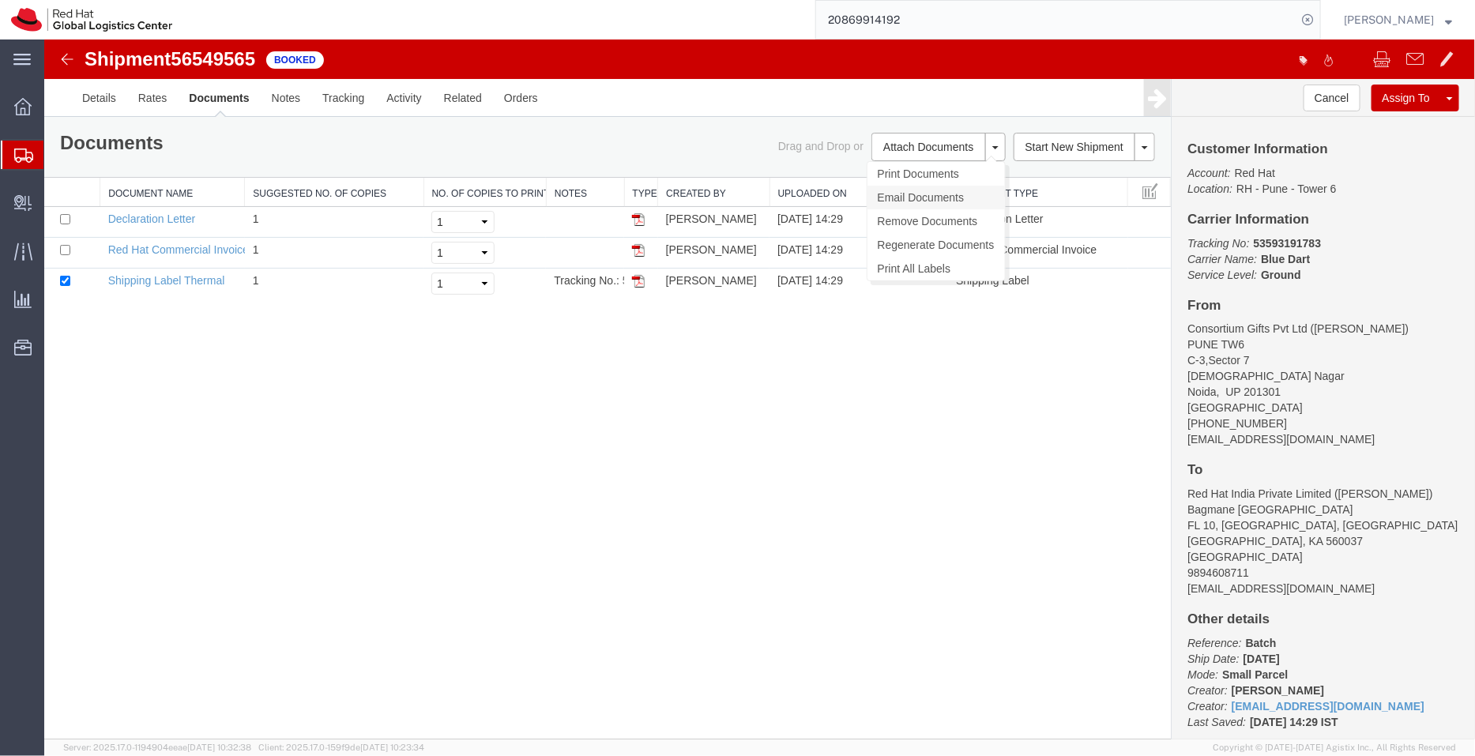
click at [914, 191] on link "Email Documents" at bounding box center [935, 197] width 137 height 24
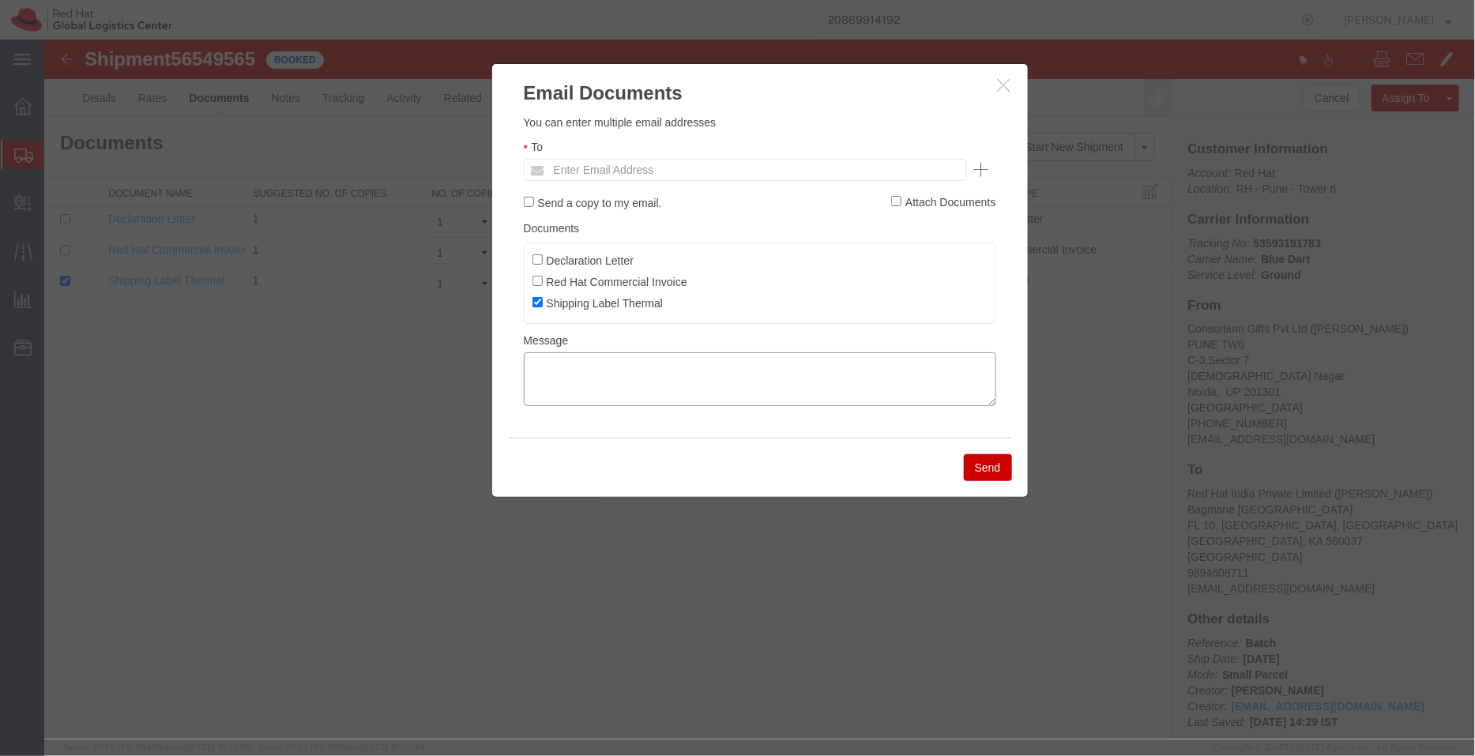
click at [646, 384] on textarea at bounding box center [759, 379] width 472 height 54
paste textarea "08/21/2025 15:27 - 08/21/2025 16:27 Pickup request number: 77902306"
click at [528, 393] on textarea "08/21/2025 15:27 - 08/21/2025 16:27 Pickup request number: 77902306" at bounding box center [759, 379] width 472 height 54
click at [528, 366] on textarea "08/21/2025 15:27 - 08/21/2025 16:27 Blue Dart Pickup request number: 77902306" at bounding box center [759, 379] width 472 height 54
type textarea "Pickup date/time - 08/21/2025 15:27 - 08/21/2025 16:27 Blue Dart Pickup request…"
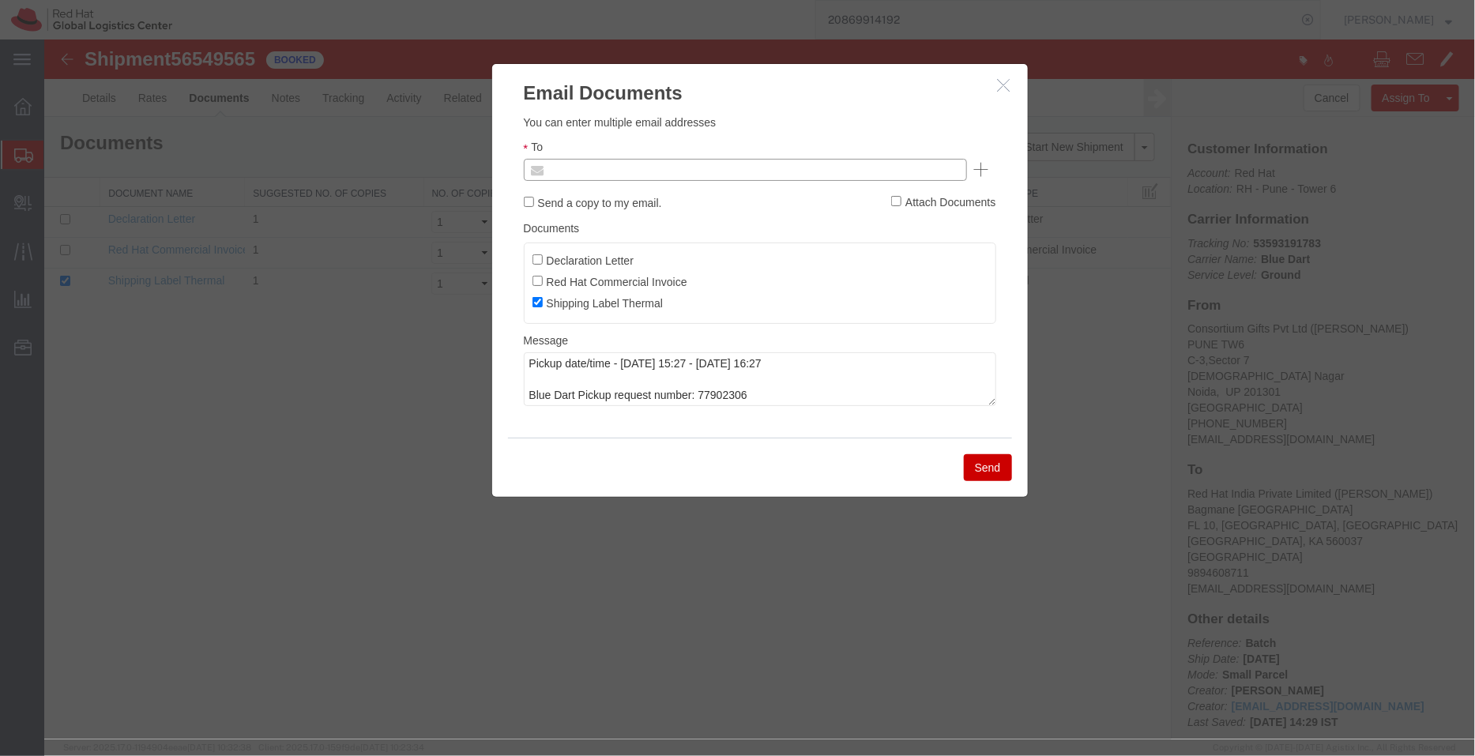
click at [596, 168] on input "text" at bounding box center [637, 169] width 185 height 21
type input "online@consortiumgifts.com"
click at [983, 476] on button "Send" at bounding box center [987, 466] width 48 height 27
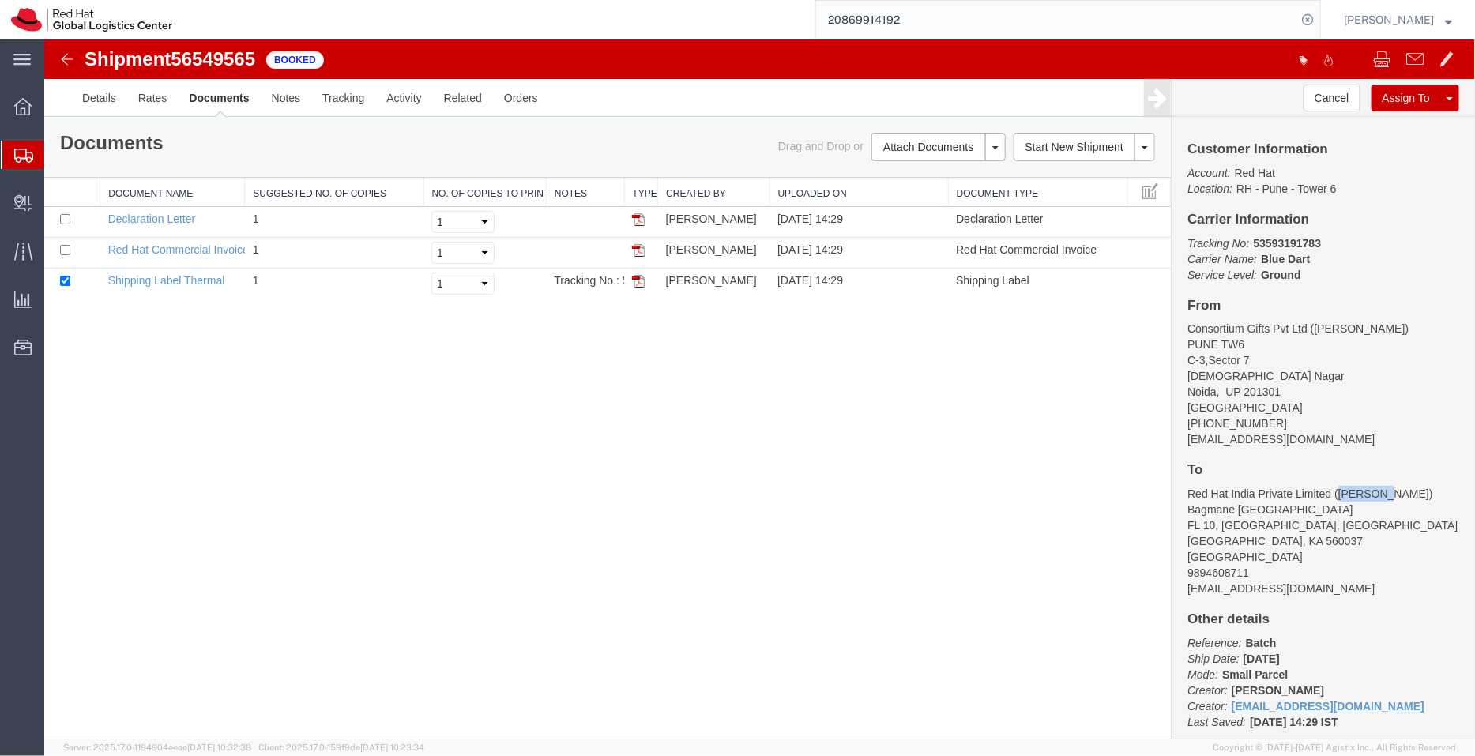
drag, startPoint x: 1378, startPoint y: 492, endPoint x: 1340, endPoint y: 494, distance: 38.0
click at [1340, 494] on address "Red Hat India Private Limited (Raviteja Sahukari) Bagmane Constellation Busines…" at bounding box center [1323, 540] width 272 height 111
copy address "Raviteja"
click at [0, 0] on span "Shipment Manager" at bounding box center [0, 0] width 0 height 0
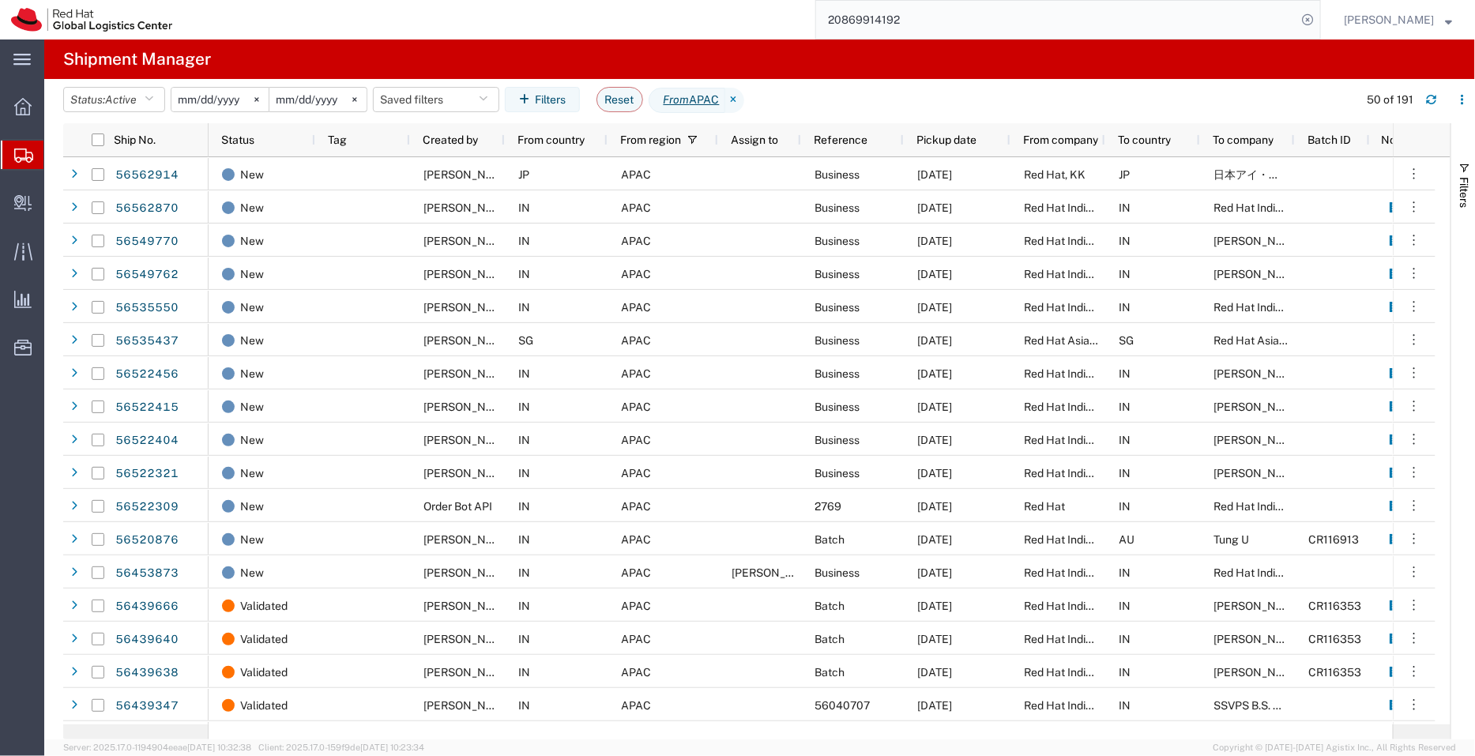
click at [0, 0] on span "Shipment Manager" at bounding box center [0, 0] width 0 height 0
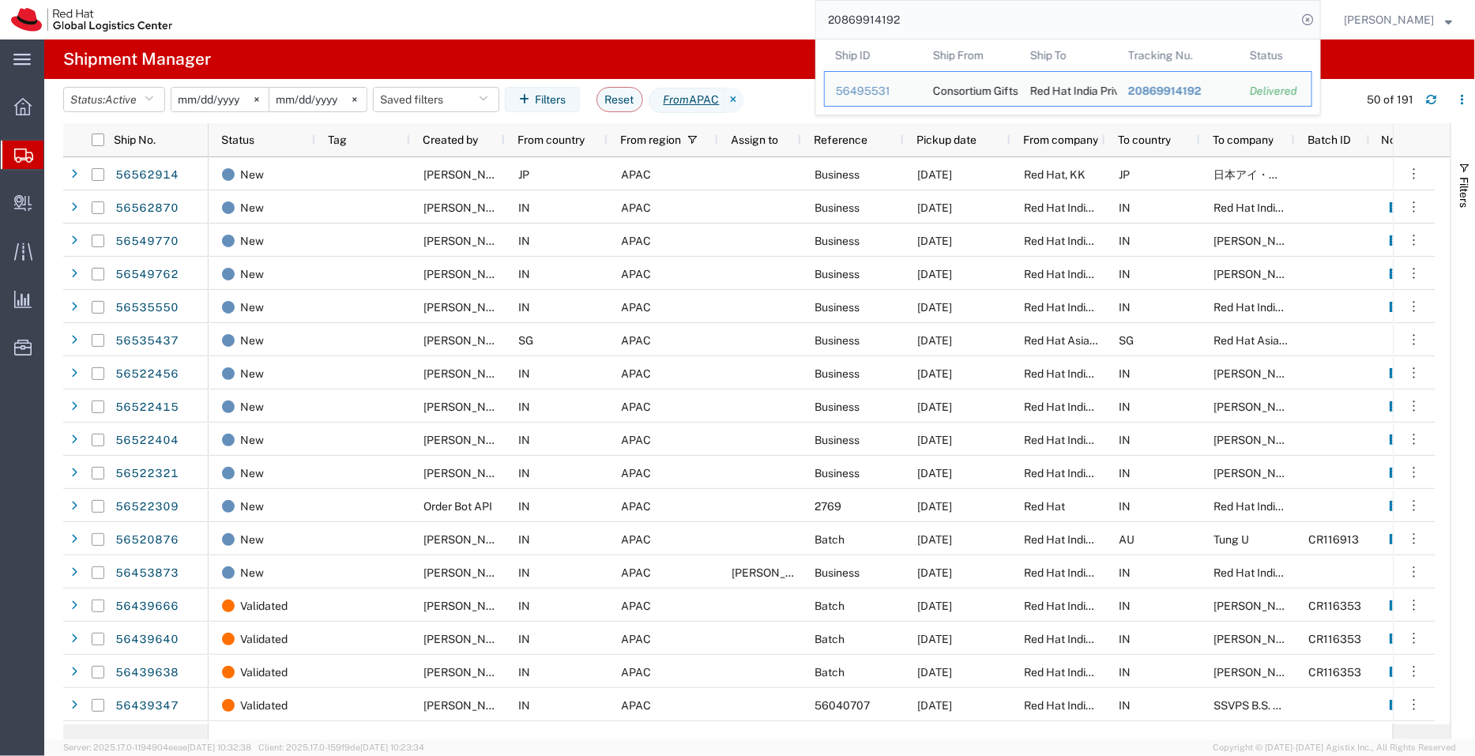
drag, startPoint x: 908, startPoint y: 21, endPoint x: 774, endPoint y: 24, distance: 134.3
click at [774, 24] on div "20869914192 Ship ID Ship From Ship To Tracking Nu. Status Ship ID 56495531 Ship…" at bounding box center [752, 19] width 1138 height 39
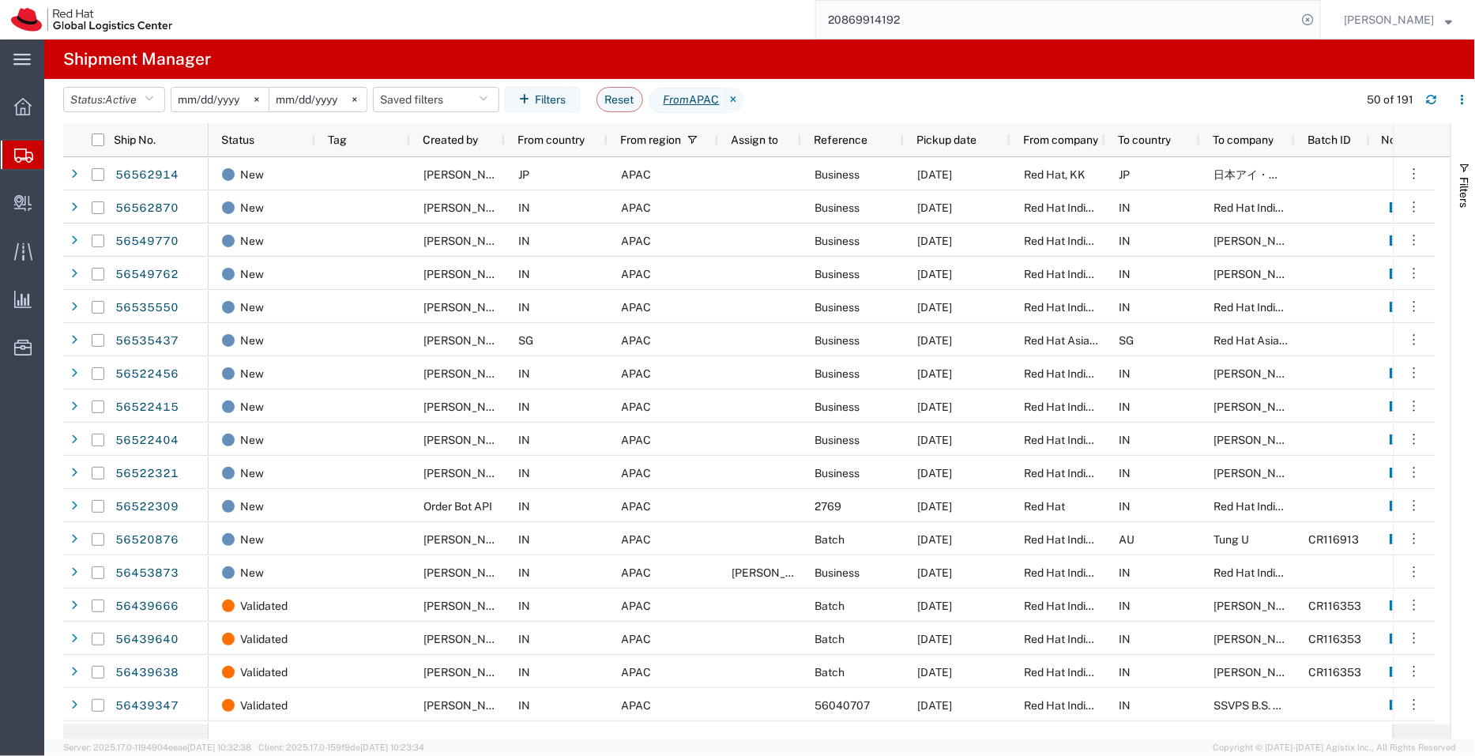
paste input "39749751160"
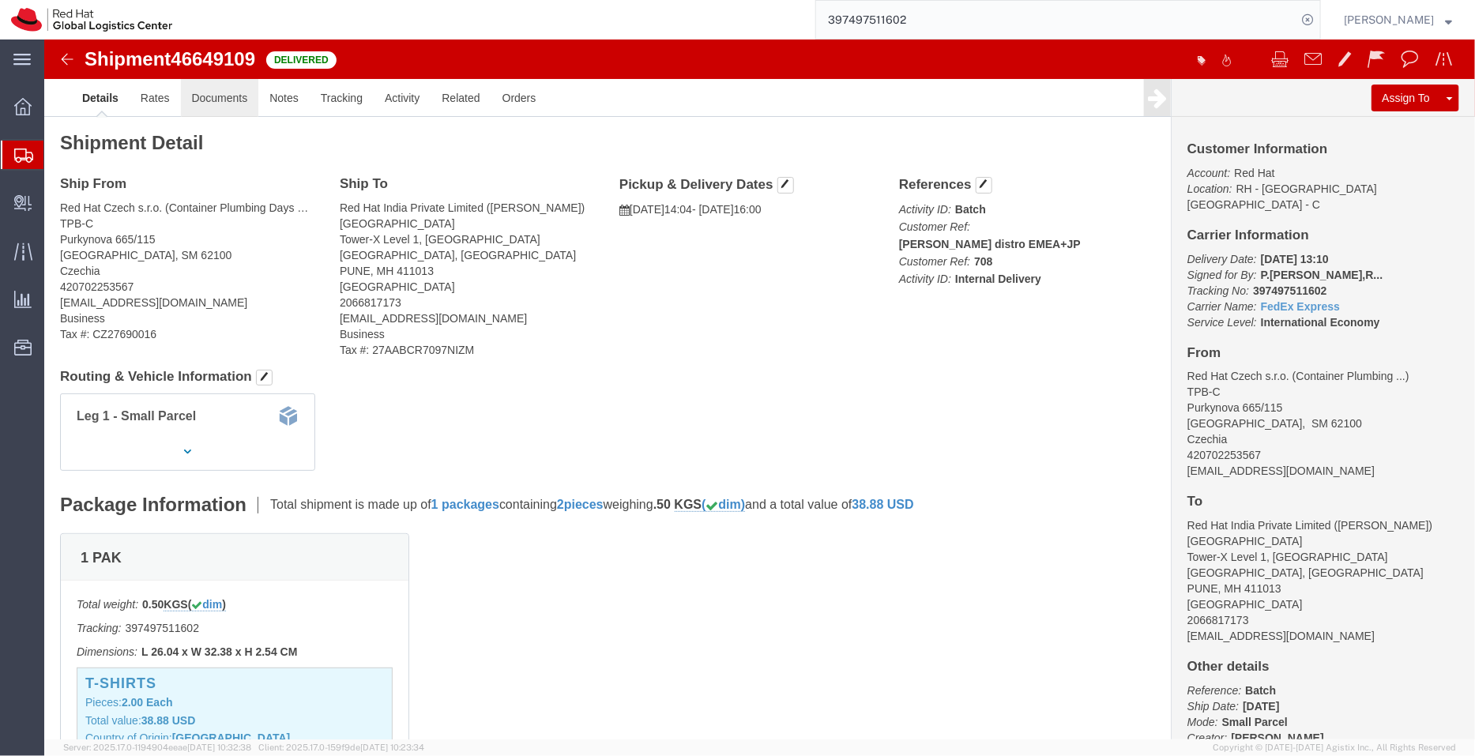
click link "Documents"
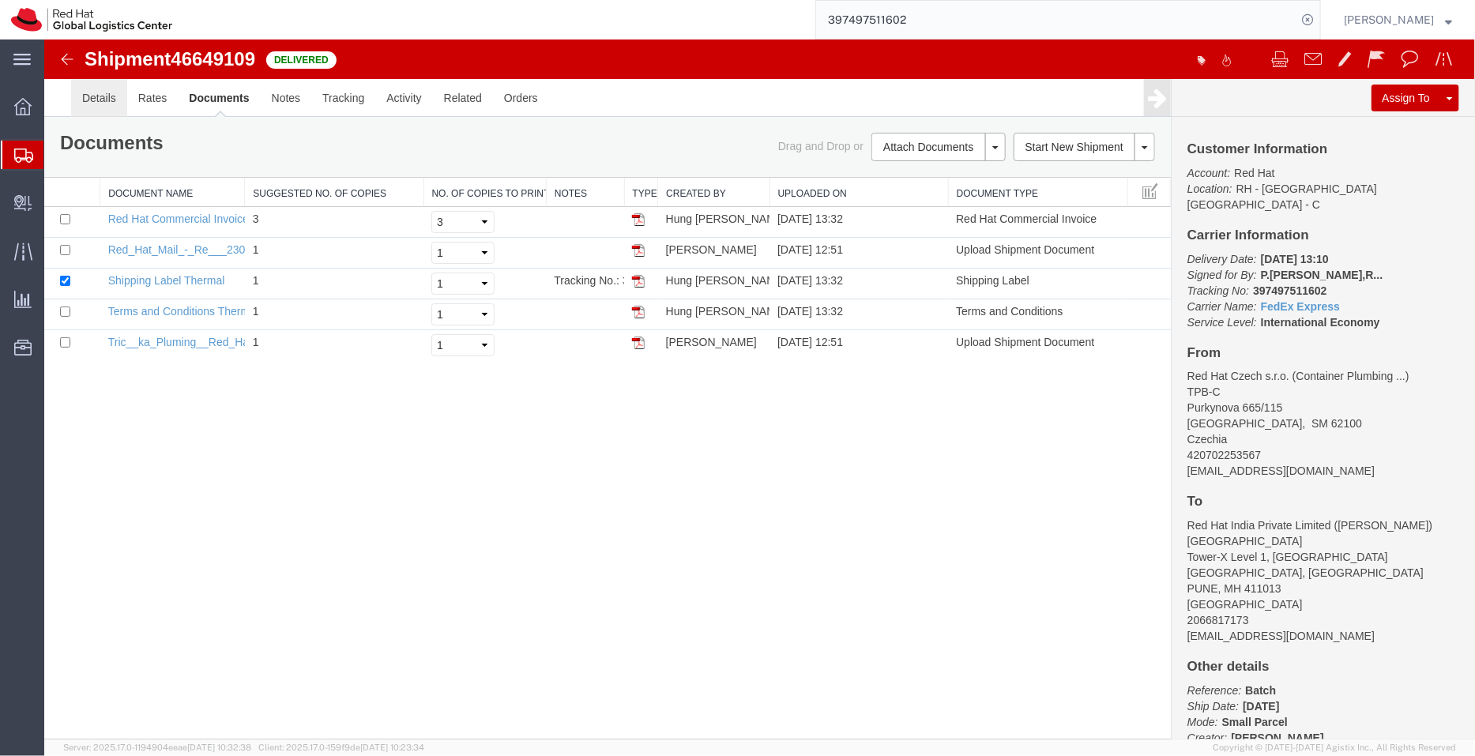
click at [107, 102] on link "Details" at bounding box center [98, 97] width 56 height 38
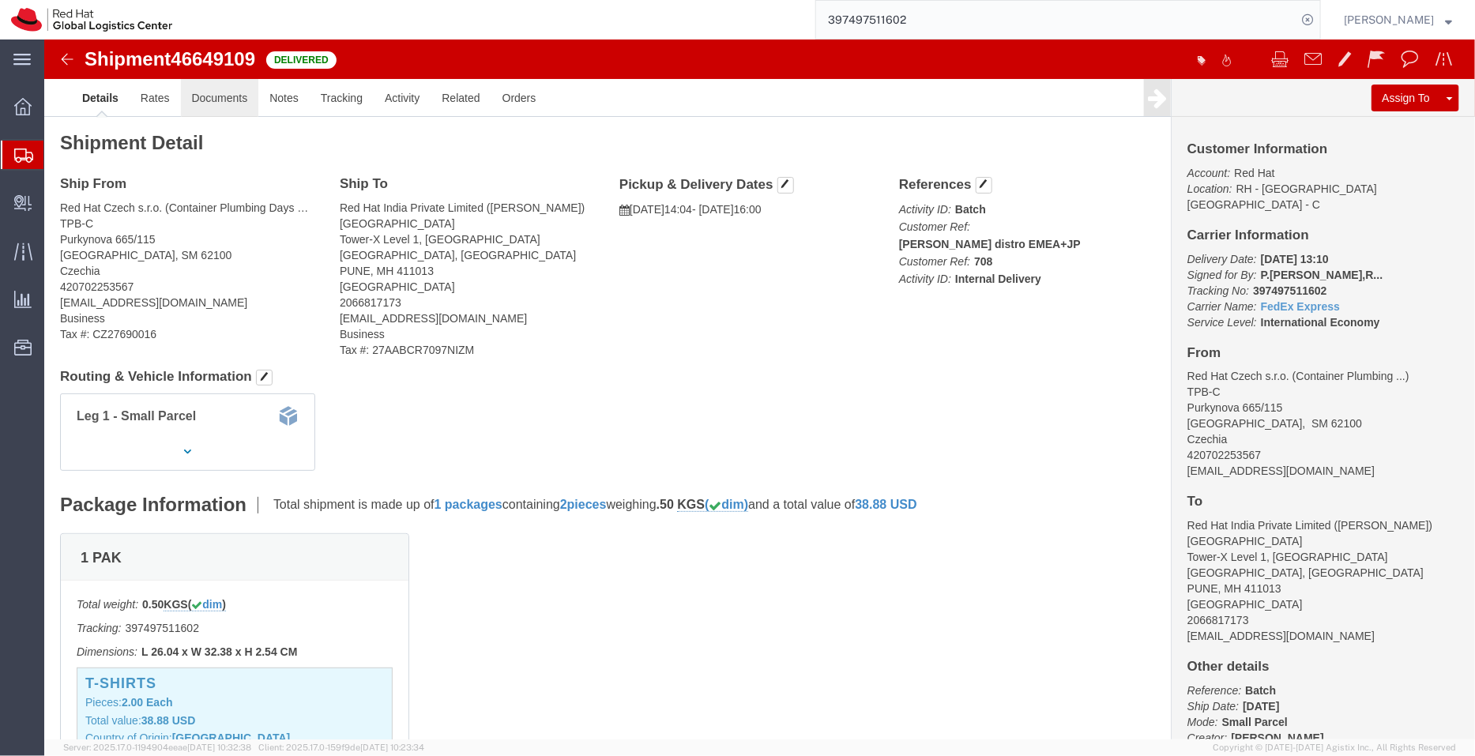
click link "Documents"
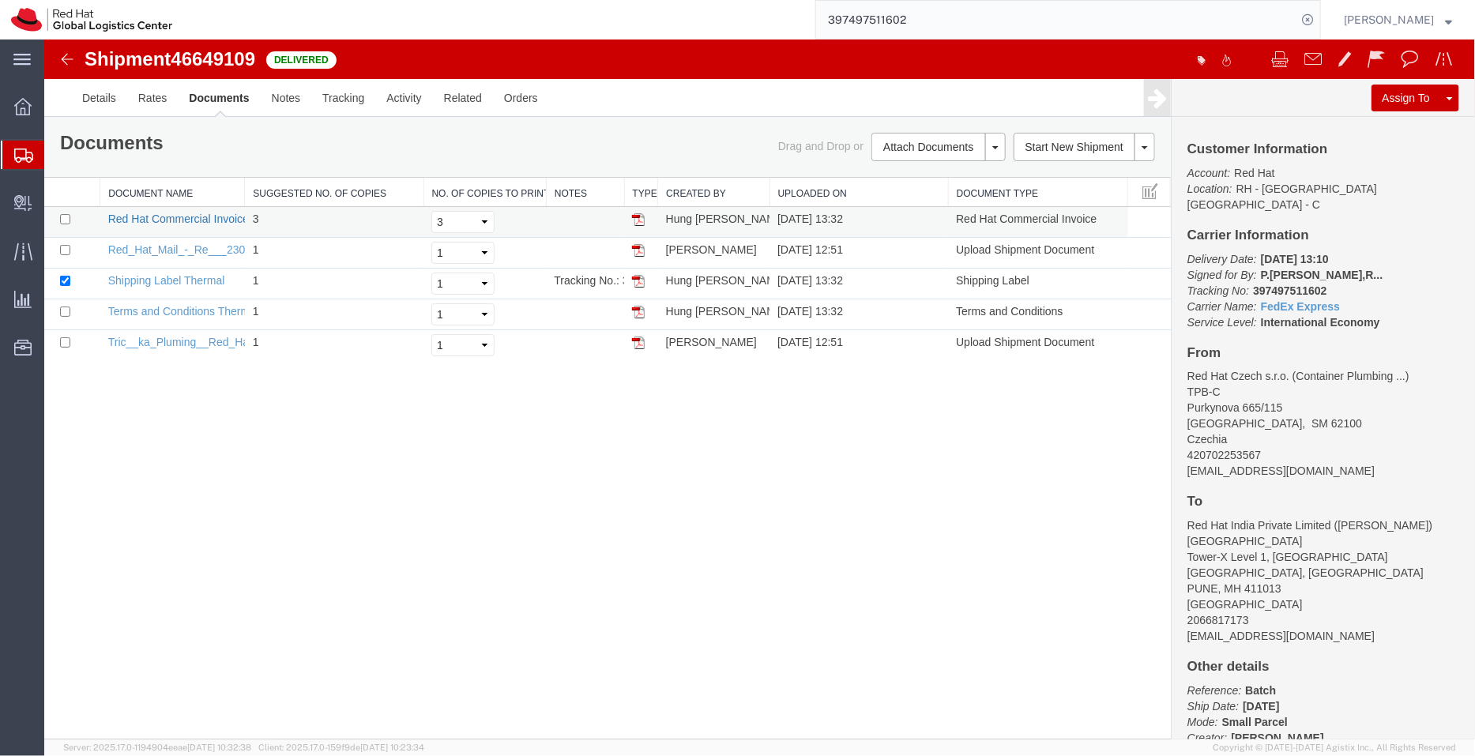
click at [208, 218] on link "Red Hat Commercial Invoice Thermal" at bounding box center [199, 218] width 184 height 13
click at [89, 97] on link "Details" at bounding box center [98, 97] width 56 height 38
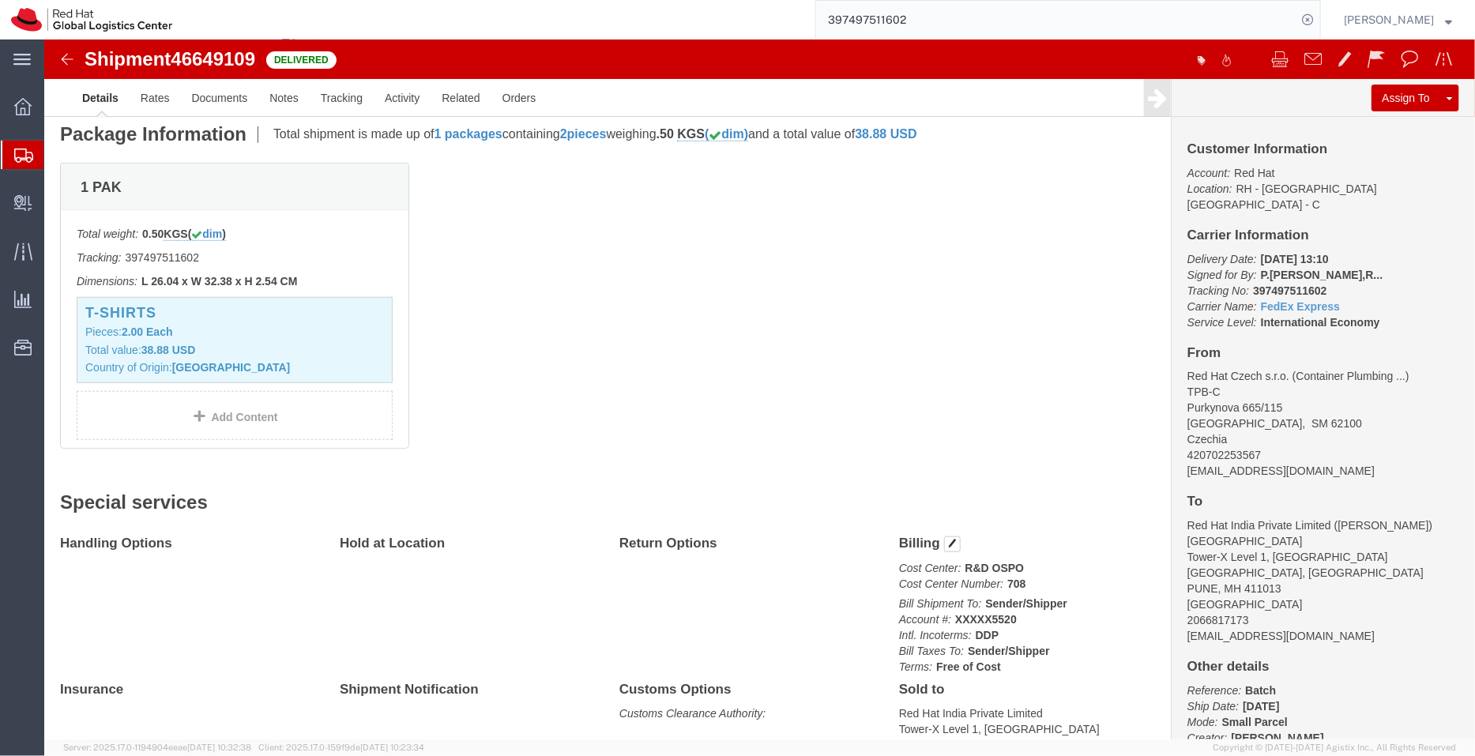
scroll to position [391, 0]
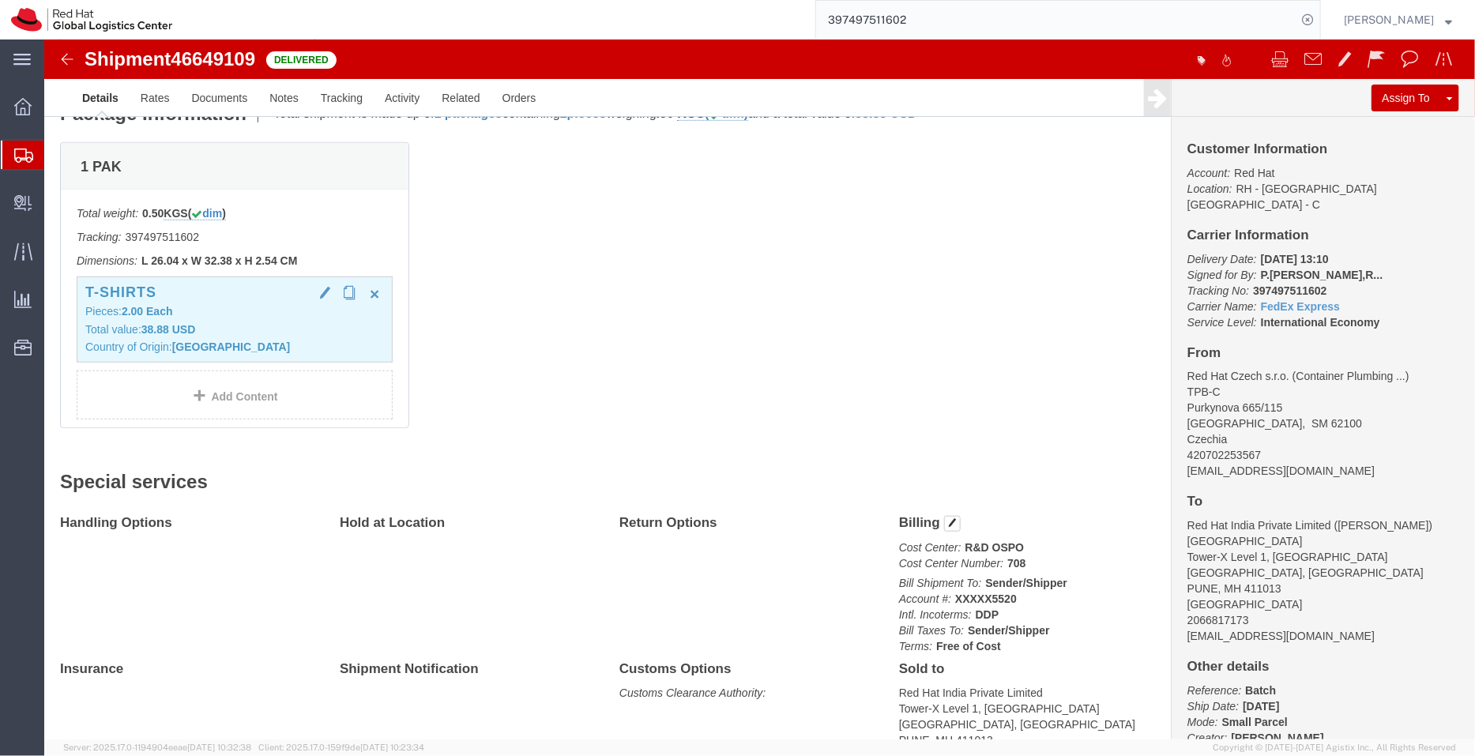
click p "Total value: 38.88 USD"
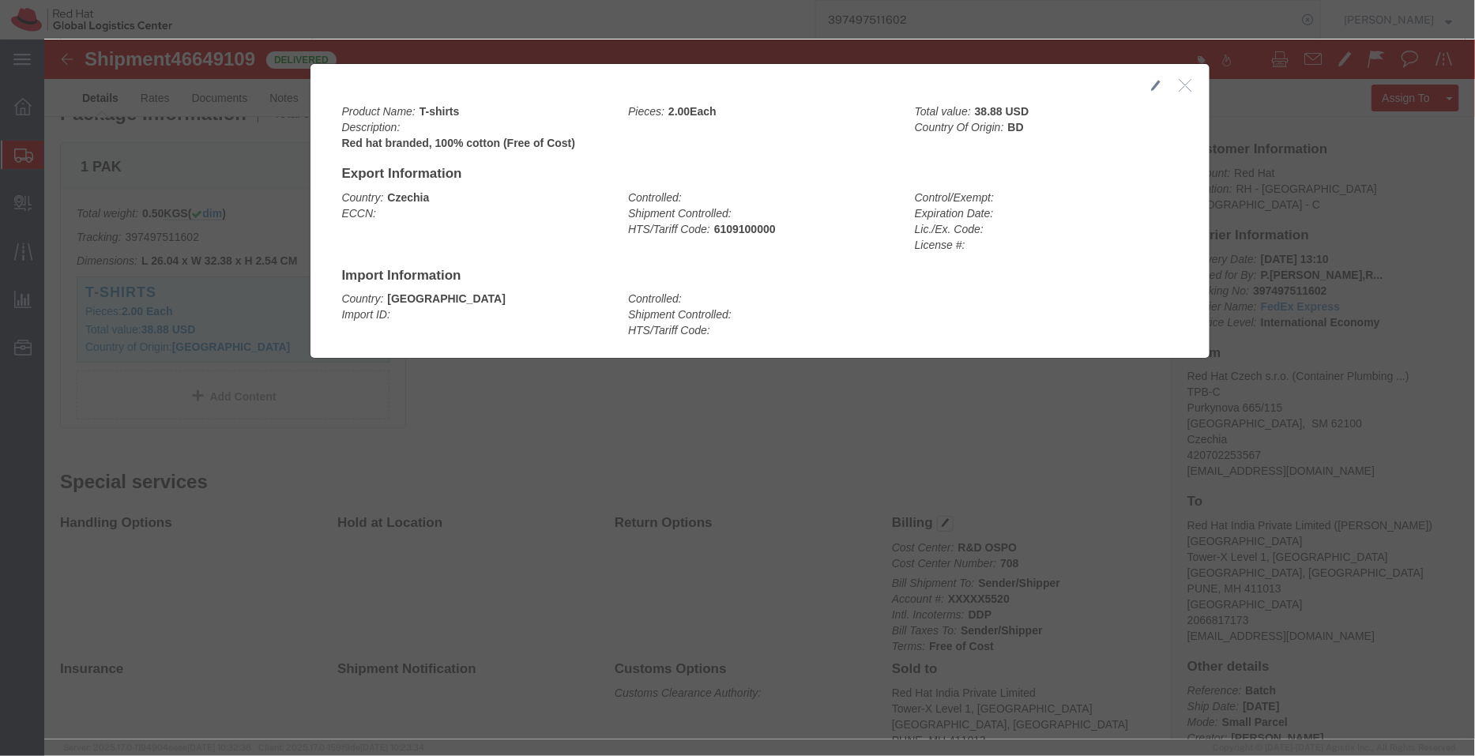
click icon "button"
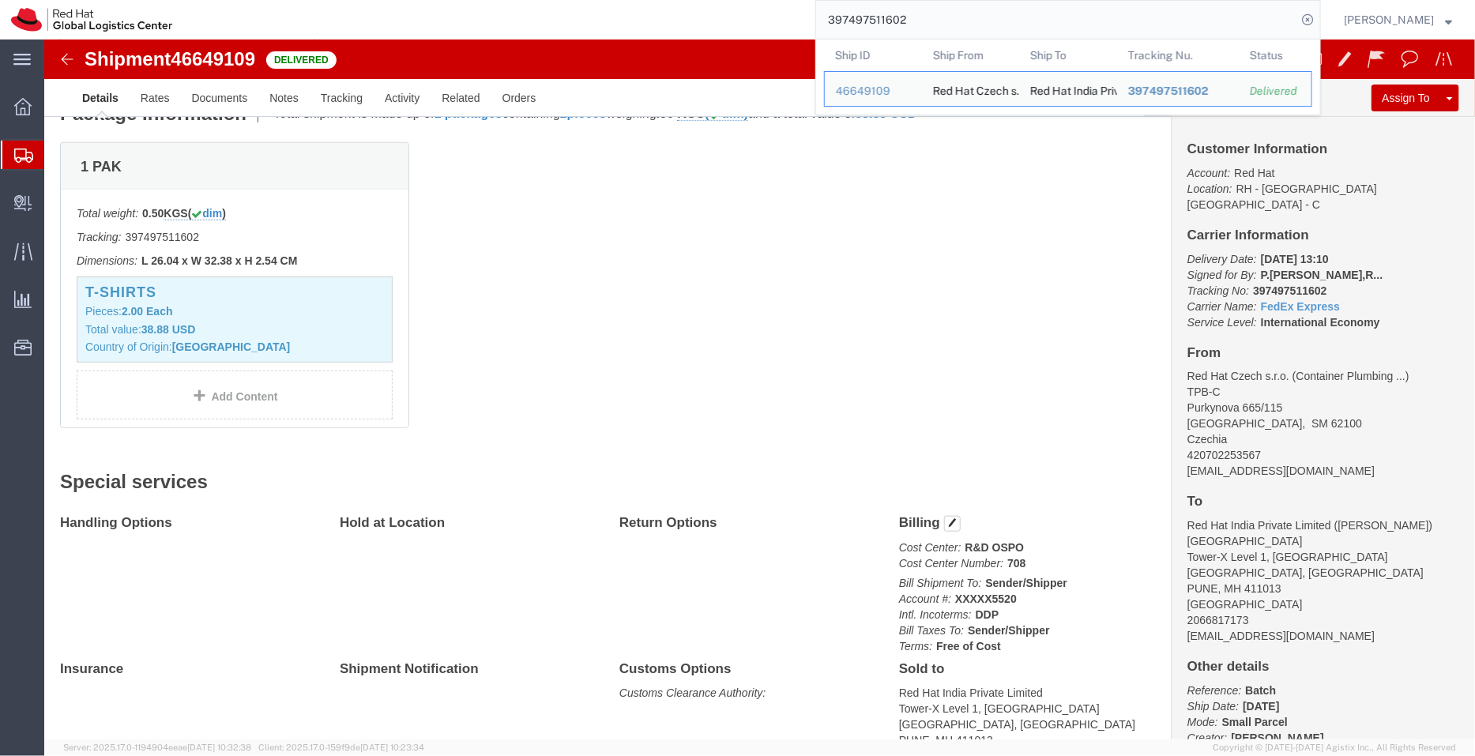
drag, startPoint x: 929, startPoint y: 21, endPoint x: 743, endPoint y: 17, distance: 186.5
click at [743, 17] on div "397497511602 Ship ID Ship From Ship To Tracking Nu. Status Ship ID 46649109 Shi…" at bounding box center [752, 19] width 1138 height 39
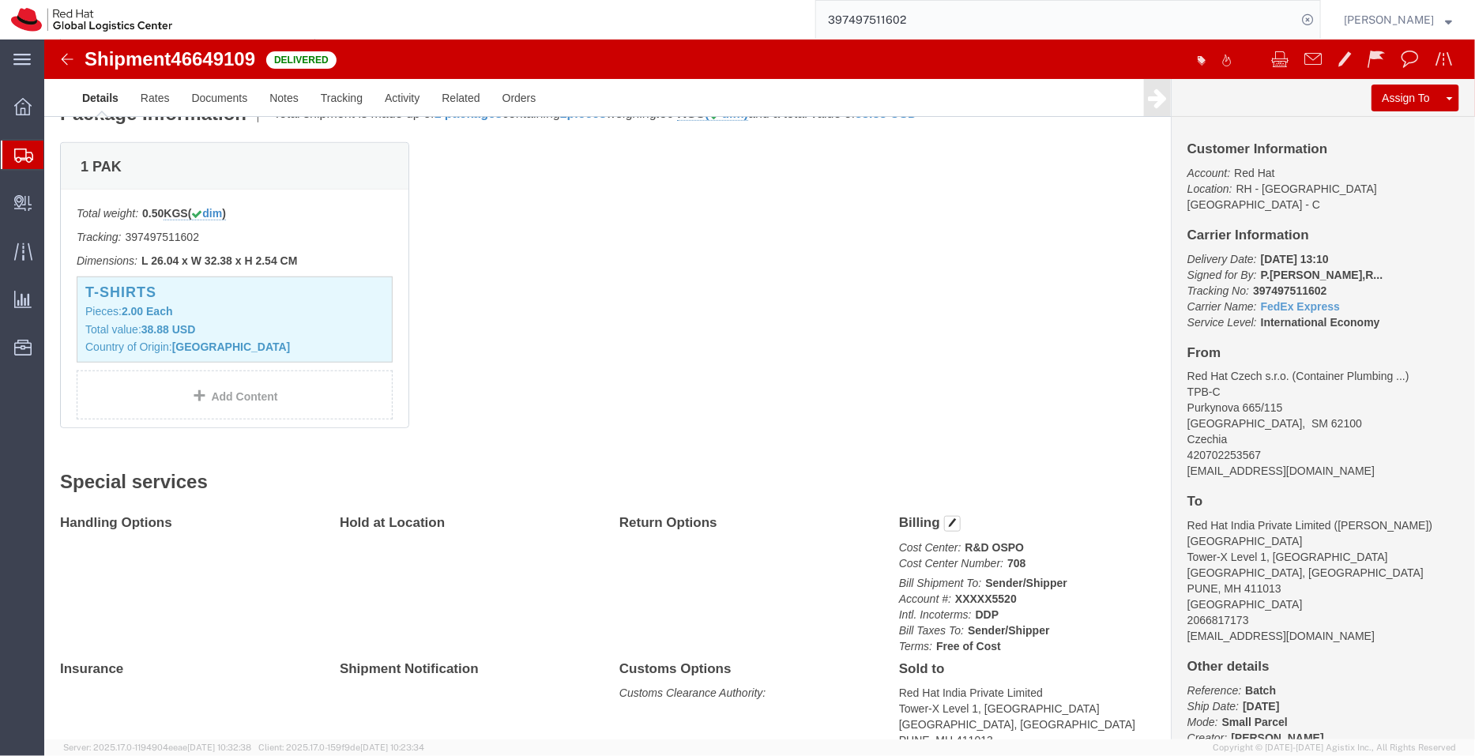
paste input "780409410338"
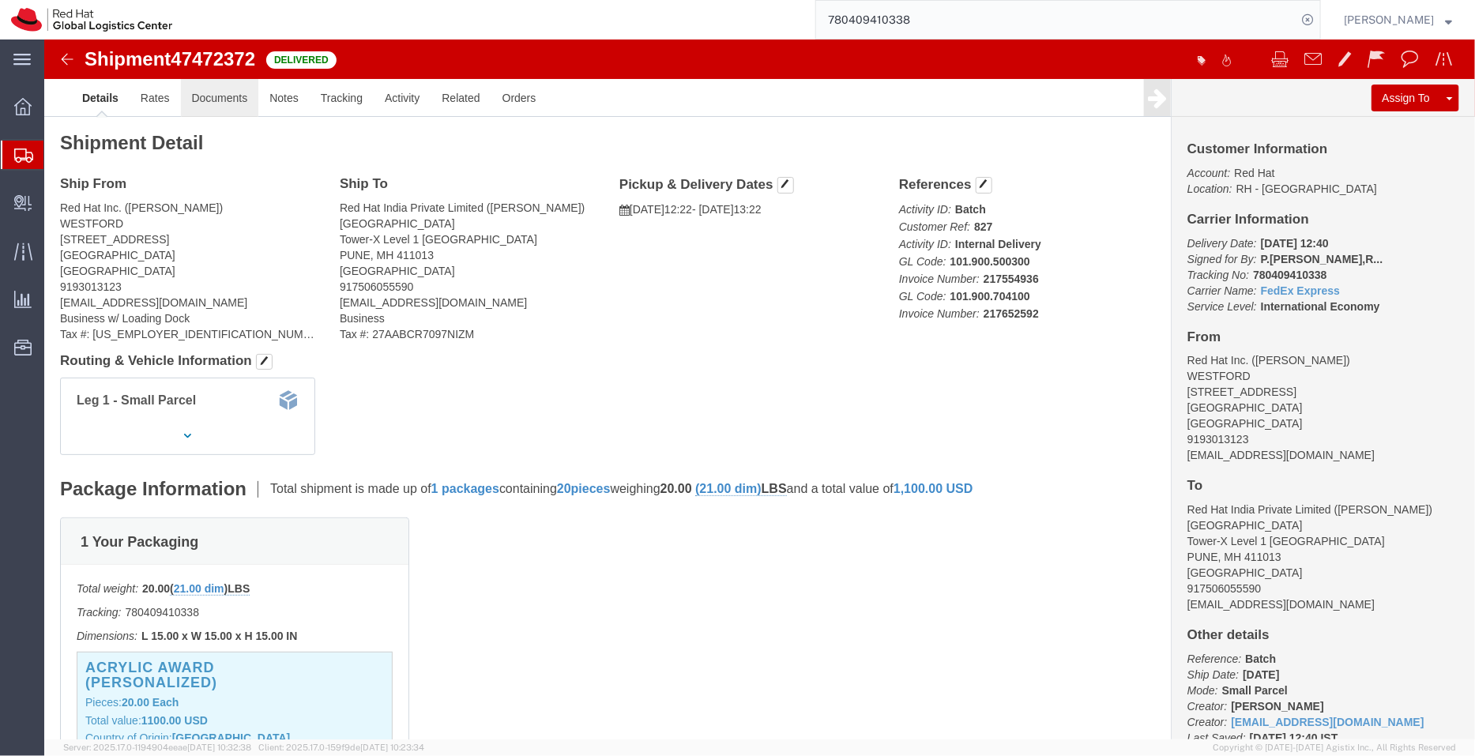
click link "Documents"
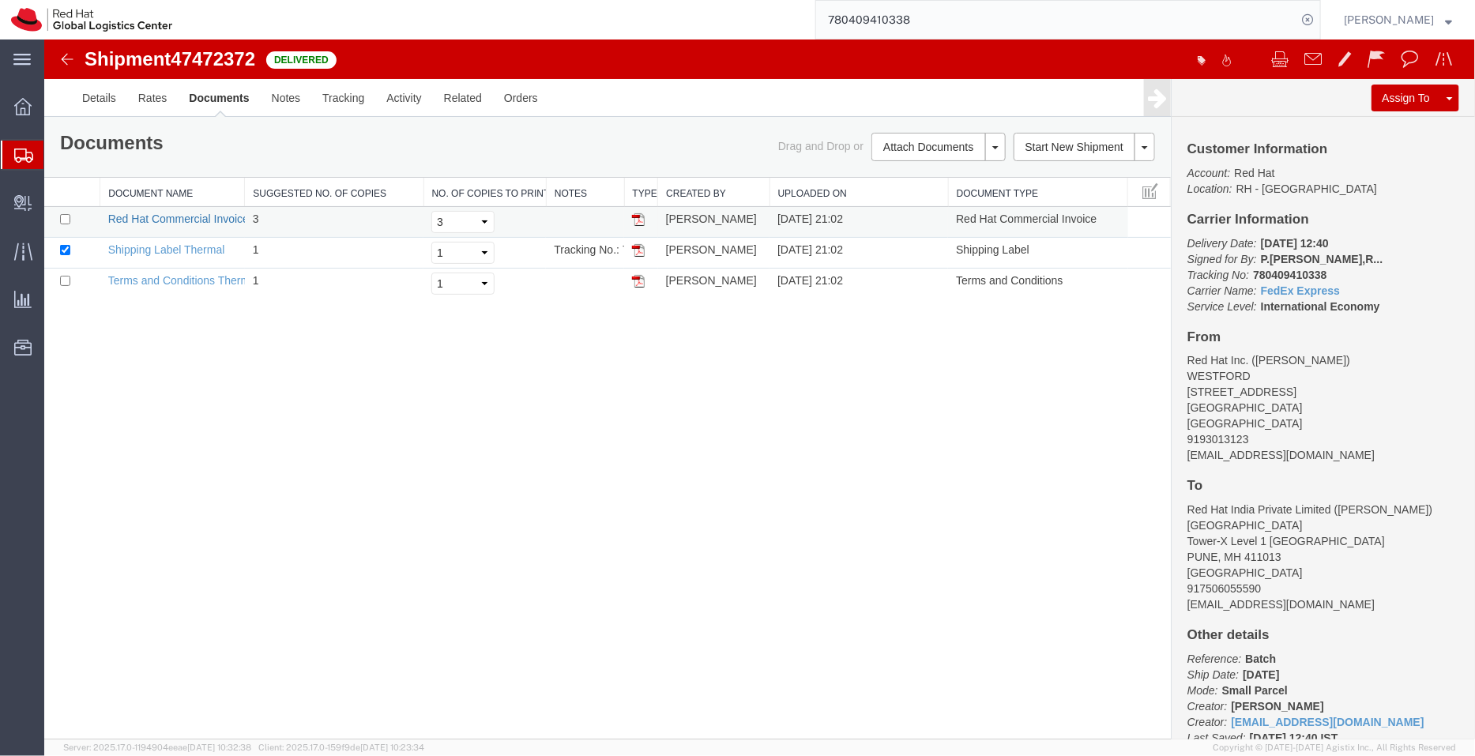
click at [209, 221] on link "Red Hat Commercial Invoice Thermal" at bounding box center [199, 218] width 184 height 13
click at [82, 103] on link "Details" at bounding box center [98, 97] width 56 height 38
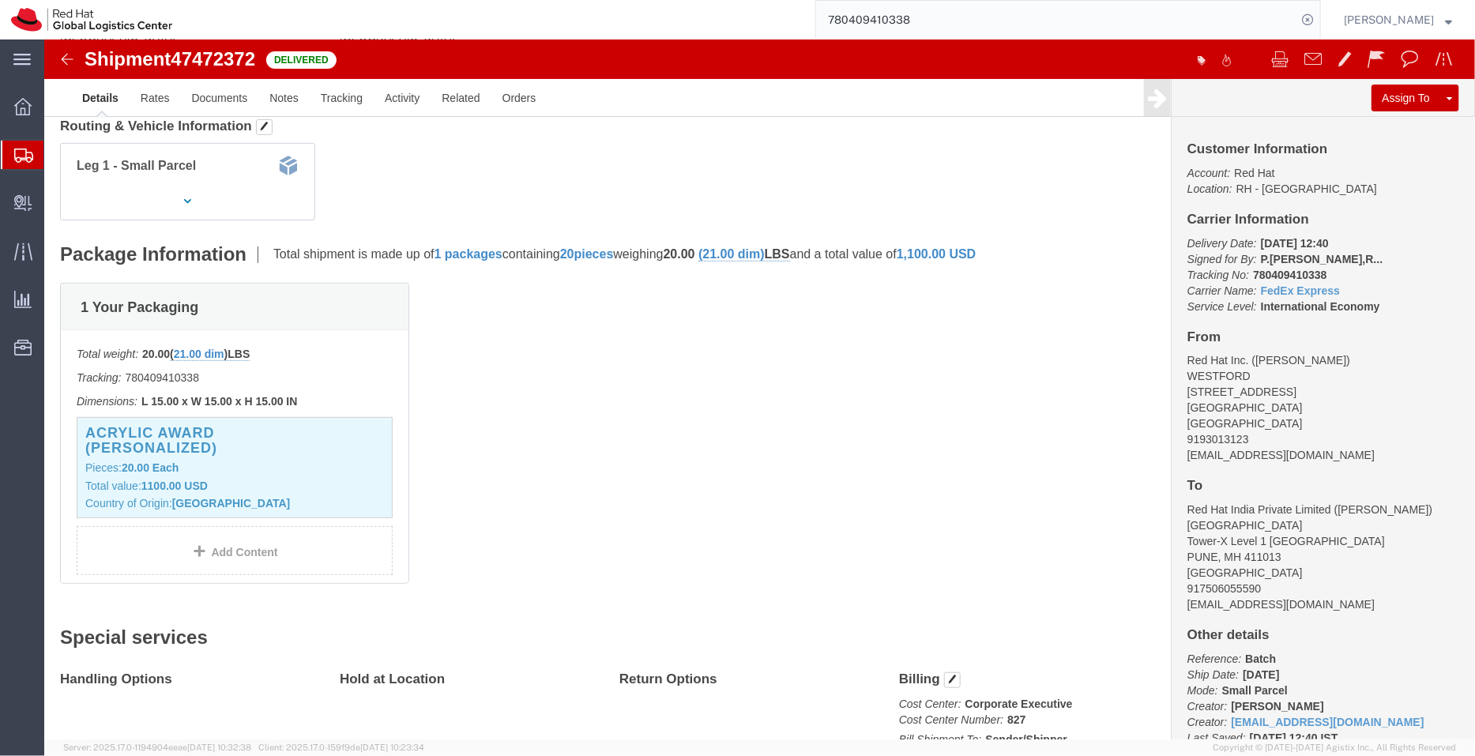
scroll to position [244, 0]
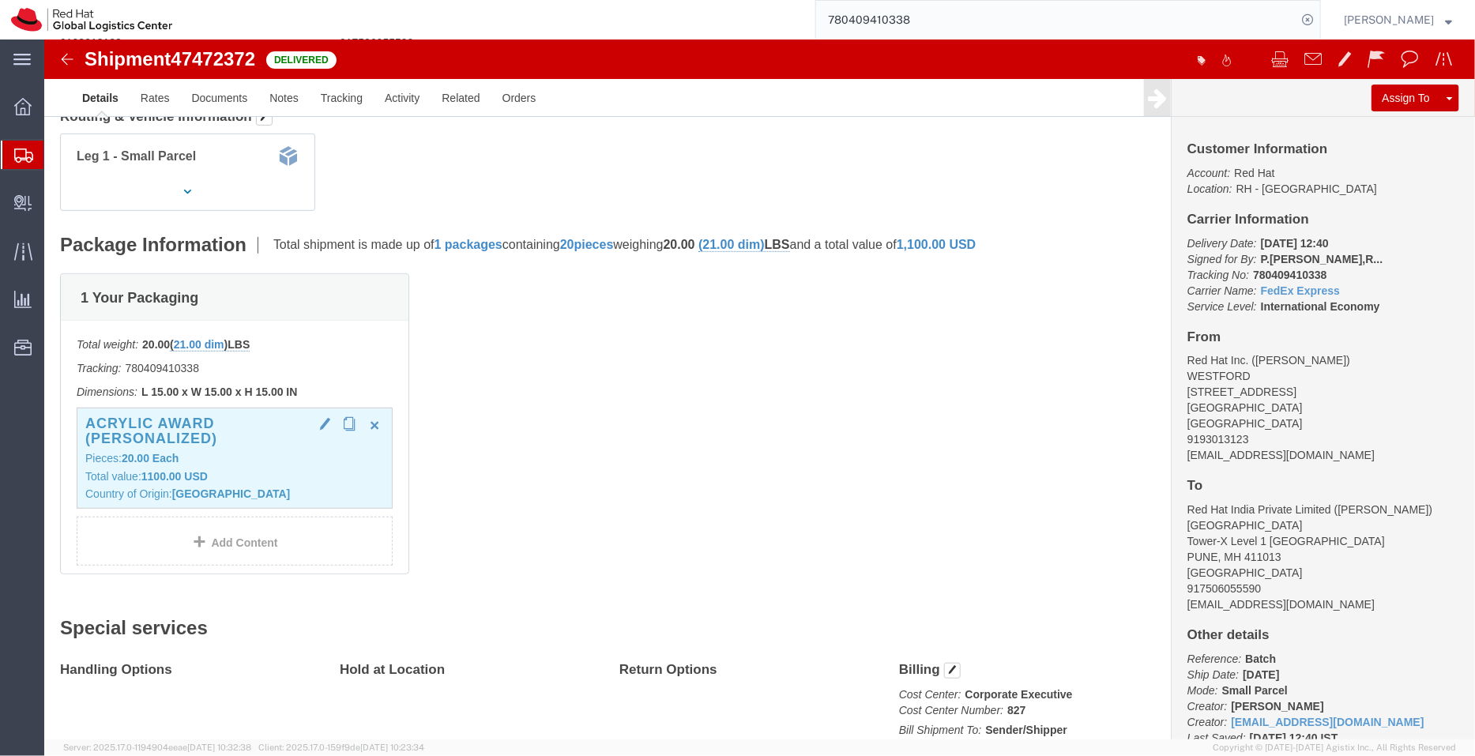
click h3 "Acrylic Award (personalized)"
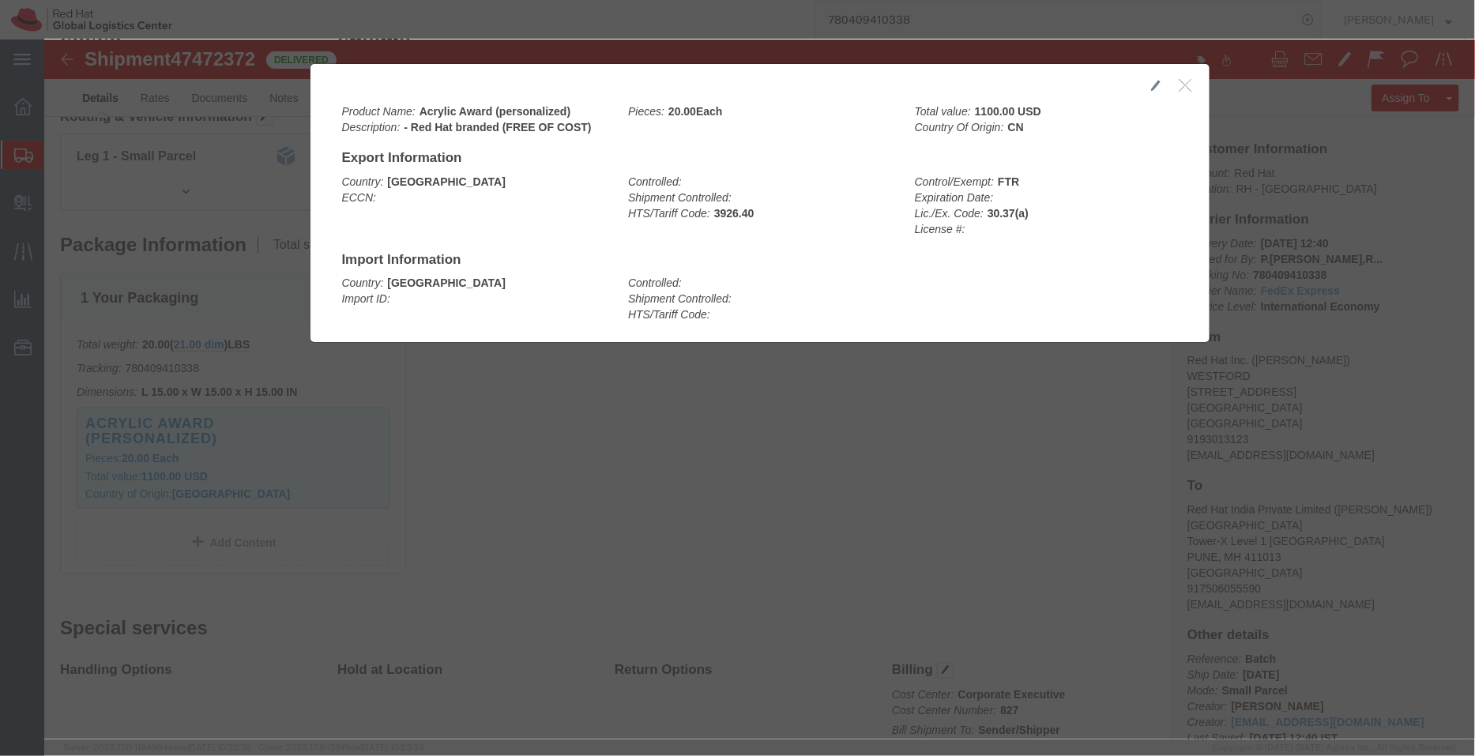
click button "button"
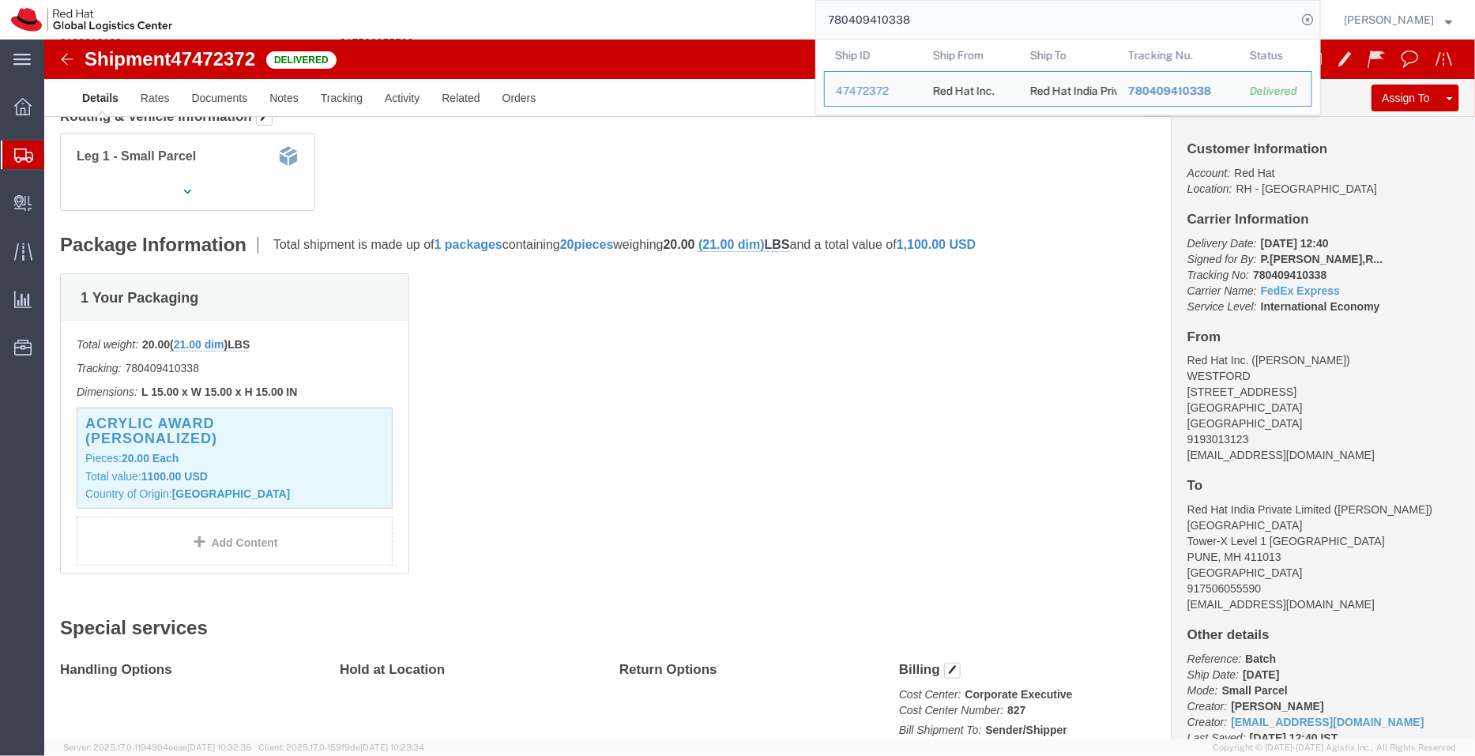
drag, startPoint x: 936, startPoint y: 25, endPoint x: 782, endPoint y: 31, distance: 154.1
click at [782, 31] on div "780409410338 Ship ID Ship From Ship To Tracking Nu. Status Ship ID 47472372 Shi…" at bounding box center [752, 19] width 1138 height 39
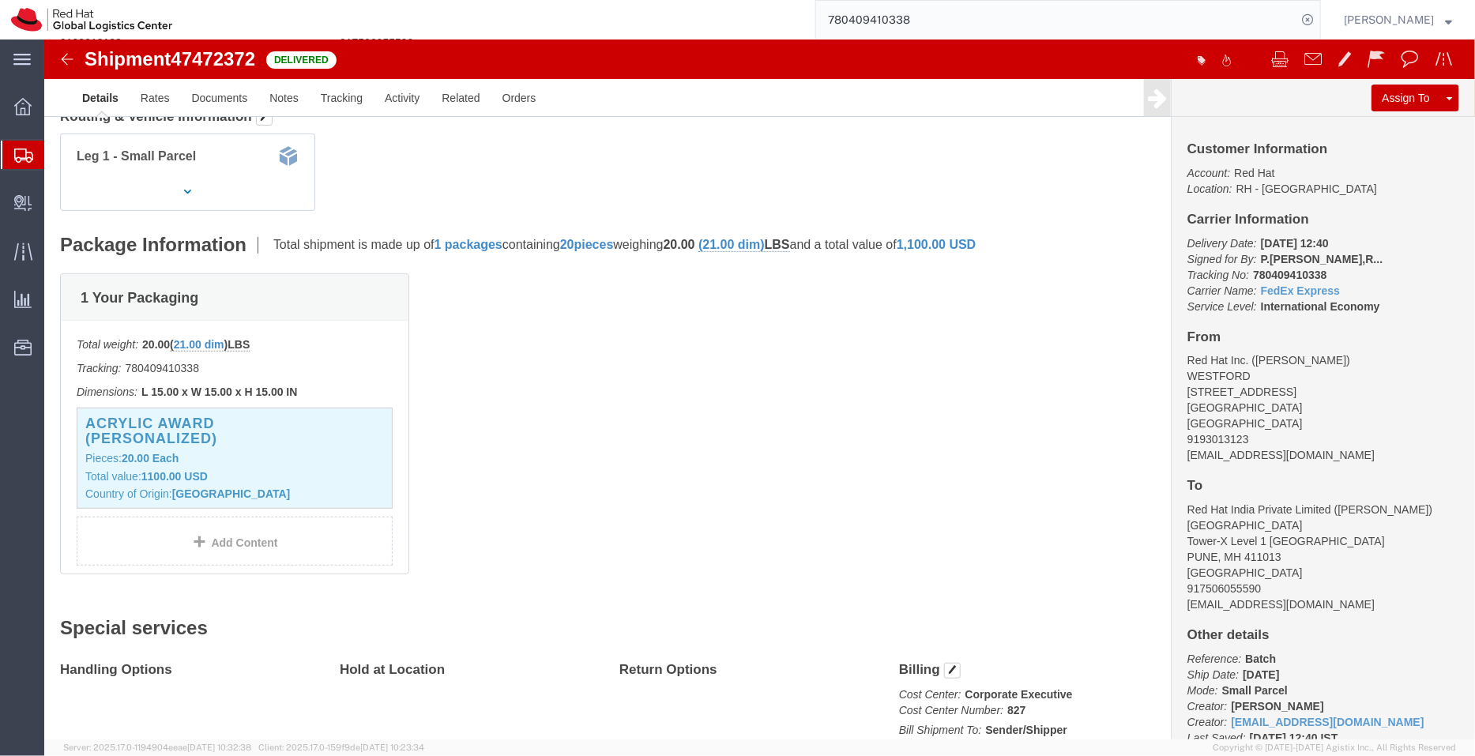
paste input "2547018974"
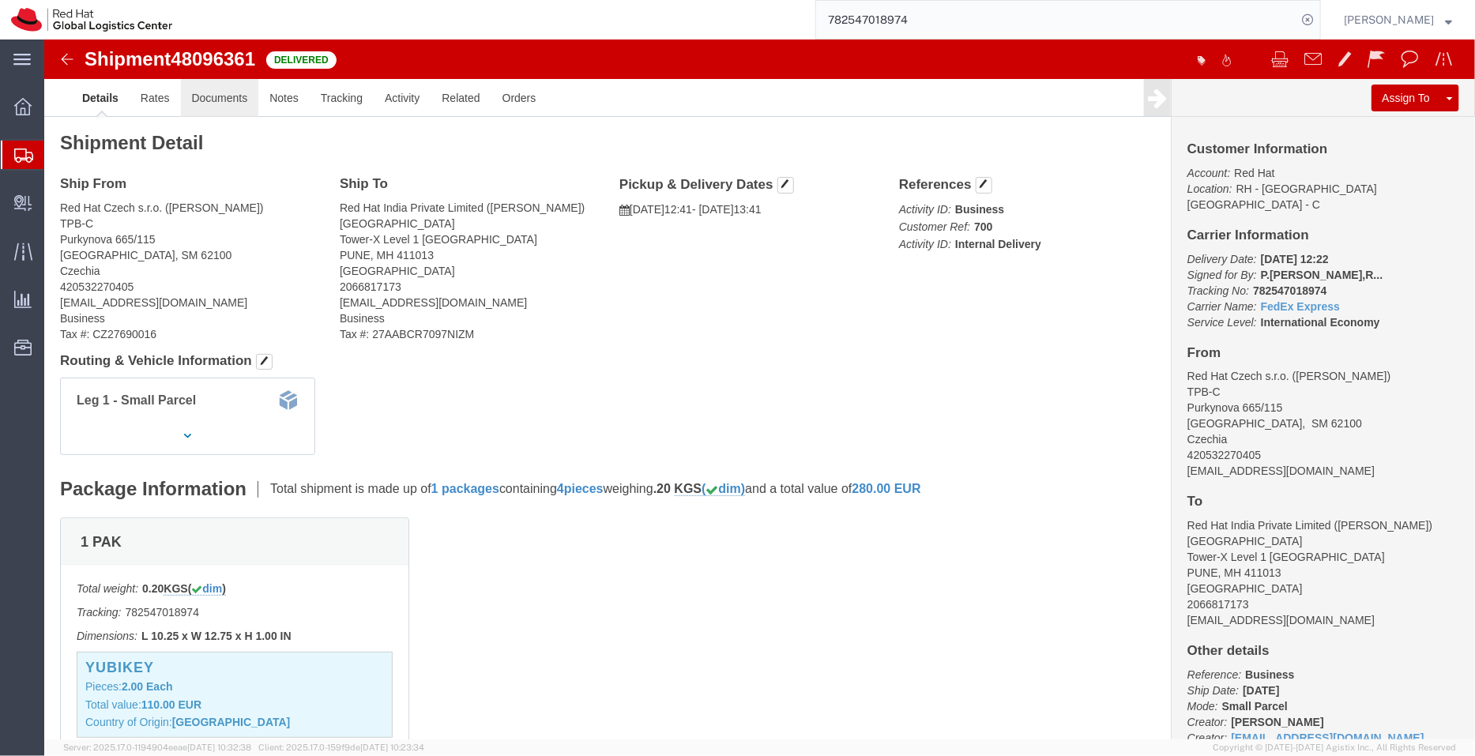
click link "Documents"
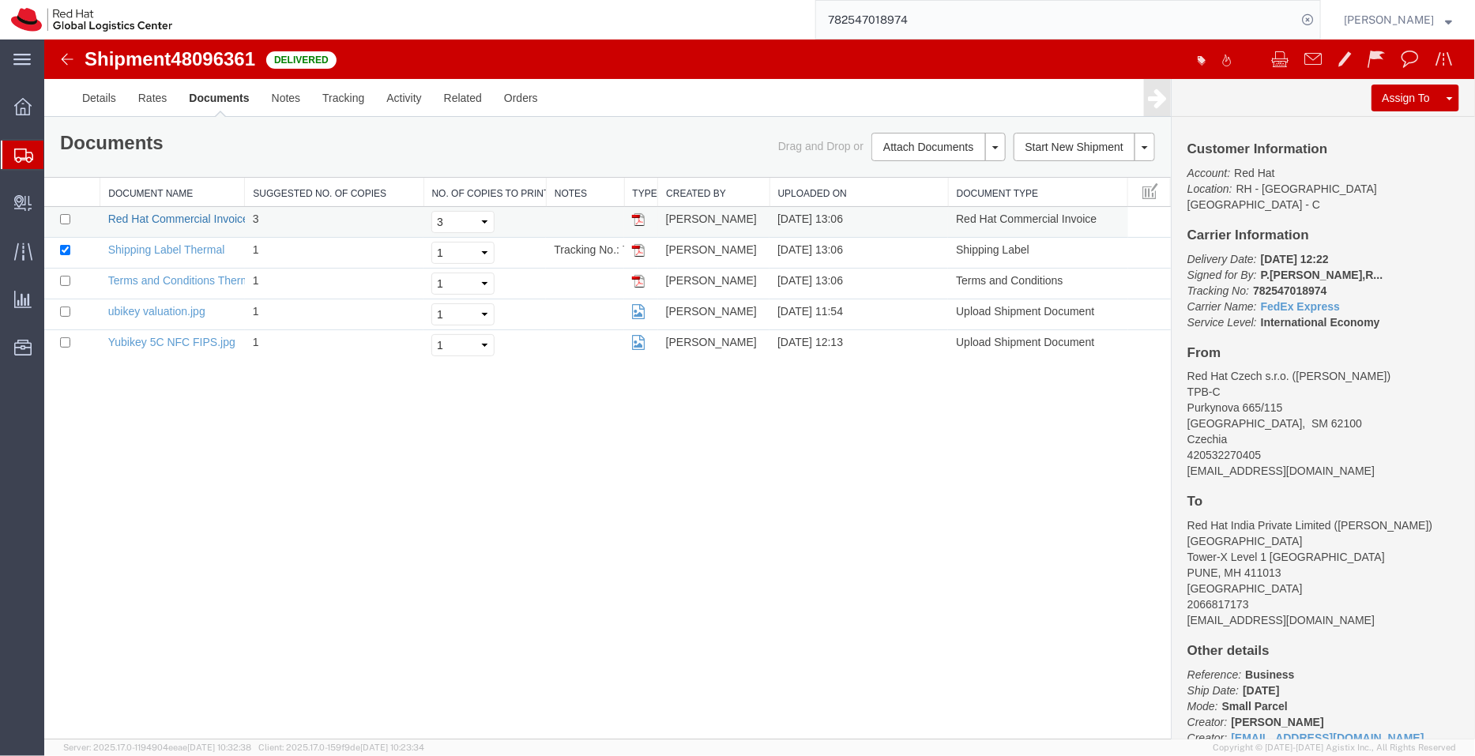
click at [225, 213] on link "Red Hat Commercial Invoice Thermal" at bounding box center [199, 218] width 184 height 13
click at [102, 100] on link "Details" at bounding box center [98, 97] width 56 height 38
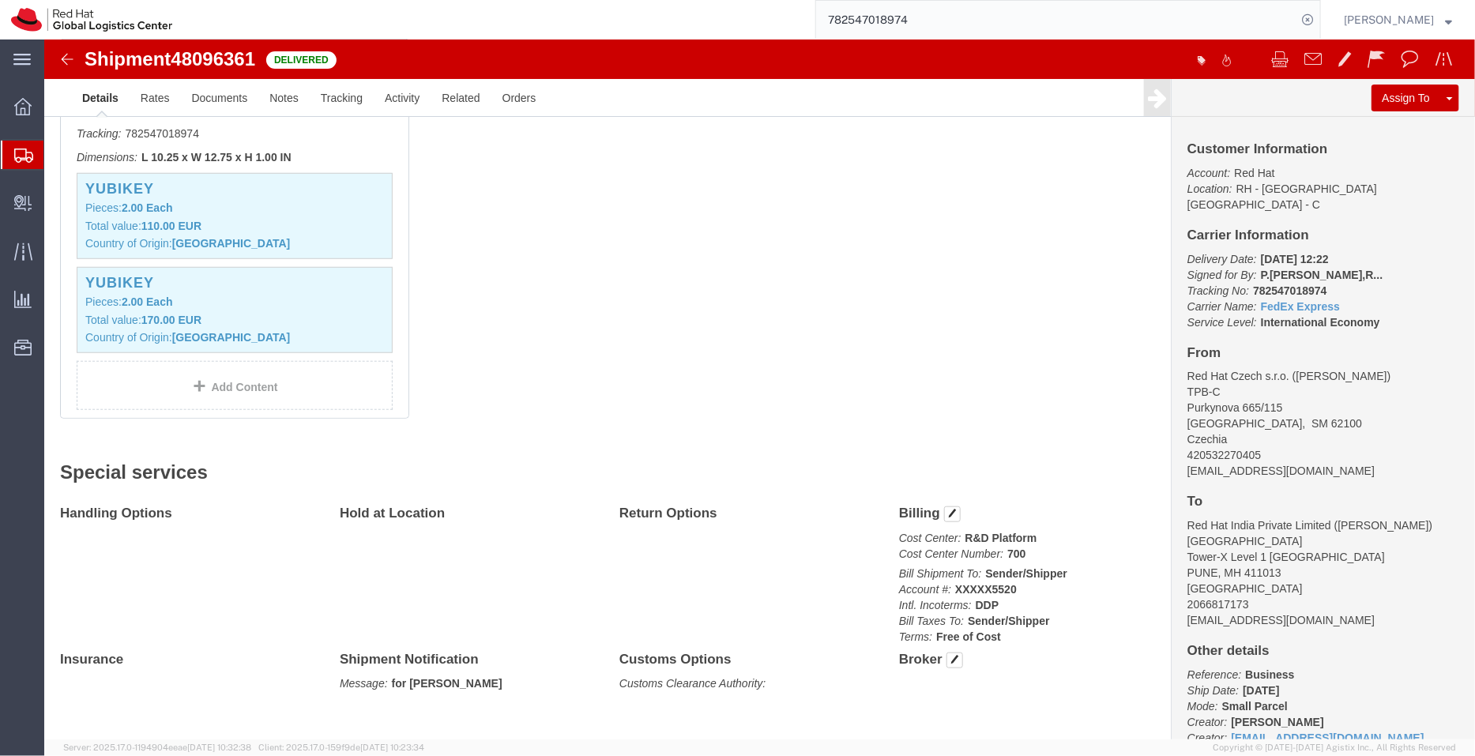
scroll to position [485, 0]
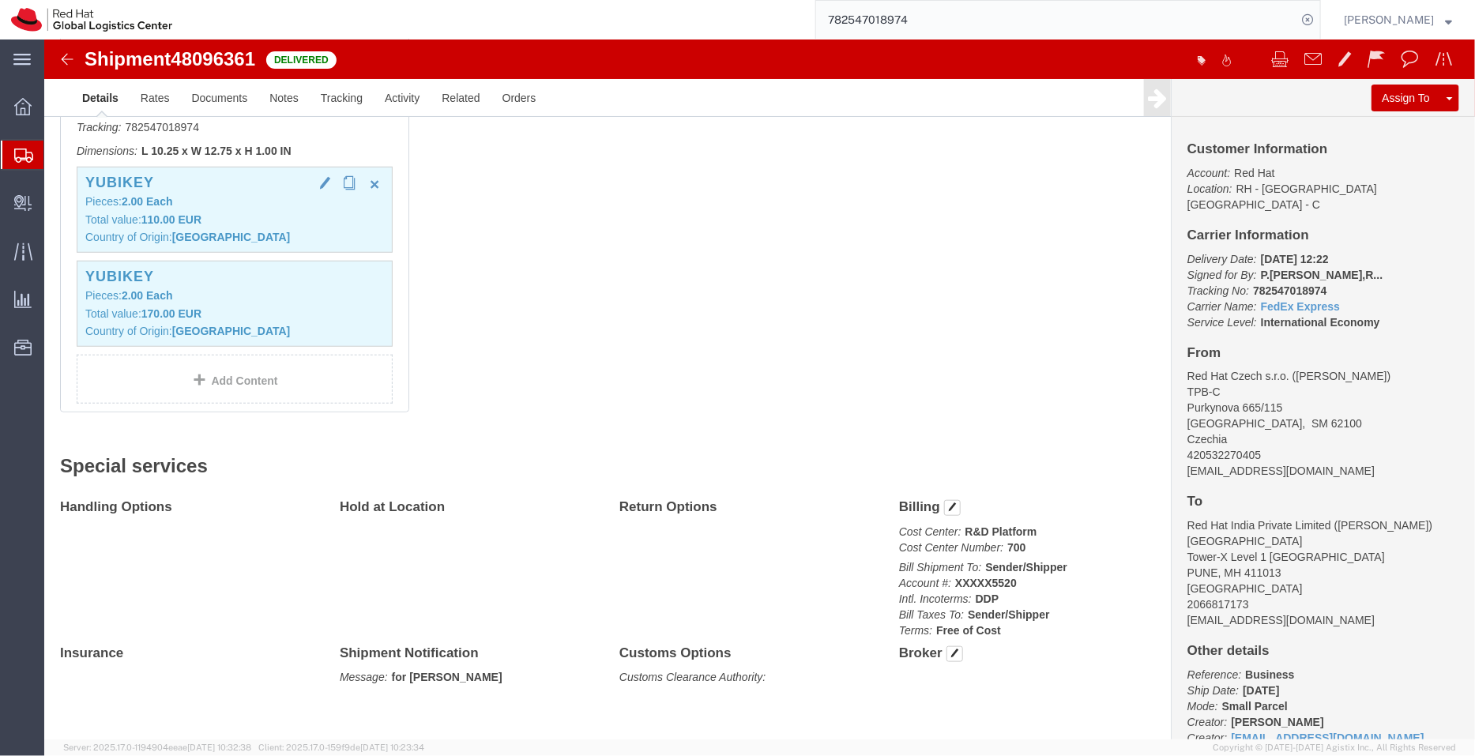
click p "Total value: 110.00 EUR"
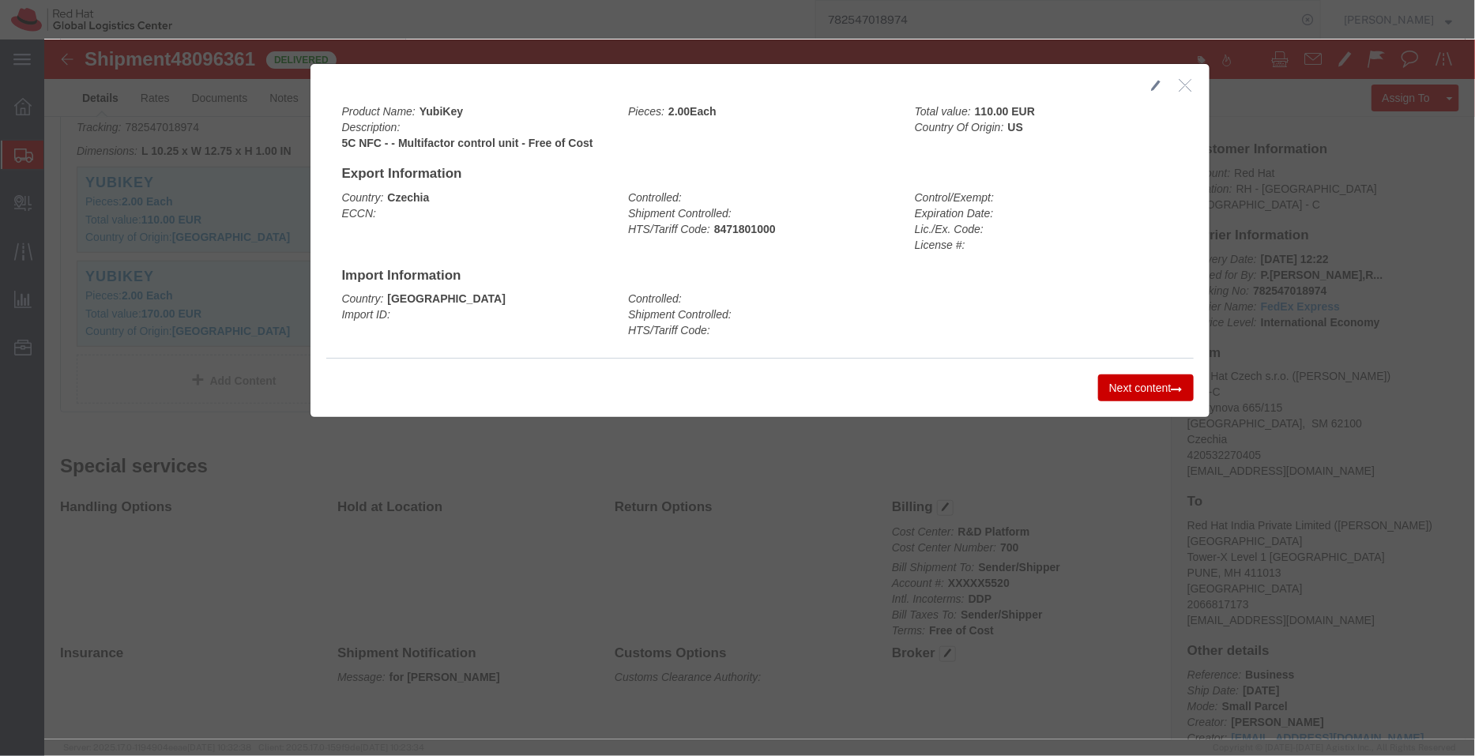
click icon "button"
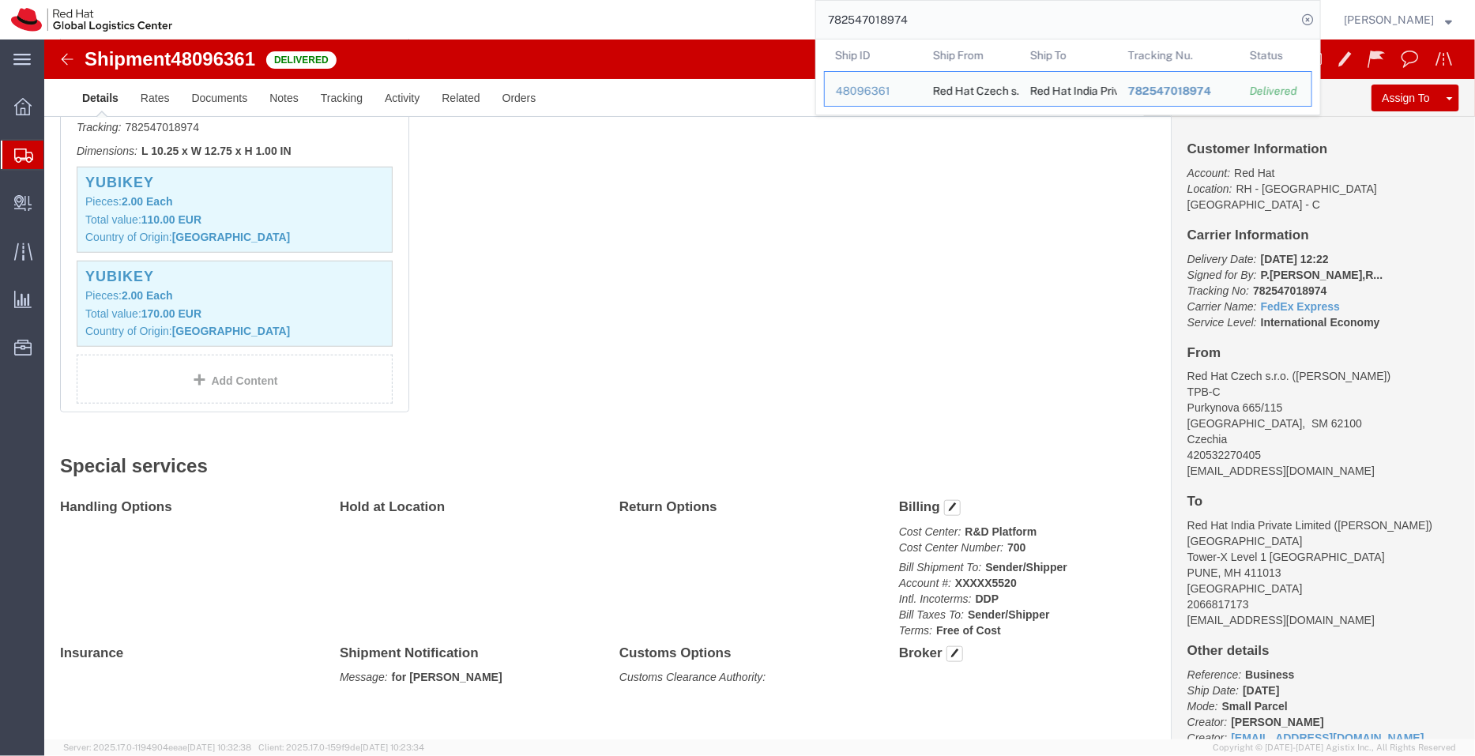
drag, startPoint x: 920, startPoint y: 20, endPoint x: 762, endPoint y: 16, distance: 157.3
click at [762, 16] on div "782547018974 Ship ID Ship From Ship To Tracking Nu. Status Ship ID 48096361 Shi…" at bounding box center [752, 19] width 1138 height 39
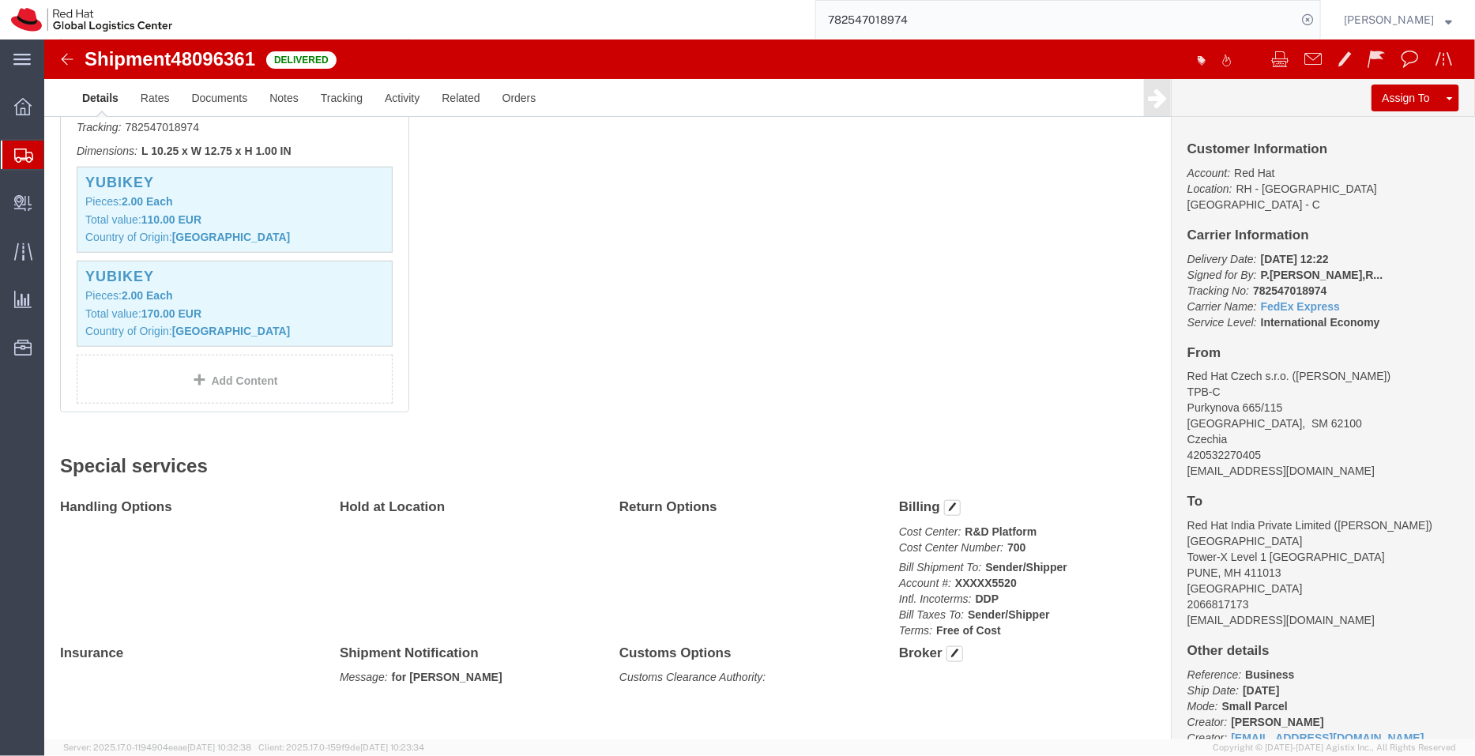
paste input "7316678956"
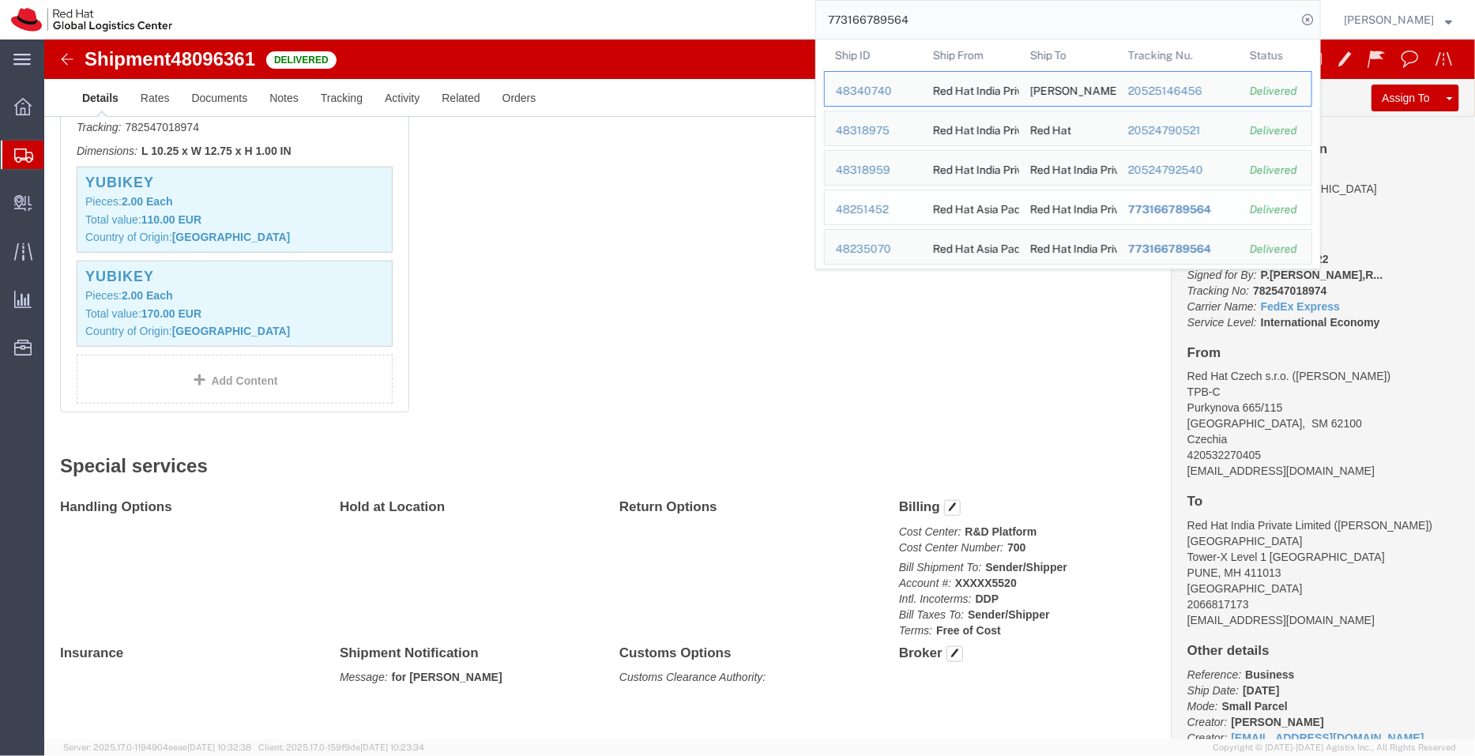
click at [1175, 205] on span "773166789564" at bounding box center [1169, 209] width 83 height 13
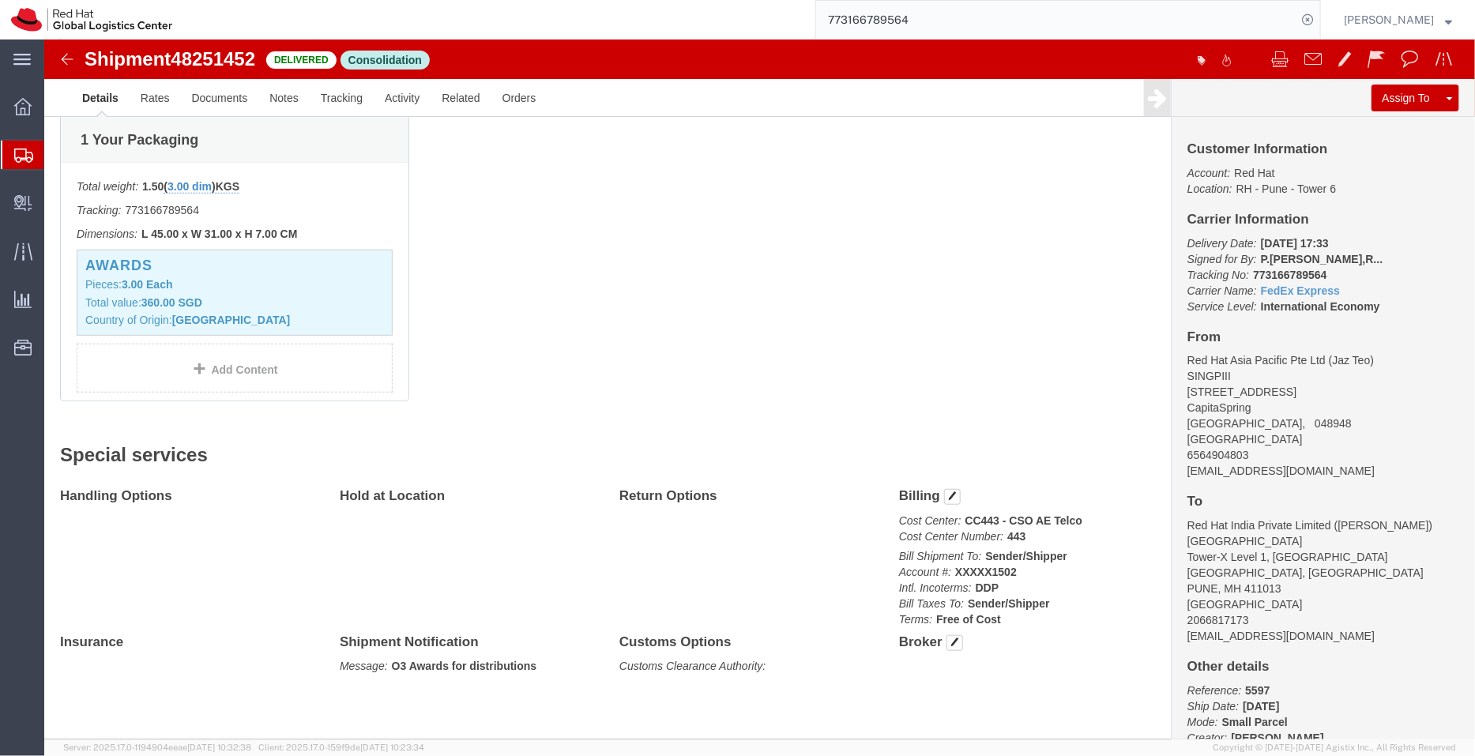
scroll to position [417, 0]
click link "Documents"
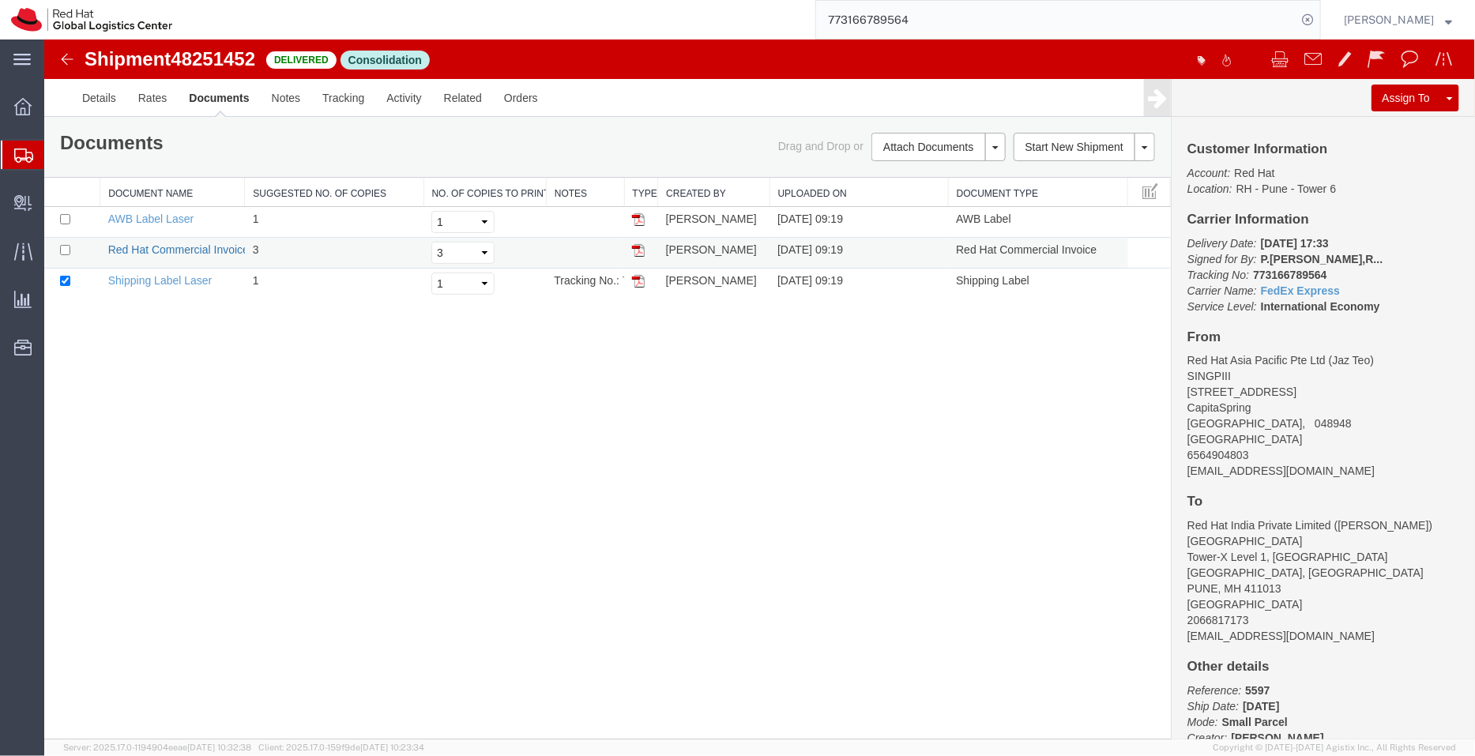
click at [201, 248] on link "Red Hat Commercial Invoice Laser" at bounding box center [192, 249] width 171 height 13
click at [87, 96] on link "Details" at bounding box center [98, 97] width 56 height 38
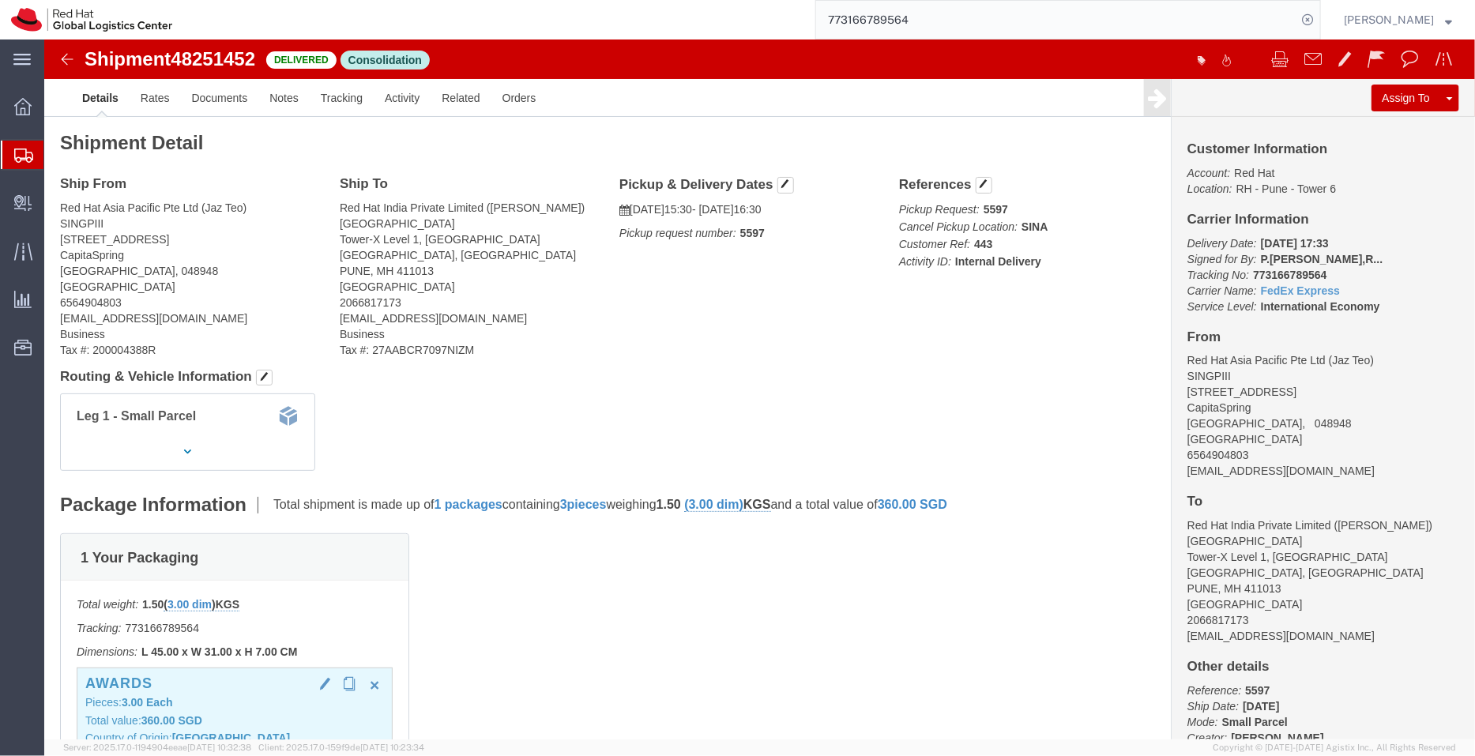
click p "Pieces: 3.00 Each"
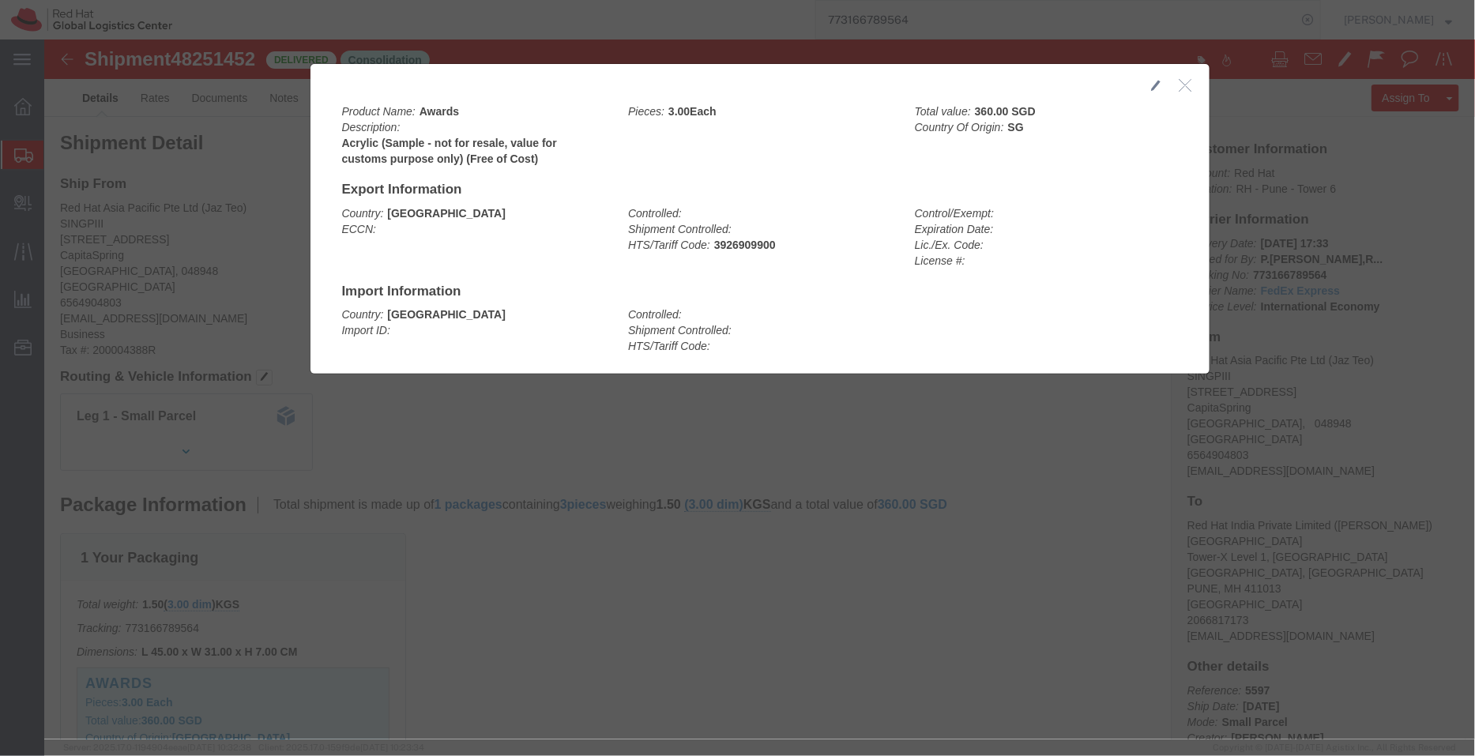
click icon "button"
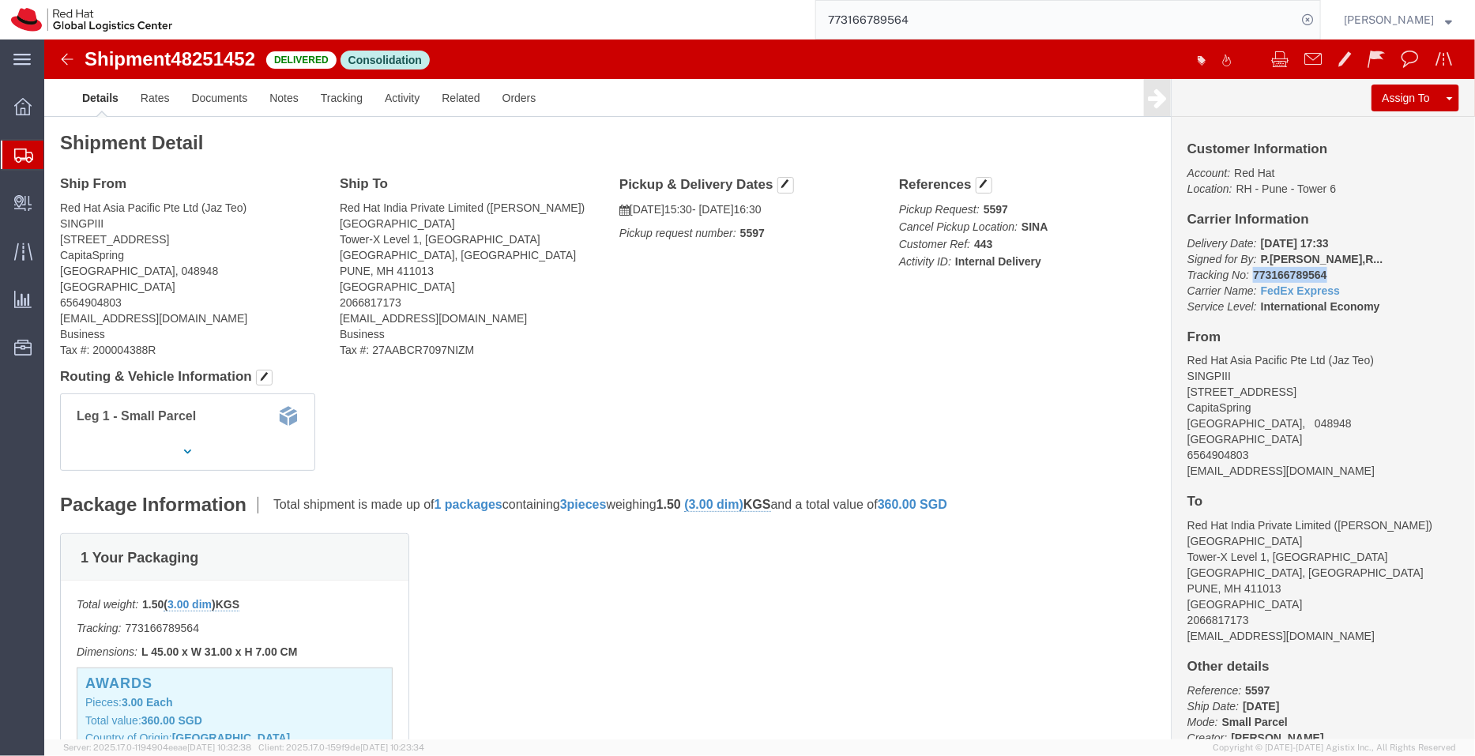
drag, startPoint x: 1284, startPoint y: 235, endPoint x: 1198, endPoint y: 231, distance: 86.2
click p "Delivery Date: 08/30/2023 17:33 Signed for By: P.ALLAV SEN GUPTA,R... Tracking …"
copy b "773166789564"
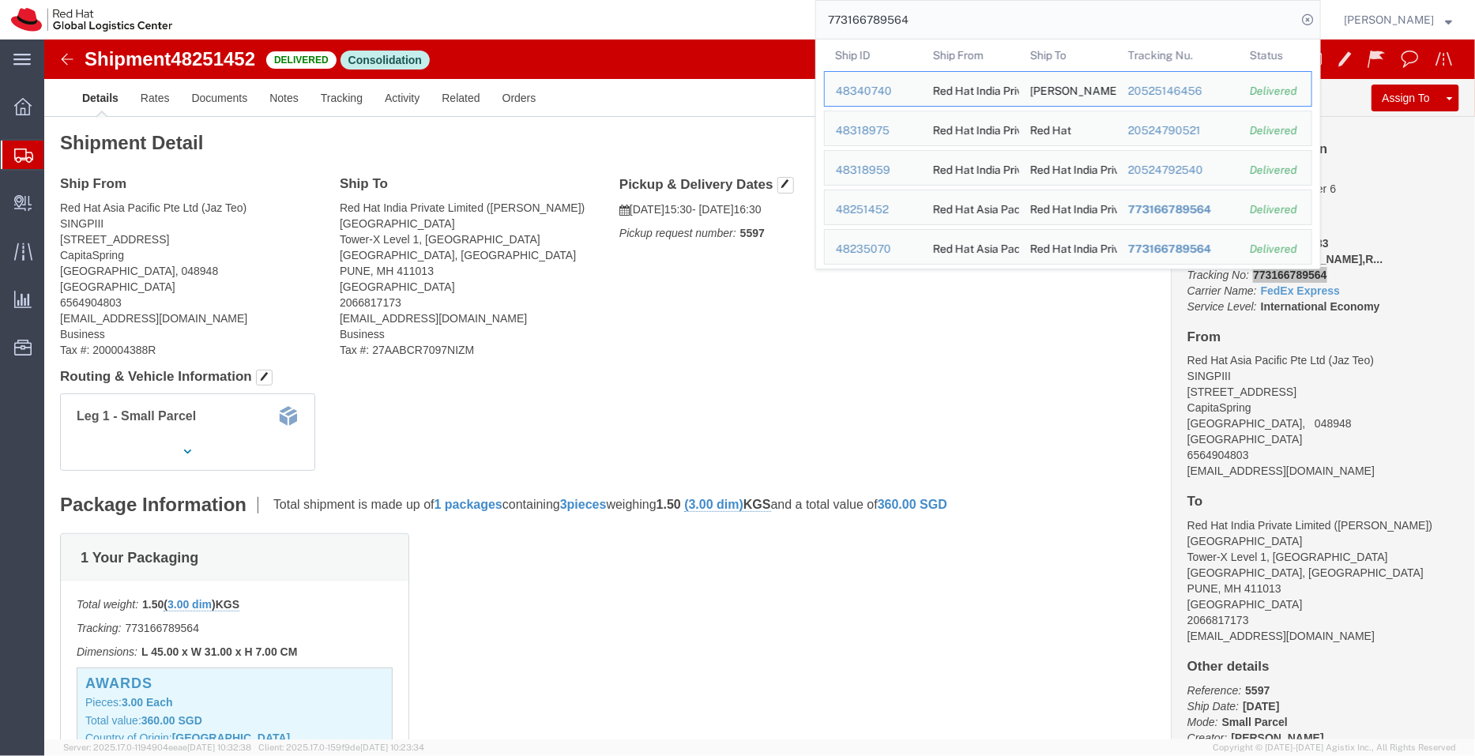
drag, startPoint x: 931, startPoint y: 28, endPoint x: 789, endPoint y: 9, distance: 142.6
click at [789, 9] on div "773166789564 Ship ID Ship From Ship To Tracking Nu. Status Ship ID 48340740 Shi…" at bounding box center [752, 19] width 1138 height 39
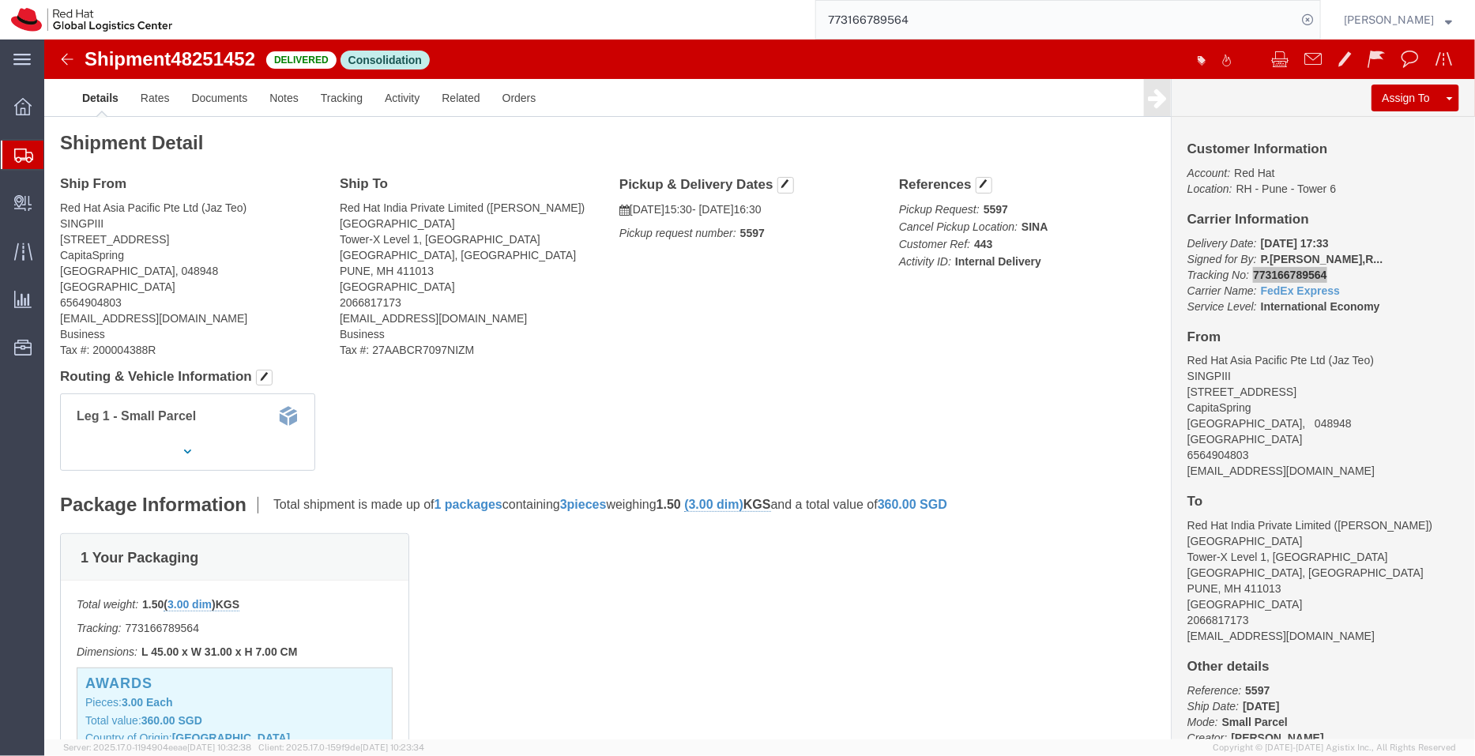
paste input "84066845595"
type input "784066845595"
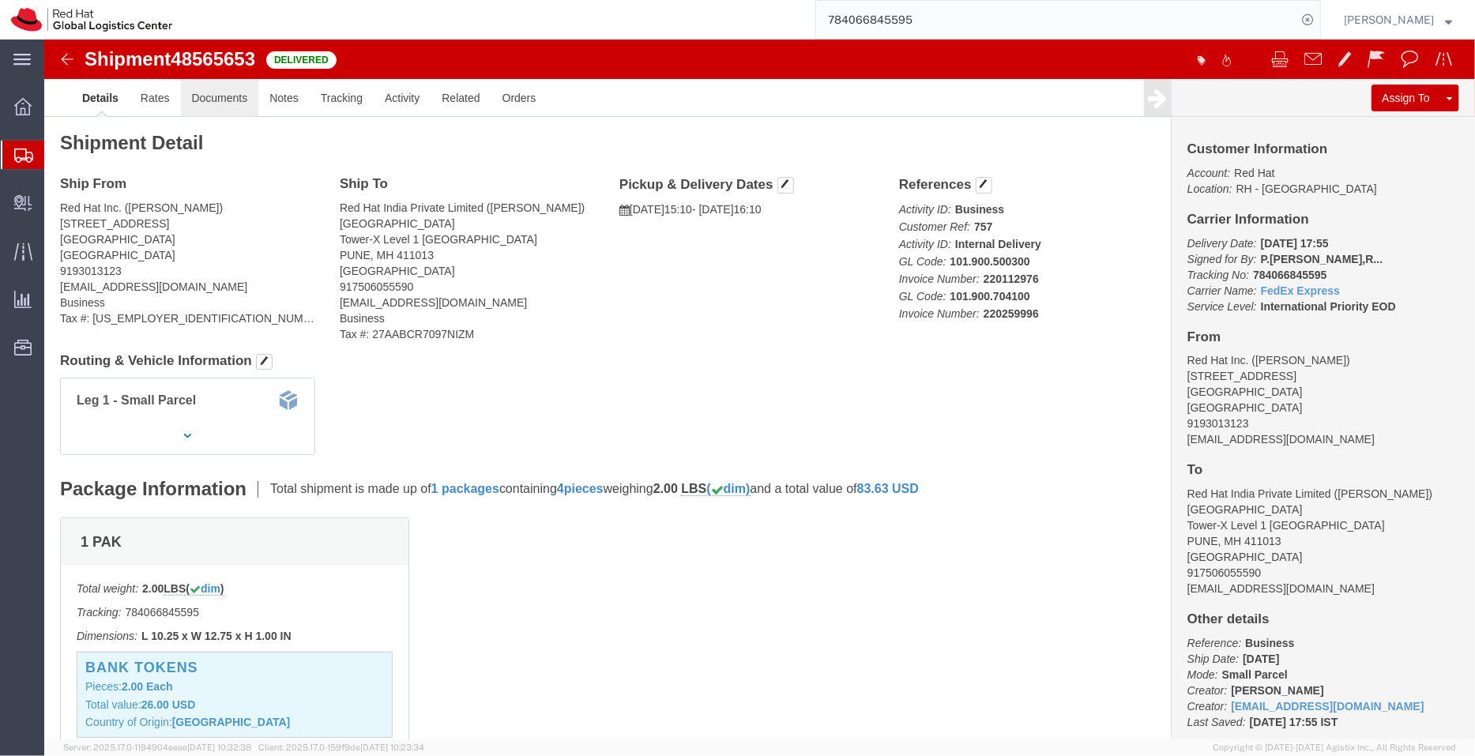
click link "Documents"
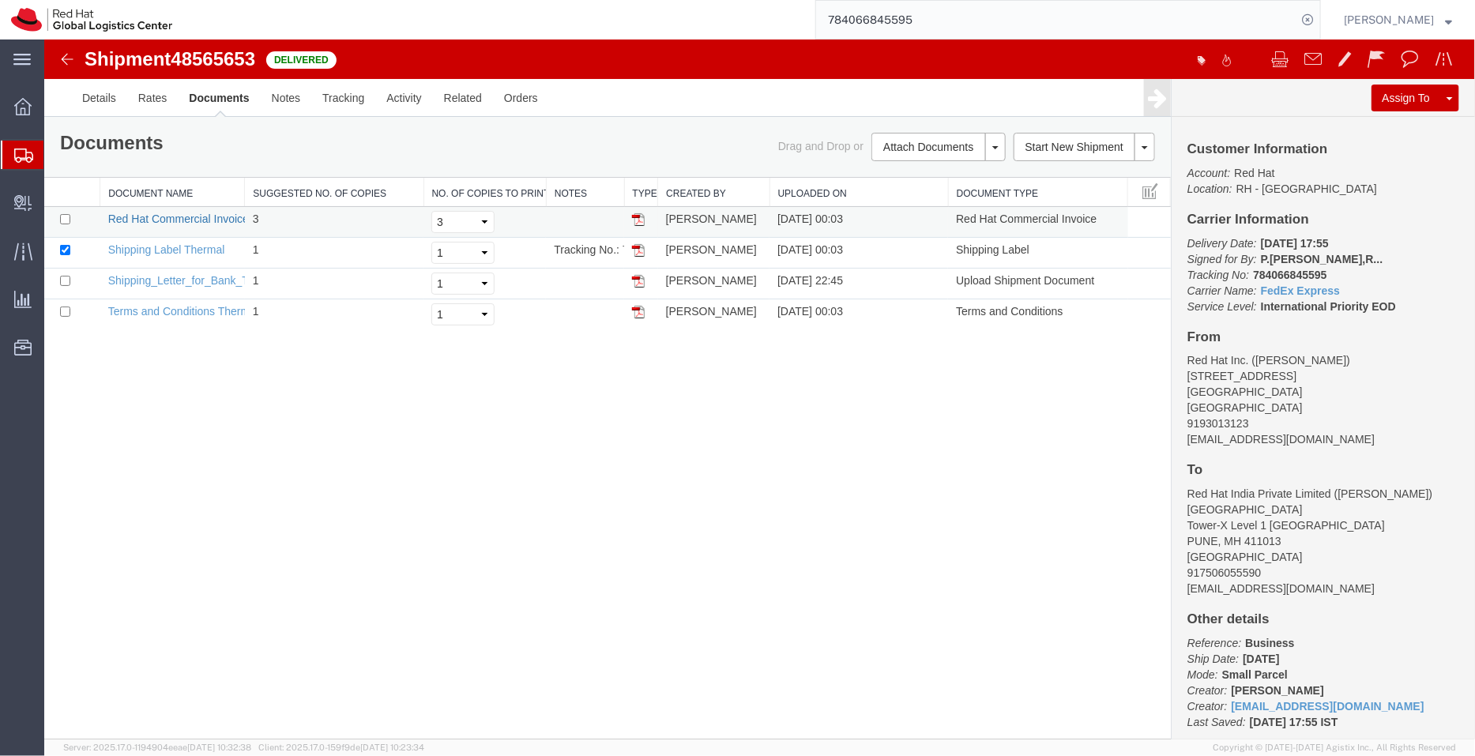
click at [159, 212] on link "Red Hat Commercial Invoice Thermal" at bounding box center [199, 218] width 184 height 13
click at [0, 0] on span "Create Delivery" at bounding box center [0, 0] width 0 height 0
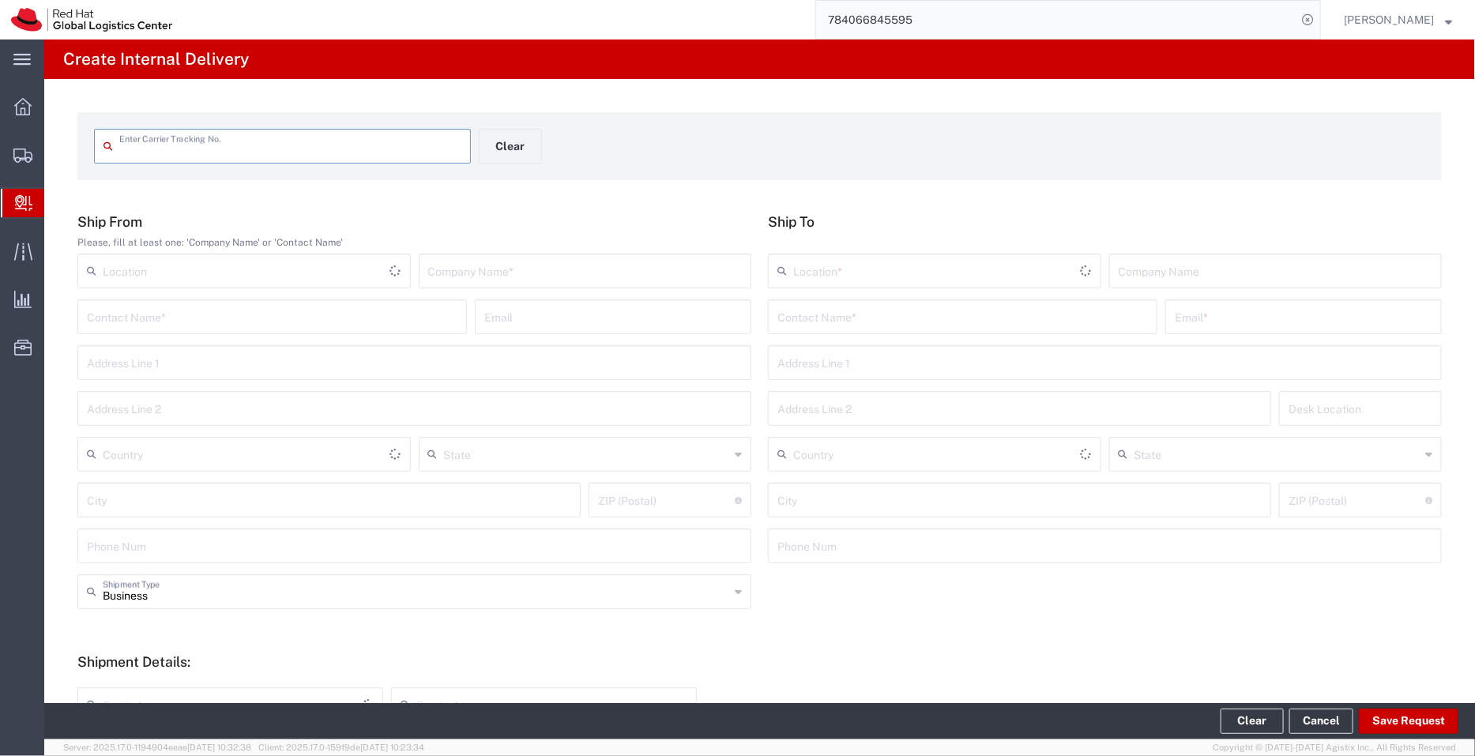
click at [269, 152] on input "text" at bounding box center [290, 145] width 342 height 28
click at [209, 156] on input "text" at bounding box center [290, 145] width 342 height 28
type input "55906970"
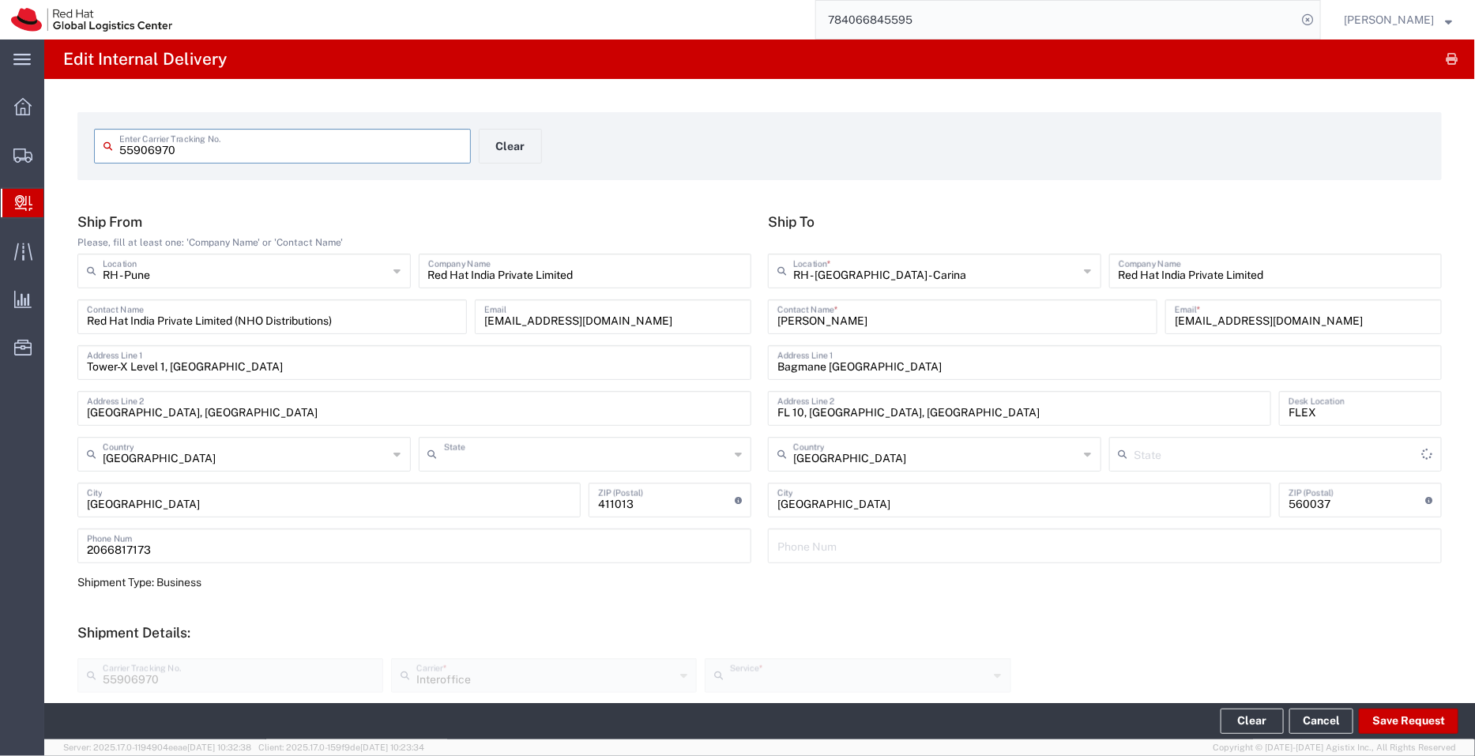
type input "Mahārāshtra"
type input "IO_Ground"
type input "[GEOGRAPHIC_DATA]"
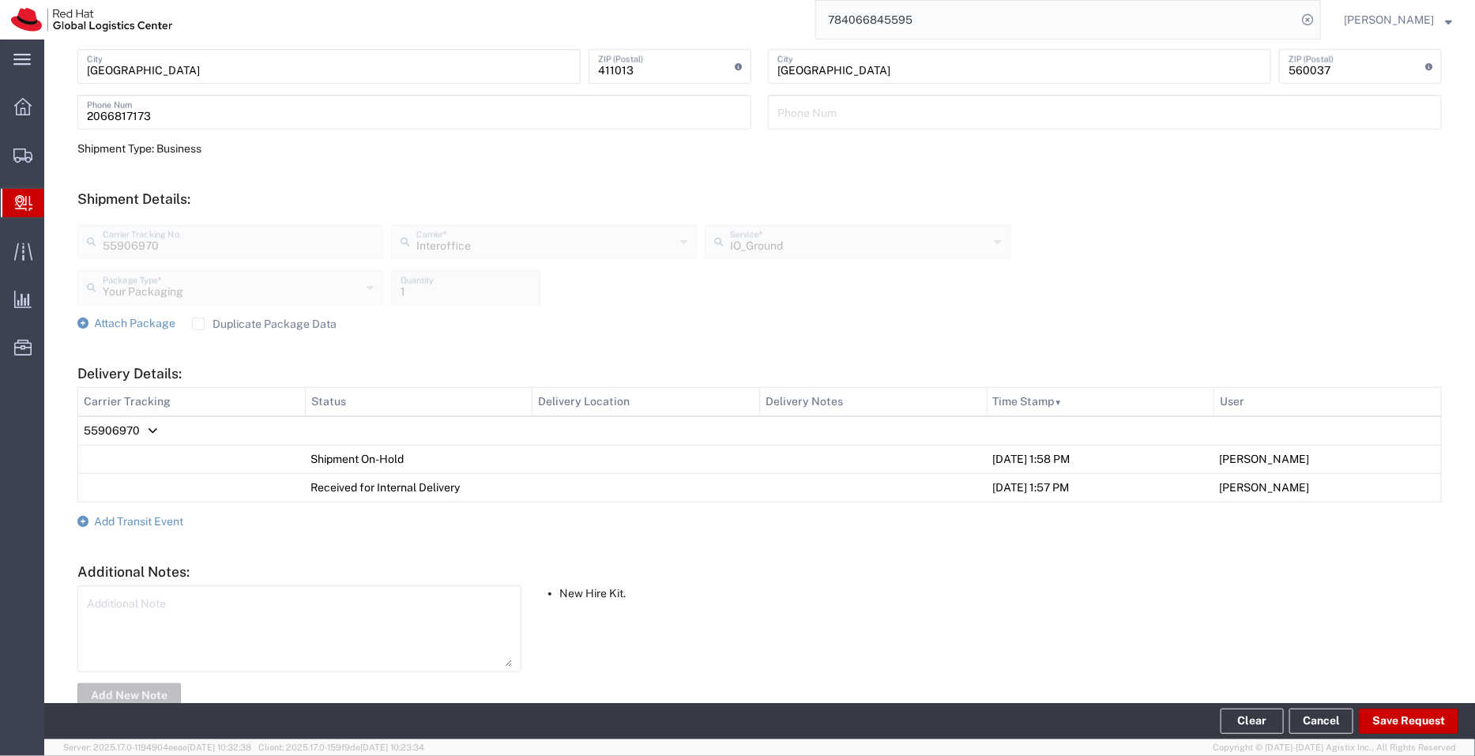
scroll to position [446, 0]
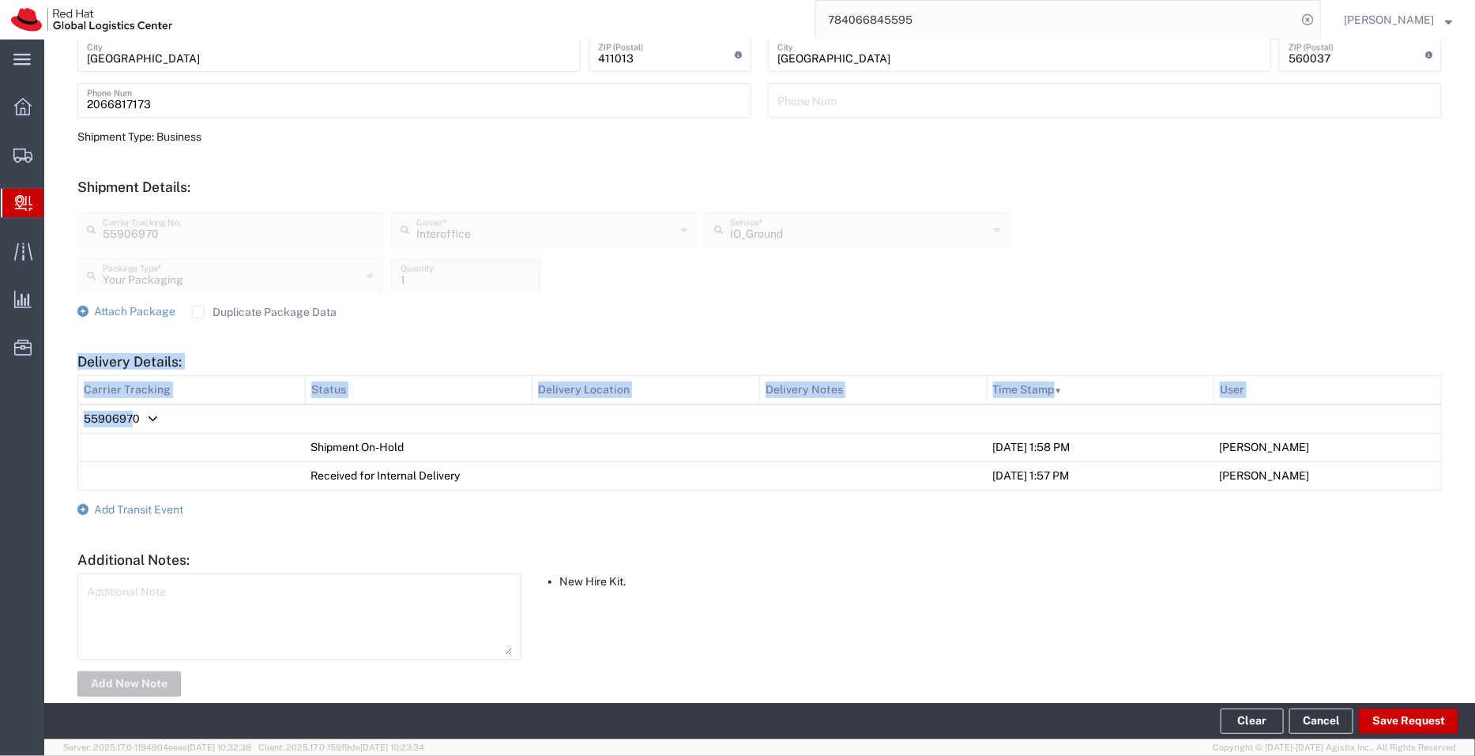
drag, startPoint x: 58, startPoint y: 416, endPoint x: 130, endPoint y: 393, distance: 75.7
click at [133, 420] on div "55906970 Enter Carrier Tracking No. Clear Ship From Please, fill at least one: …" at bounding box center [759, 182] width 1431 height 1099
drag, startPoint x: 74, startPoint y: 344, endPoint x: 649, endPoint y: 386, distance: 575.9
click at [649, 386] on div "55906970 Enter Carrier Tracking No. Clear Ship From Please, fill at least one: …" at bounding box center [759, 182] width 1431 height 1099
click at [520, 352] on form "Ship From Please, fill at least one: 'Company Name' or 'Contact Name' RH - Pune…" at bounding box center [759, 233] width 1364 height 931
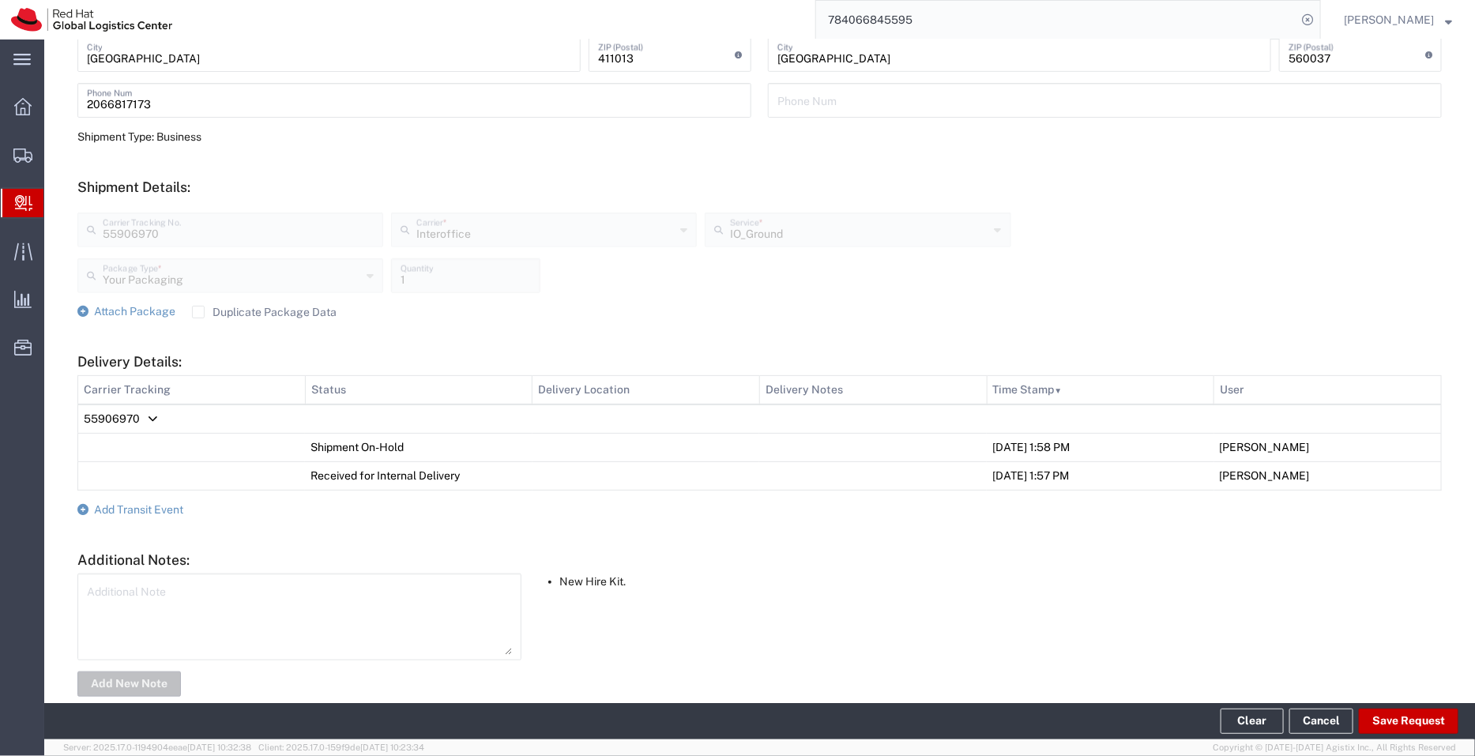
drag, startPoint x: 1102, startPoint y: 473, endPoint x: 977, endPoint y: 483, distance: 125.2
click at [987, 483] on td "06/18/2025, 1:57 PM" at bounding box center [1101, 475] width 228 height 28
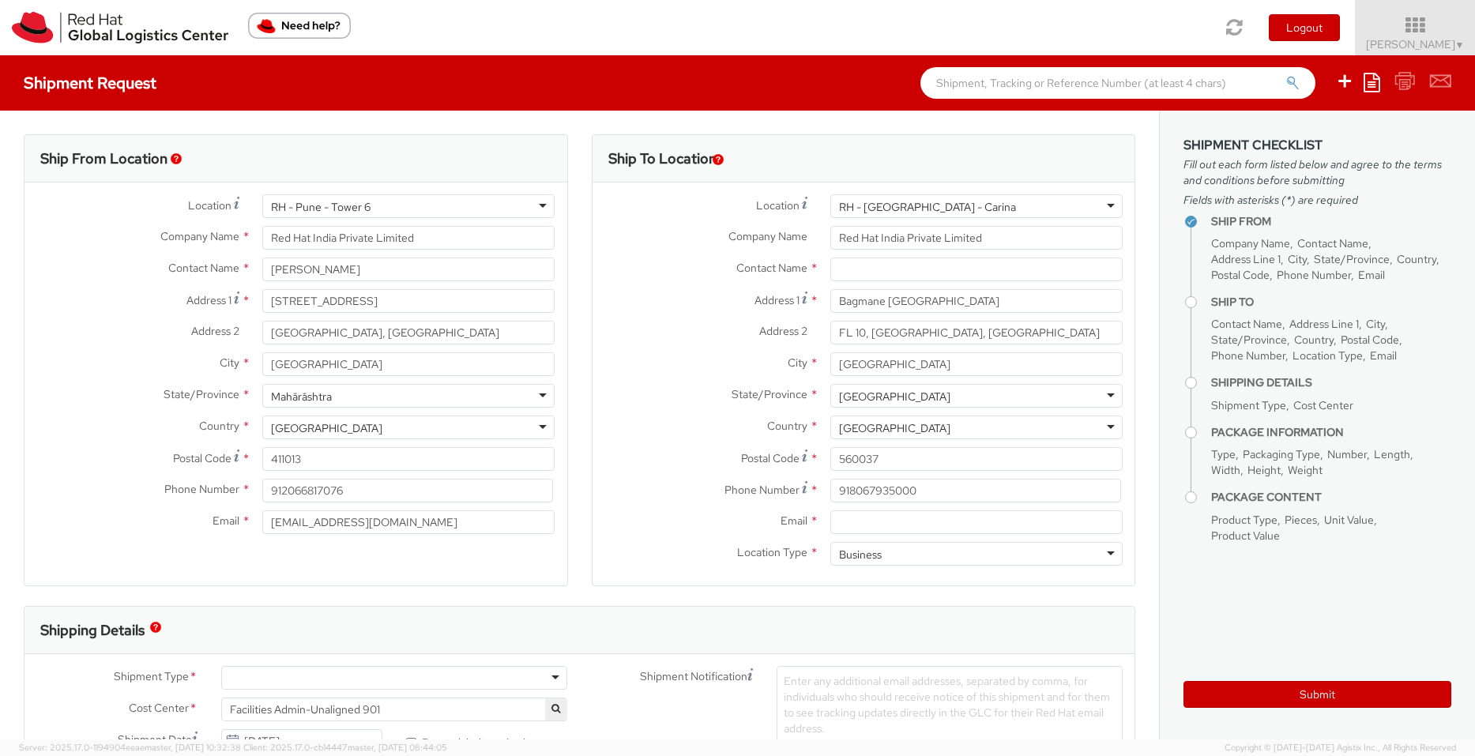
select select
click at [1375, 89] on icon at bounding box center [1371, 82] width 17 height 19
click at [1313, 133] on link "Create from template" at bounding box center [1310, 132] width 138 height 21
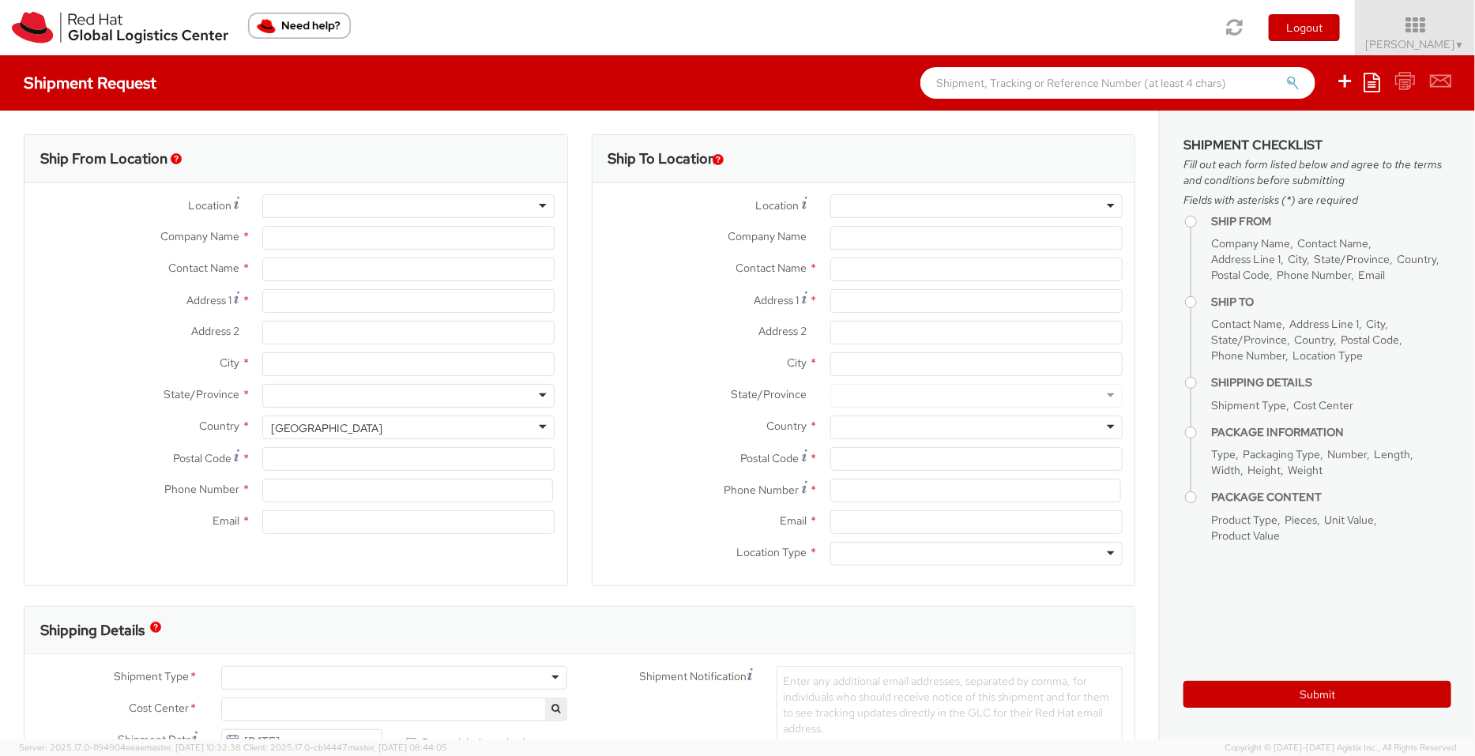
type input "Red Hat India Private Limited"
type input "[PERSON_NAME]"
type input "Level 3, Wing A&B, Tower 6, Cybercity"
type input "[GEOGRAPHIC_DATA], [GEOGRAPHIC_DATA]"
type input "[GEOGRAPHIC_DATA]"
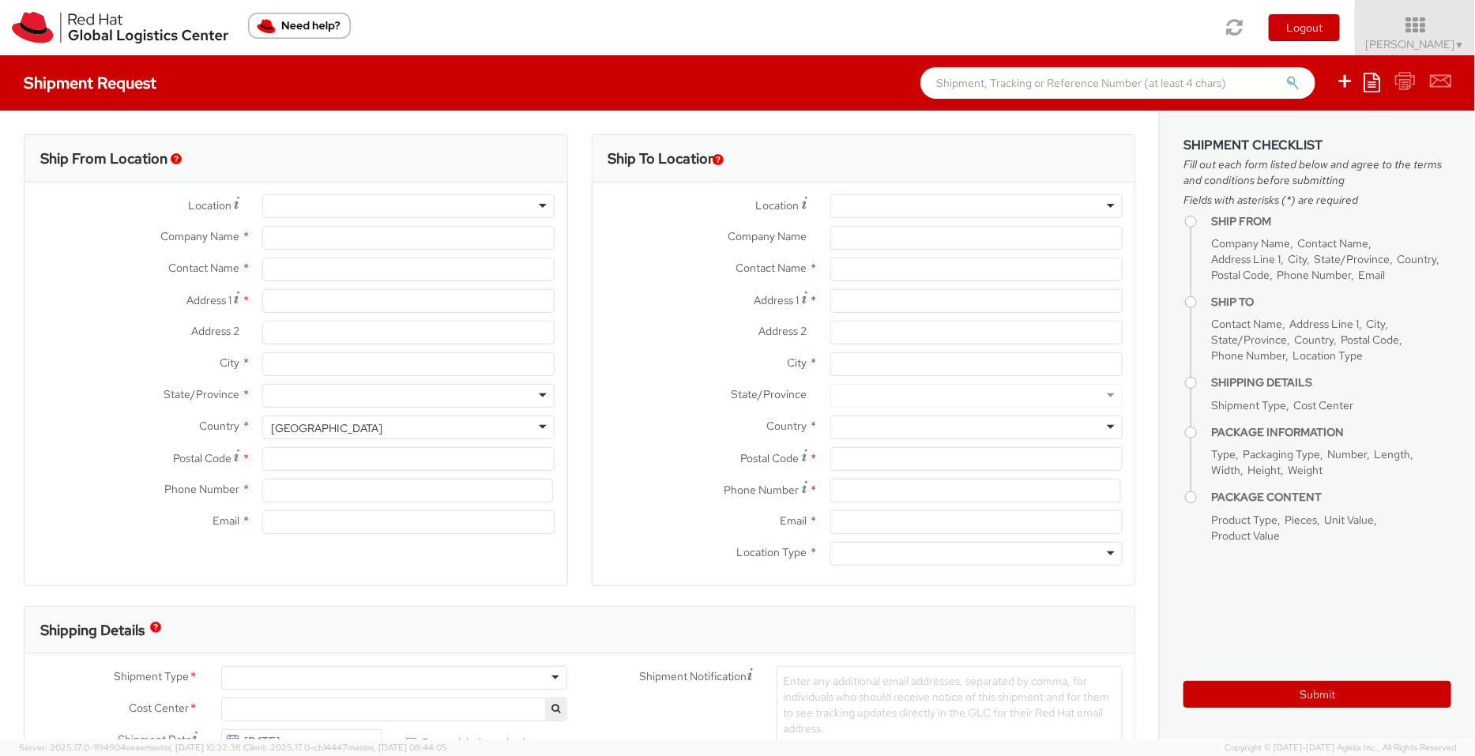
type input "411013"
type input "912066817076"
type input "[EMAIL_ADDRESS][DOMAIN_NAME]"
select select "CM"
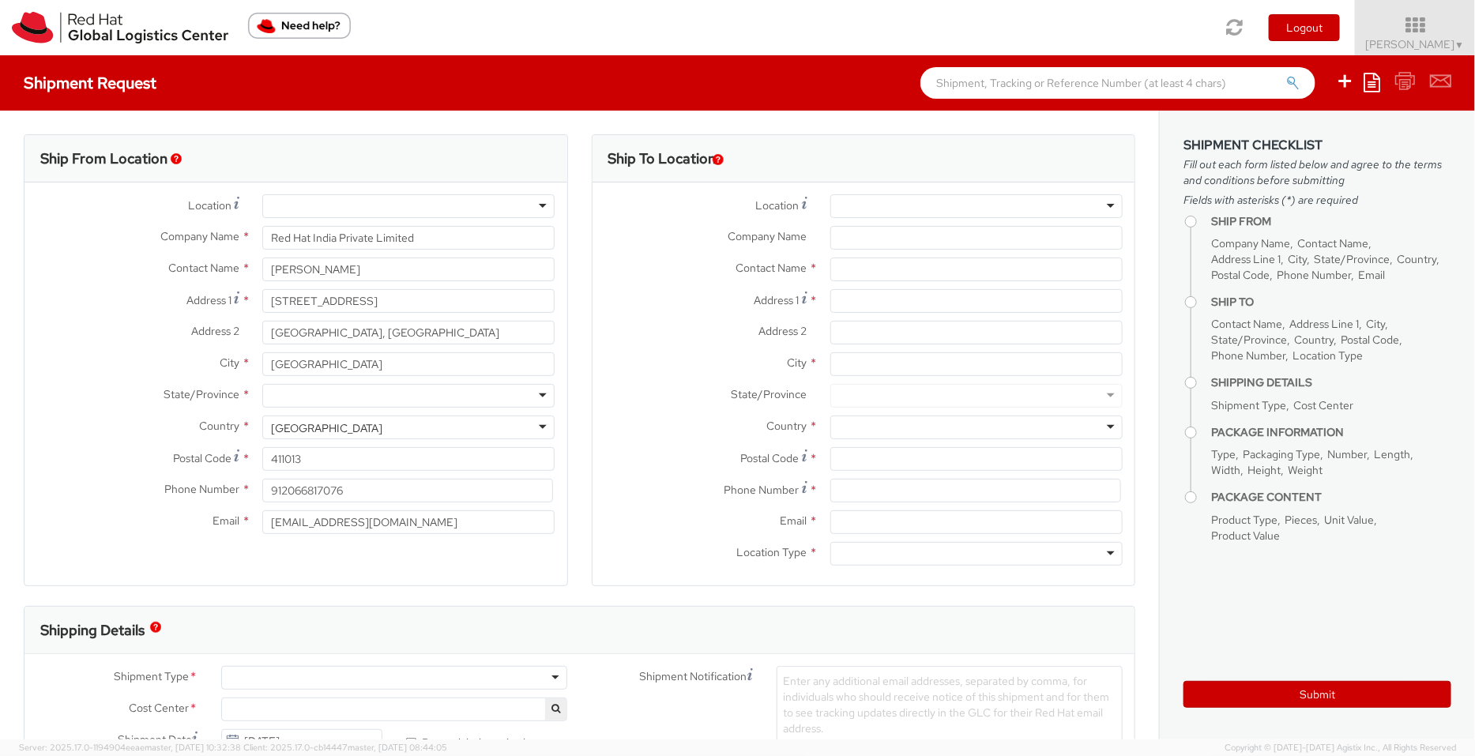
select select "KGS"
select select "901"
select select
click at [1376, 85] on icon at bounding box center [1371, 82] width 17 height 19
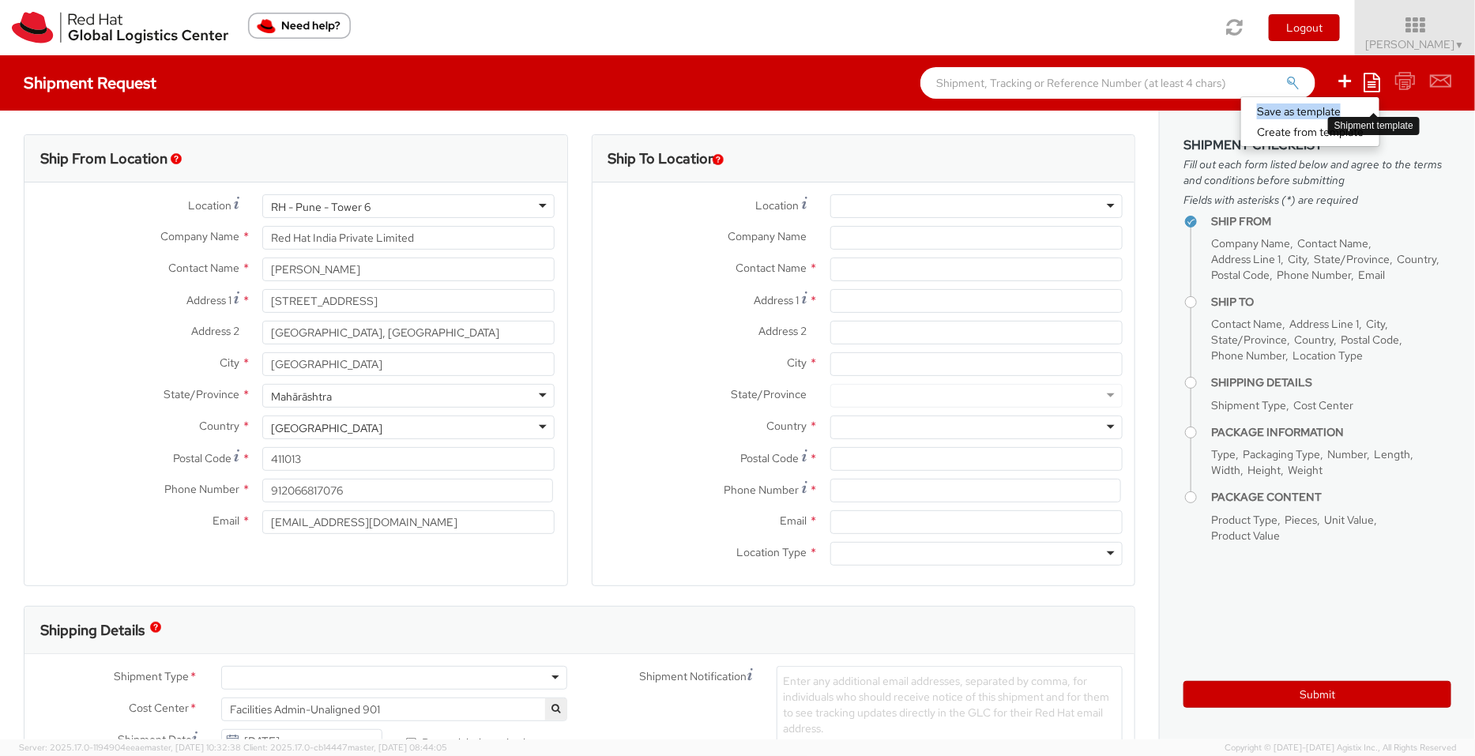
drag, startPoint x: 1376, startPoint y: 85, endPoint x: 1380, endPoint y: 109, distance: 24.8
click at [1380, 95] on span "Save as template Create from template" at bounding box center [1371, 82] width 17 height 24
click at [1375, 88] on icon at bounding box center [1371, 82] width 17 height 19
click at [1303, 139] on link "Create from template" at bounding box center [1310, 132] width 138 height 21
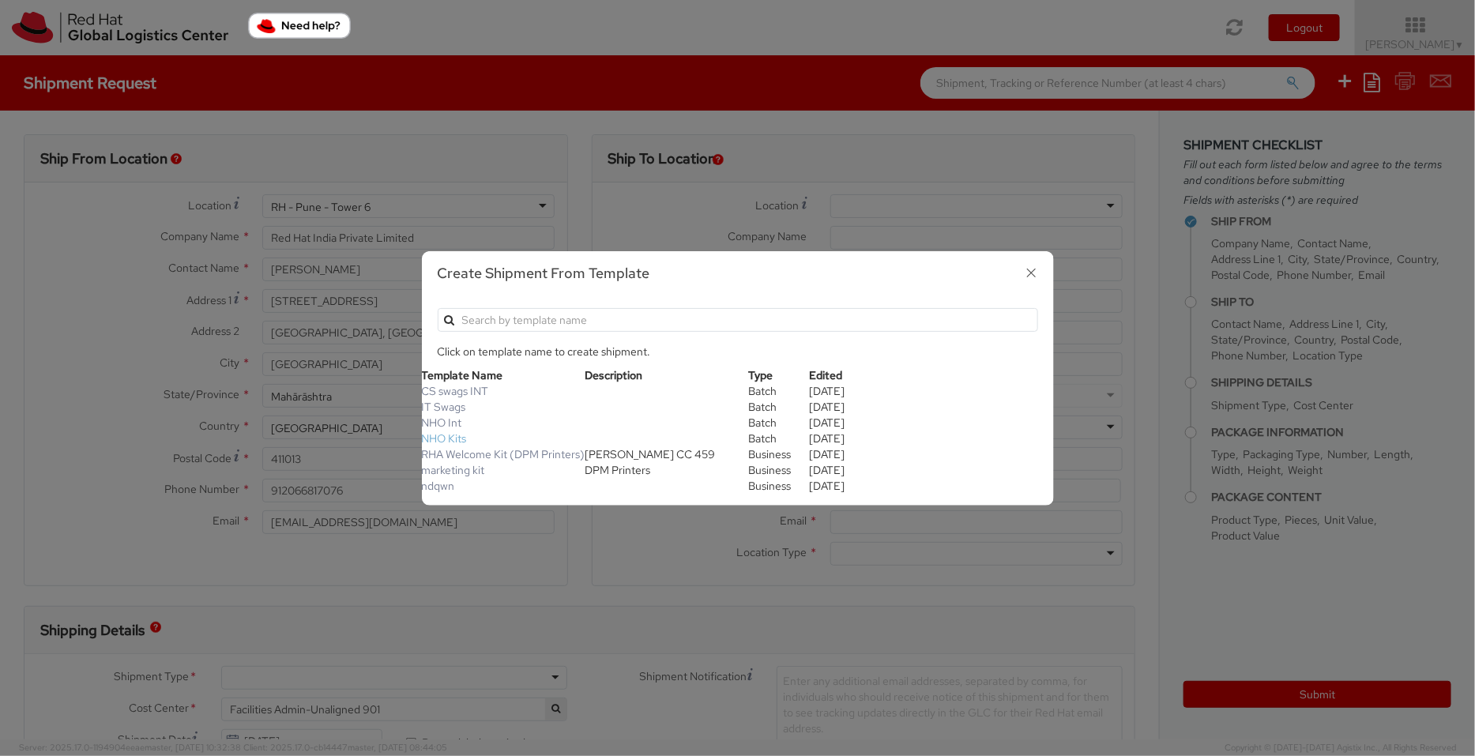
click at [451, 435] on link "NHO Kits" at bounding box center [444, 438] width 45 height 14
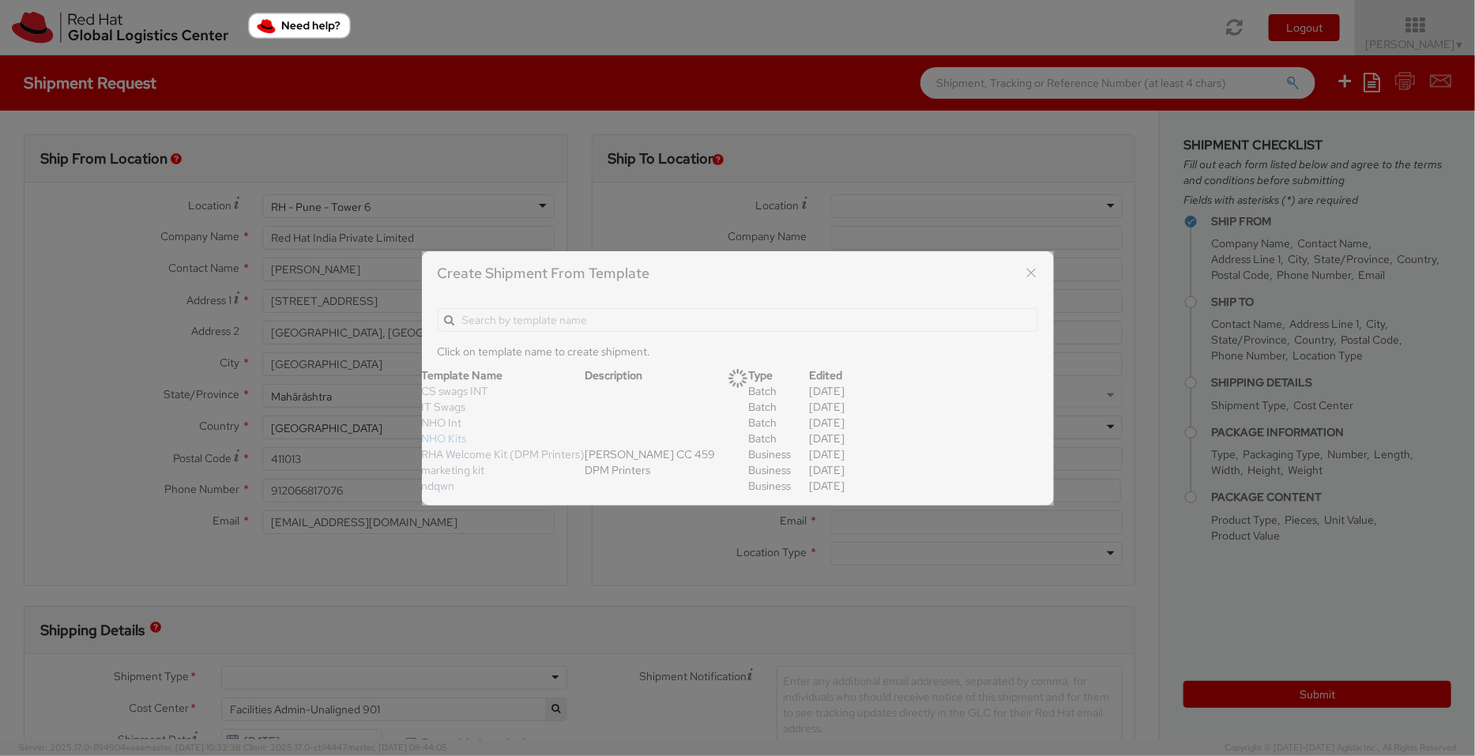
type input "Tower-X Level 1, Cyber City"
type input "411013"
type input "912066816735"
type textarea "NHO Kit"
select select
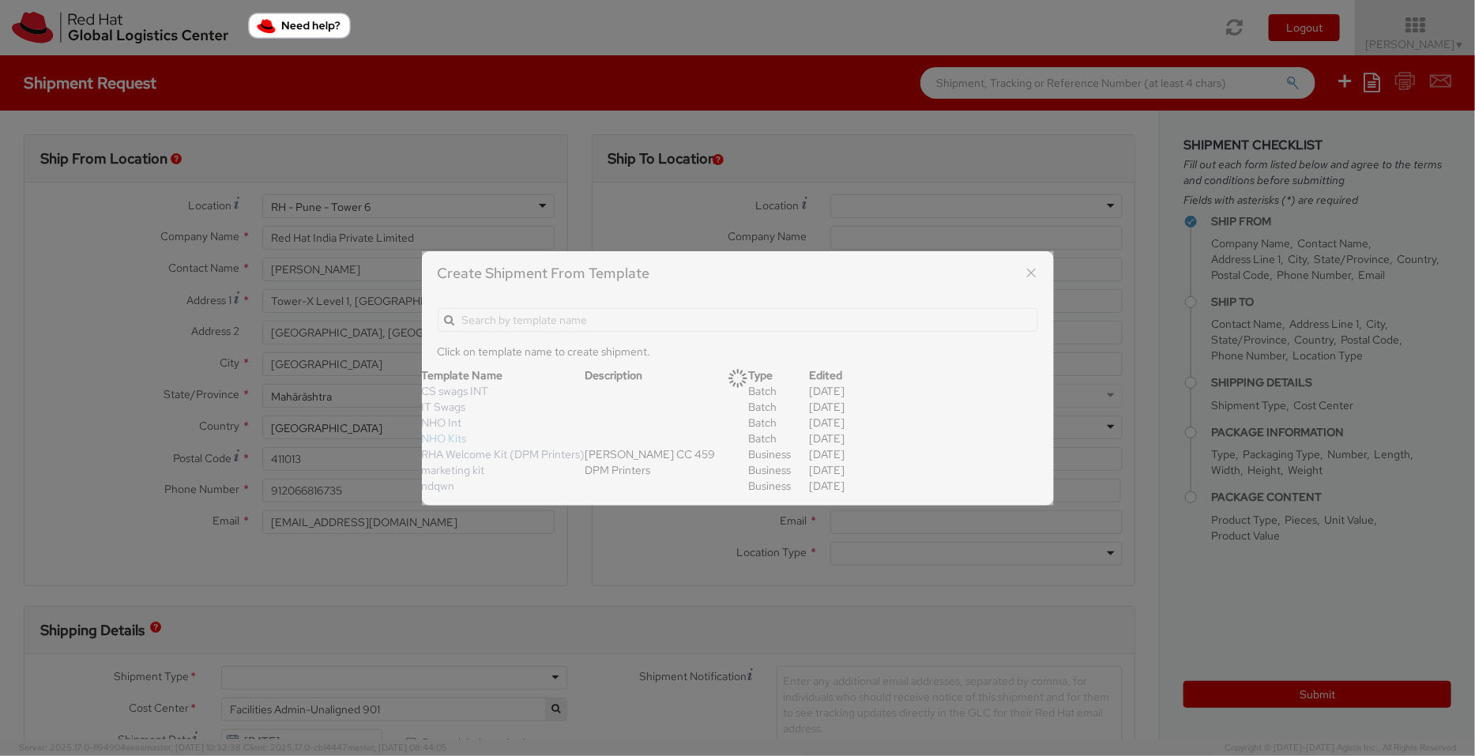
type input "1"
type input "35"
type input "30"
type input "15"
type input "0.7"
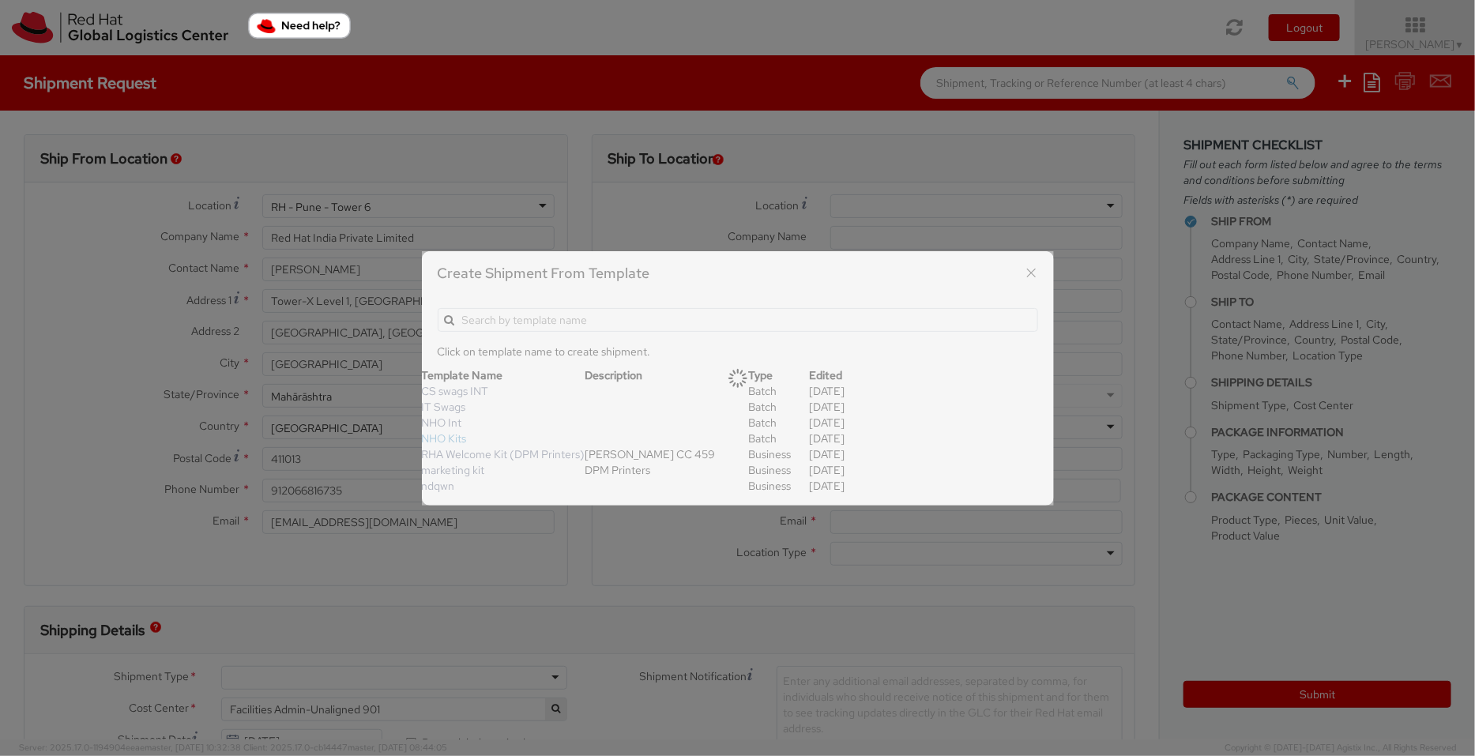
type input "Sticker"
select select
type input "35.00"
select select
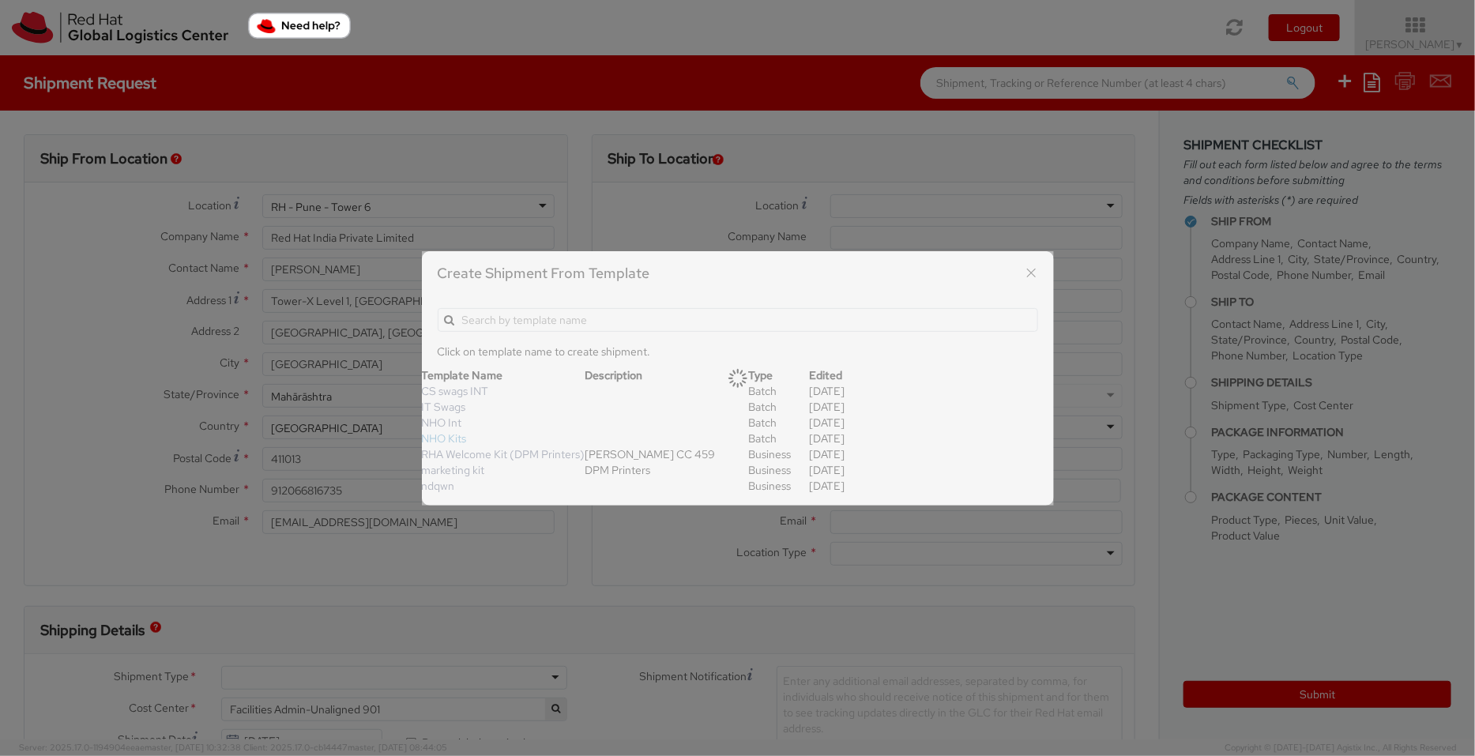
select select
